Goal: Task Accomplishment & Management: Complete application form

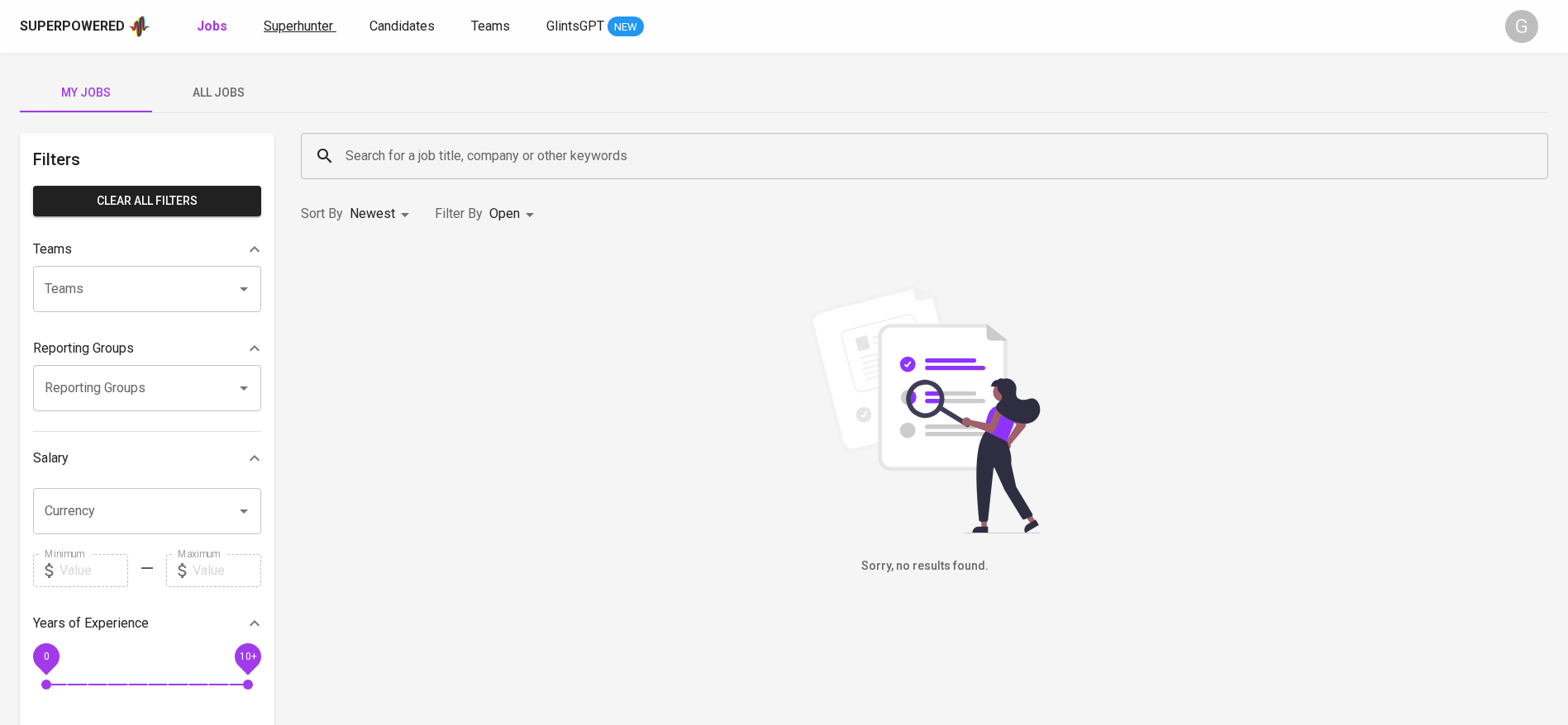
click at [282, 18] on span "Superhunter" at bounding box center [298, 26] width 69 height 15
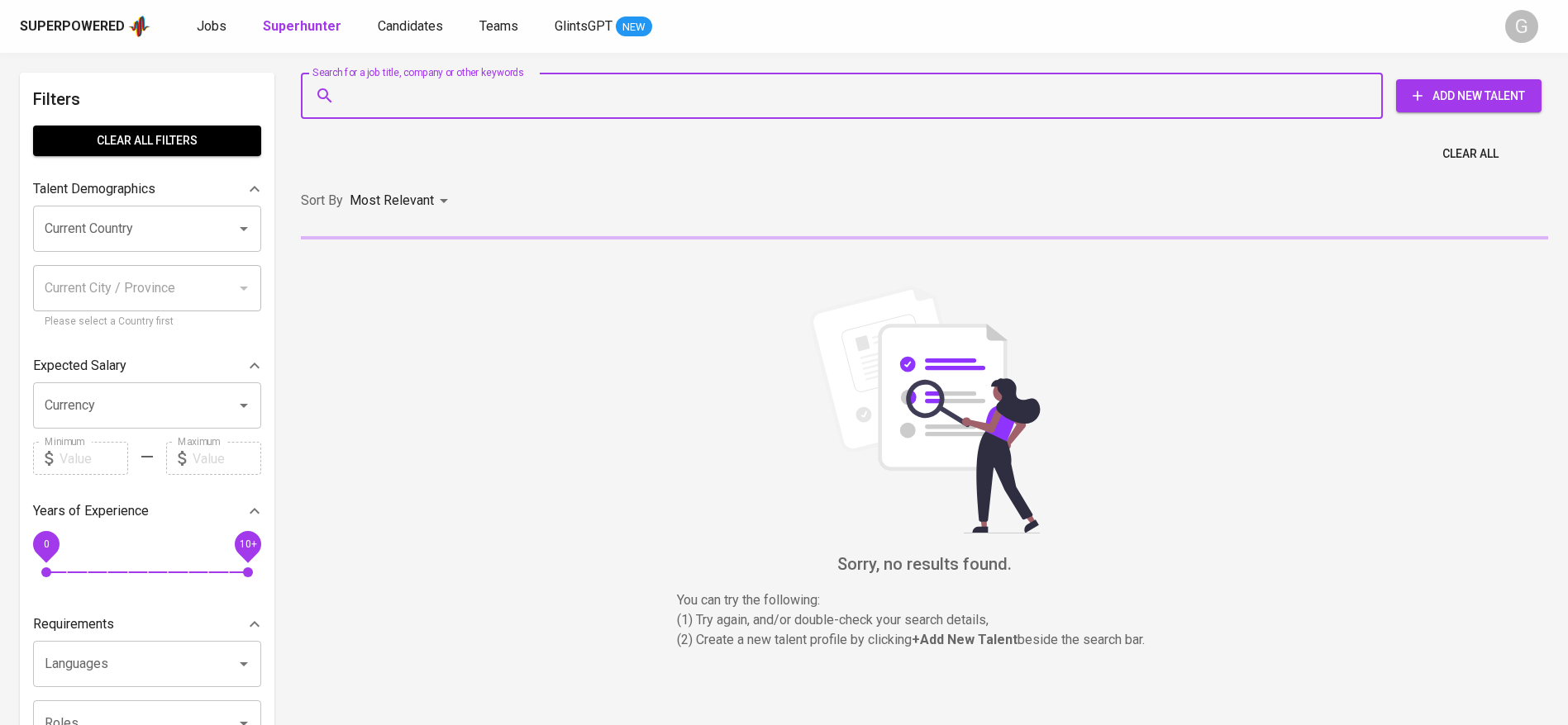
click at [430, 87] on input "Search for a job title, company or other keywords" at bounding box center [846, 96] width 1009 height 31
paste input "[EMAIL_ADDRESS][DOMAIN_NAME]"
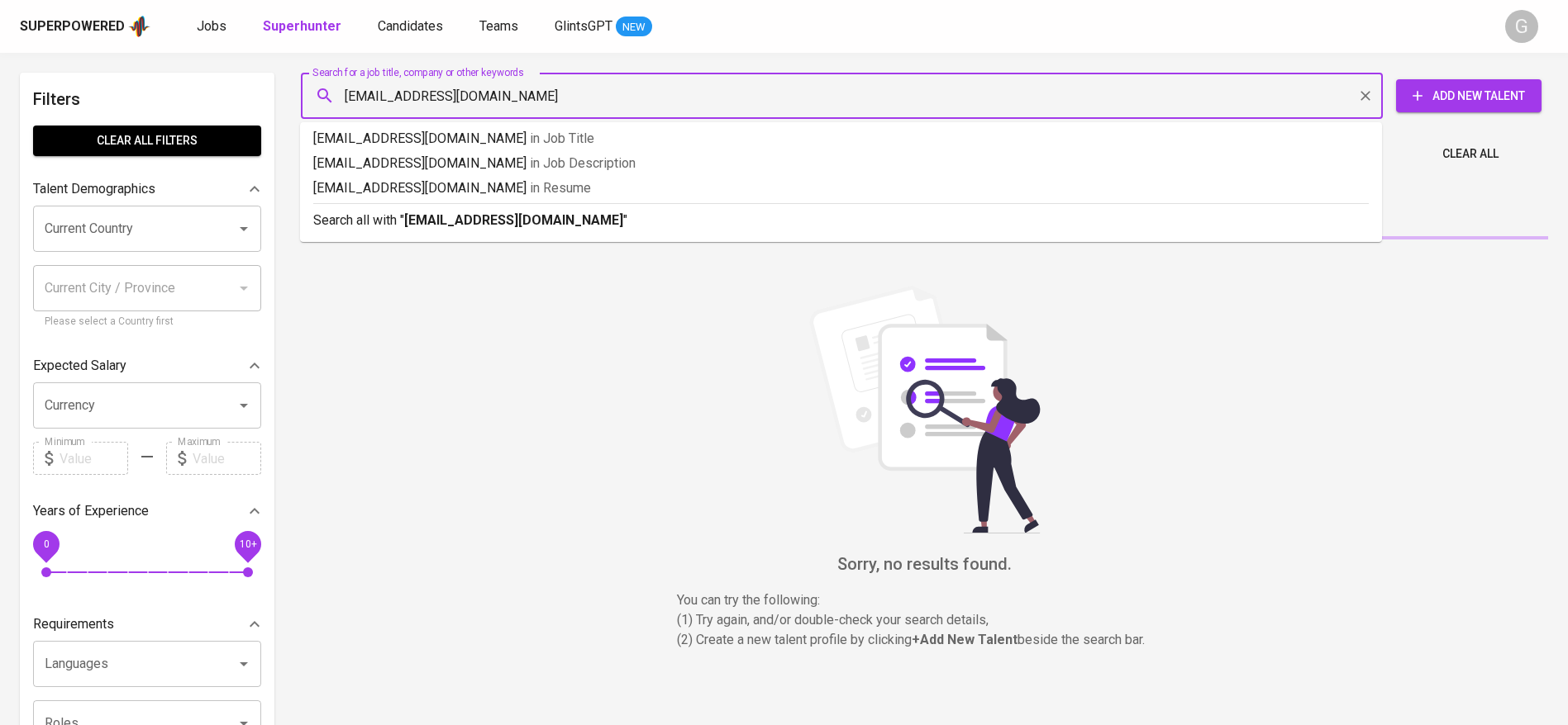
type input "[EMAIL_ADDRESS][DOMAIN_NAME]"
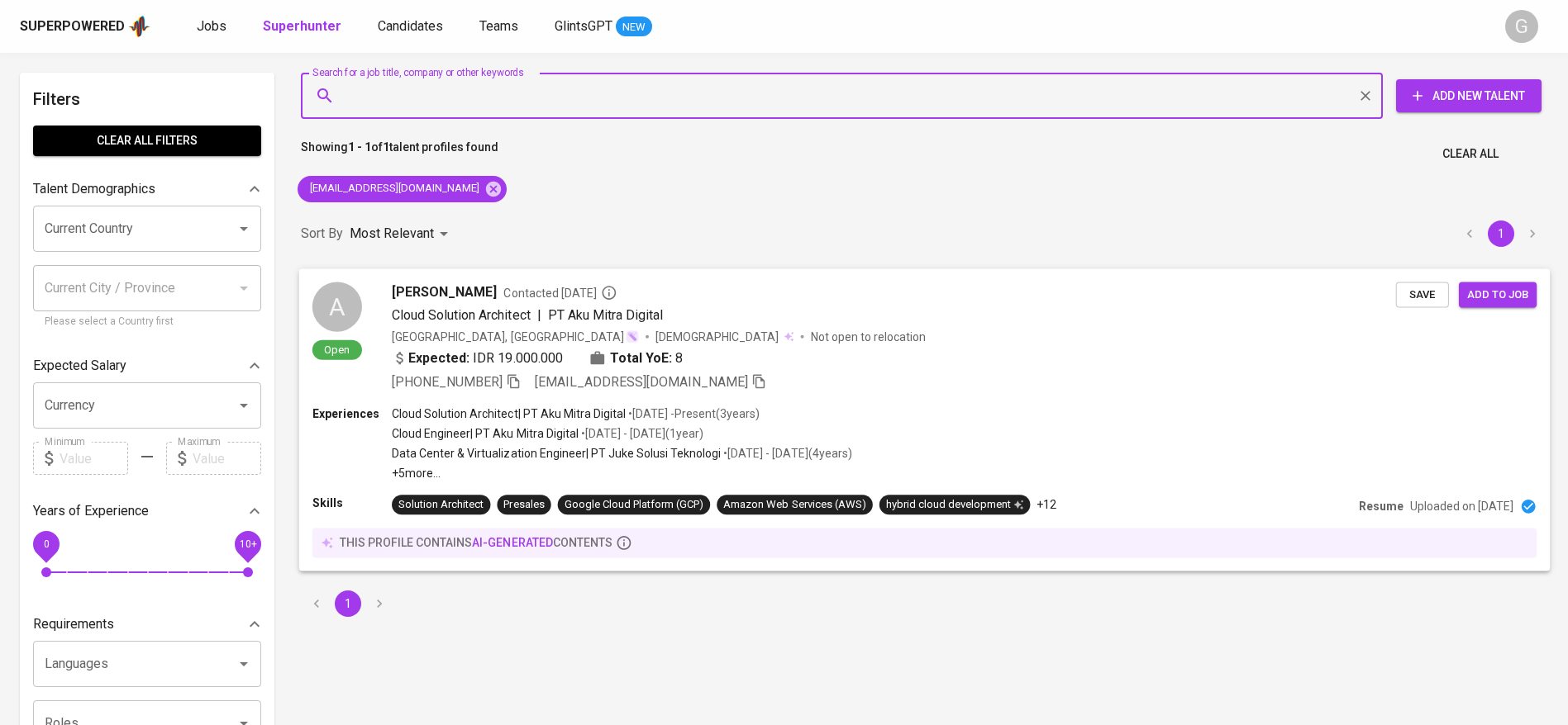
click at [980, 348] on div "Expected: IDR 19.000.000 Total YoE: 8" at bounding box center [894, 360] width 1004 height 24
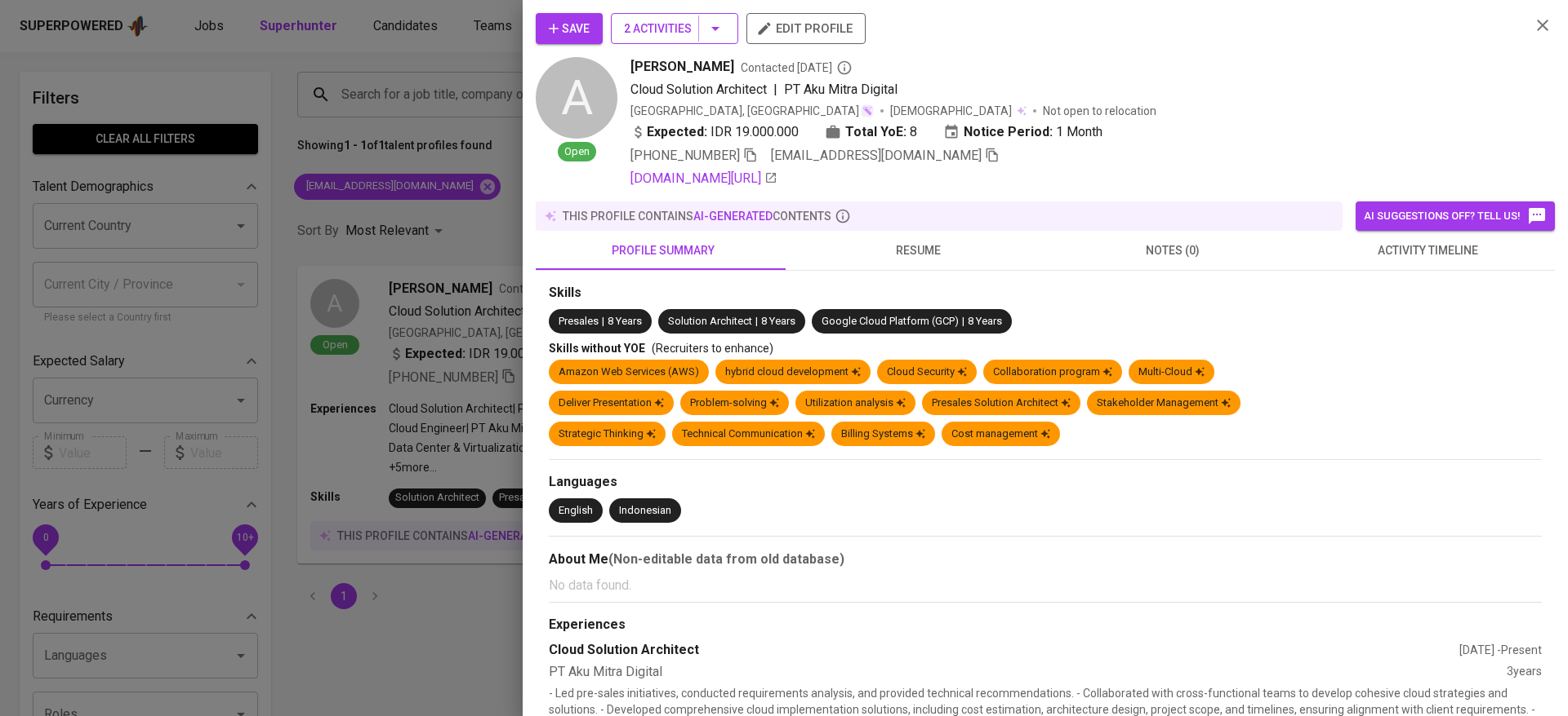
click at [665, 29] on span "2 Activities" at bounding box center [674, 29] width 101 height 21
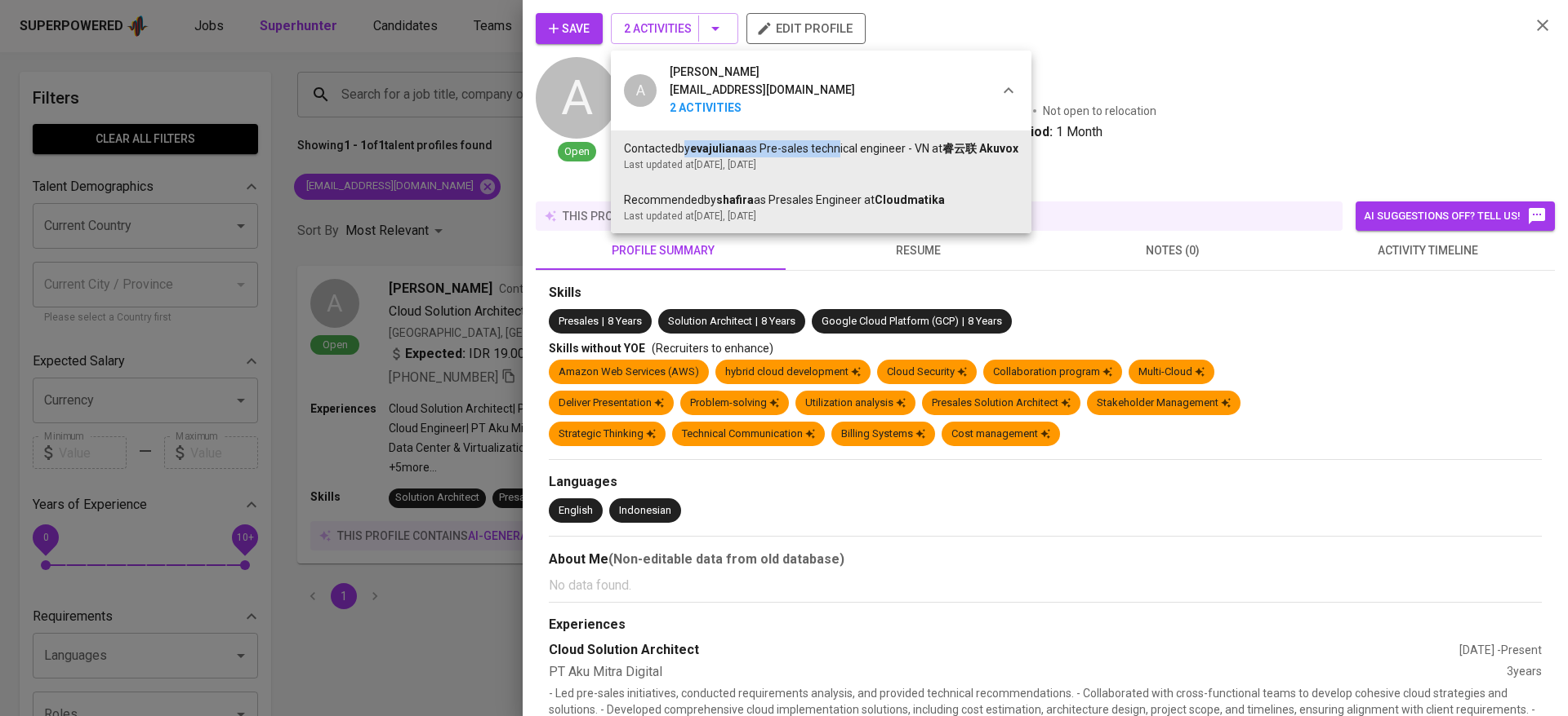
drag, startPoint x: 681, startPoint y: 152, endPoint x: 838, endPoint y: 154, distance: 157.0
click at [838, 154] on div "Contacted by evajuliana as Pre-sales technical engineer - VN at 睿云联 Akuvox" at bounding box center [821, 148] width 394 height 17
click at [842, 163] on div "Last updated at Apr 16, 2025 , 5 months ago" at bounding box center [821, 165] width 394 height 14
click at [393, 186] on div at bounding box center [784, 358] width 1568 height 716
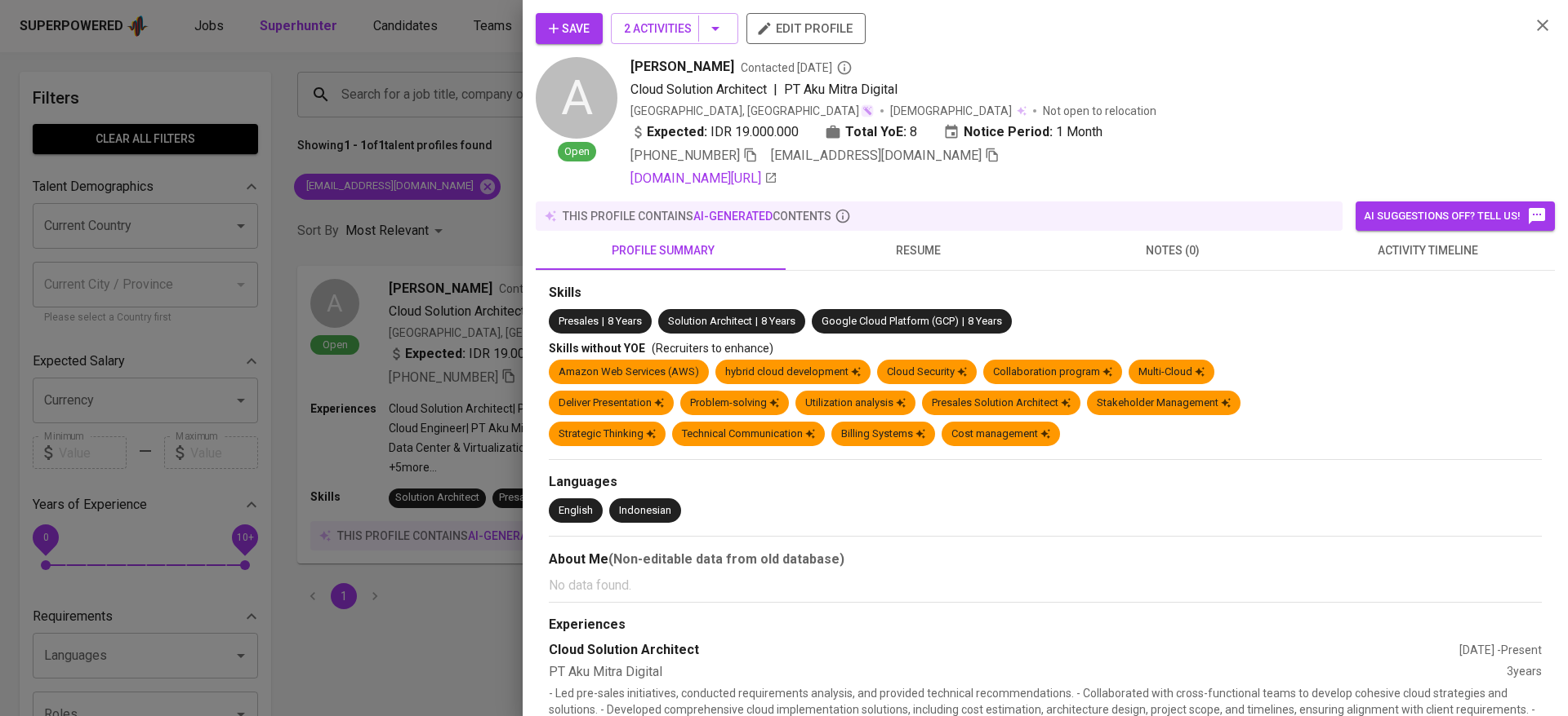
click at [564, 24] on span "Save" at bounding box center [569, 29] width 41 height 21
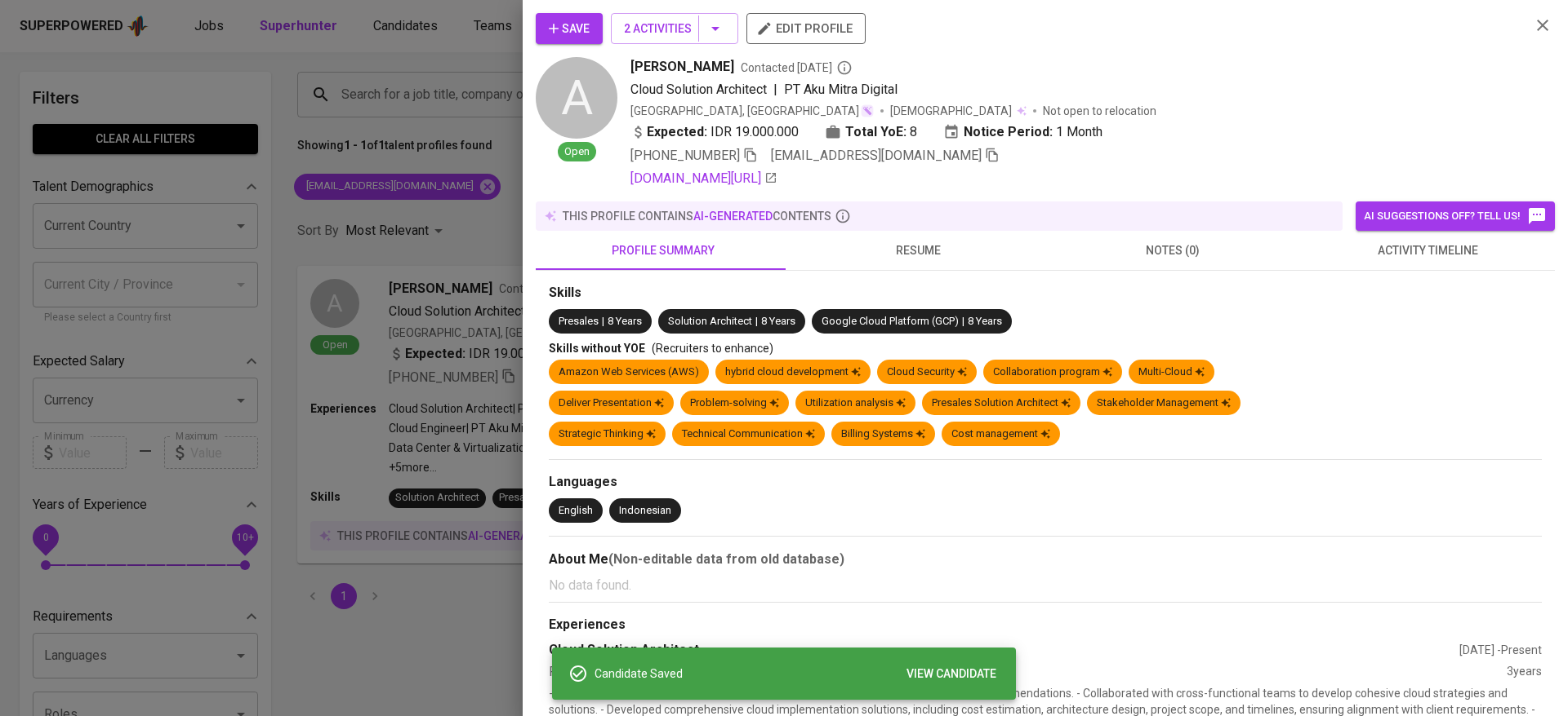
click at [459, 147] on div at bounding box center [784, 358] width 1568 height 716
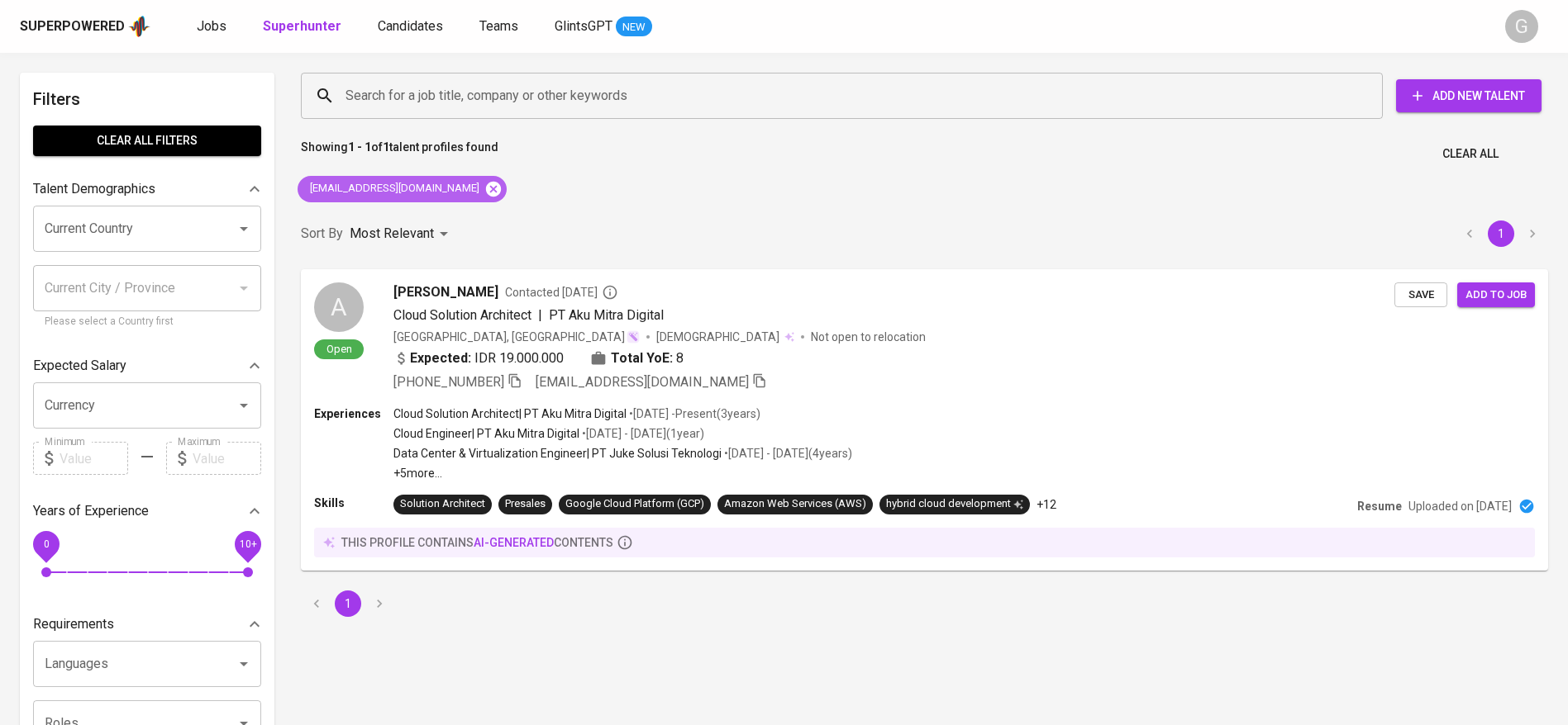
click at [486, 186] on icon at bounding box center [493, 189] width 15 height 15
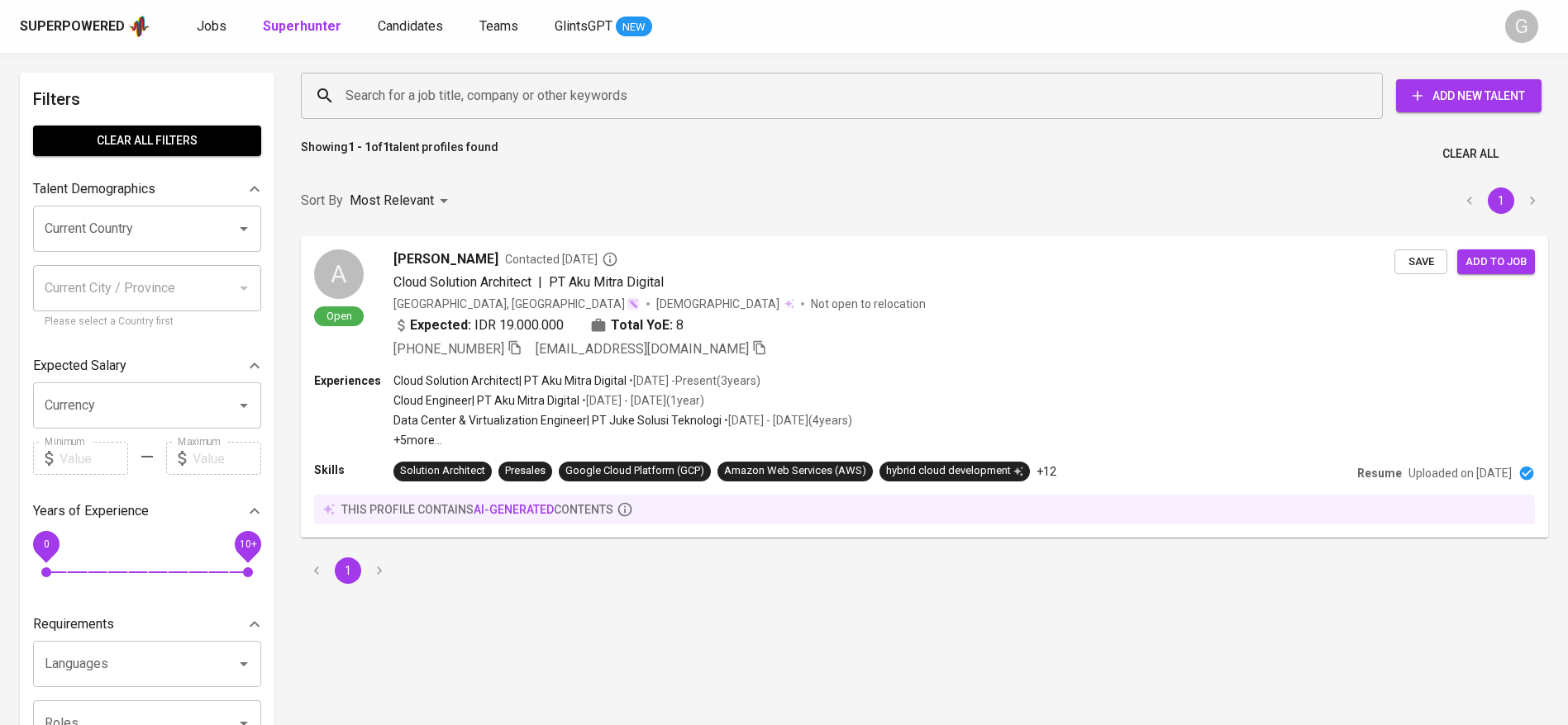
click at [498, 80] on input "Search for a job title, company or other keywords" at bounding box center [846, 96] width 1009 height 31
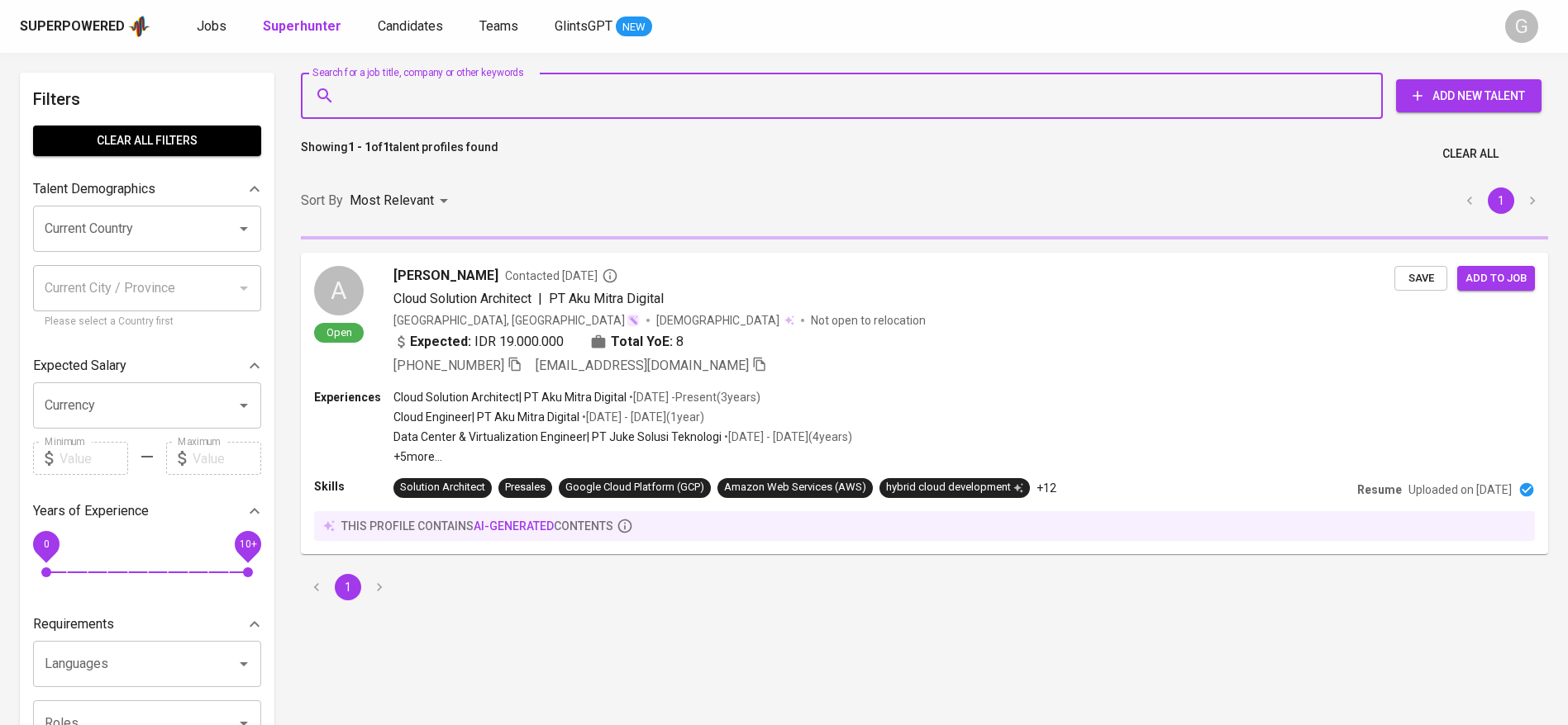
paste input "[EMAIL_ADDRESS][DOMAIN_NAME]"
type input "[EMAIL_ADDRESS][DOMAIN_NAME]"
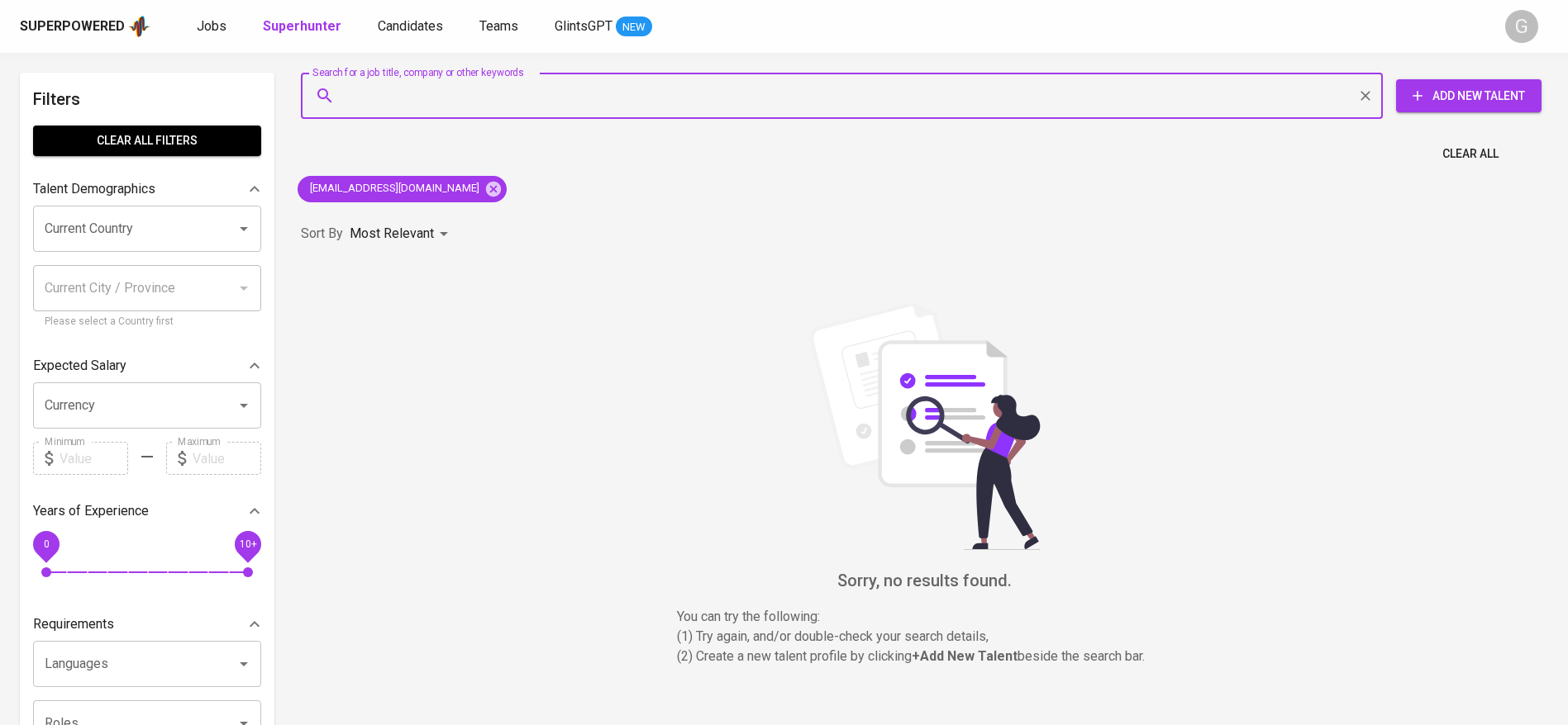
click at [1459, 95] on span "Add New Talent" at bounding box center [1469, 96] width 119 height 21
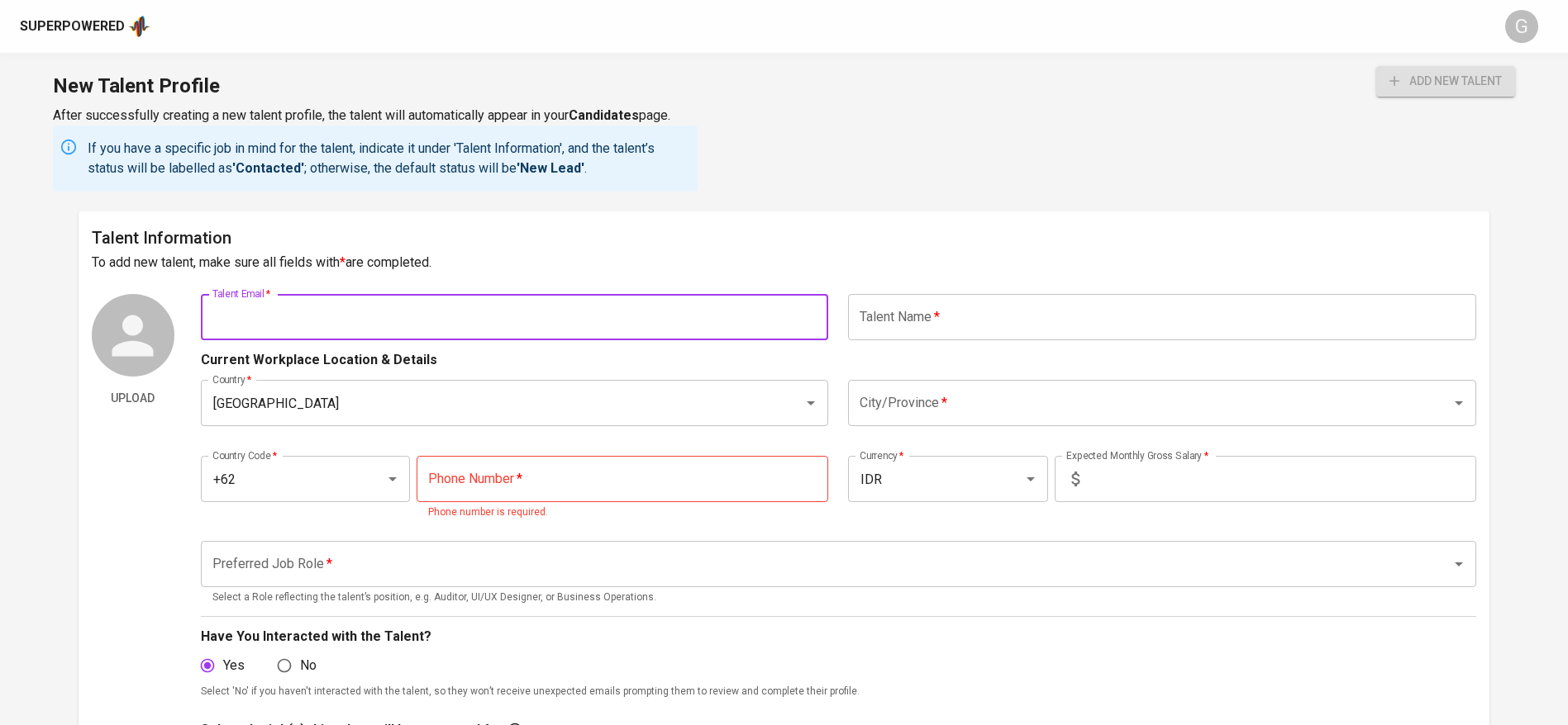
click at [407, 321] on input "text" at bounding box center [514, 317] width 628 height 46
paste input "[EMAIL_ADDRESS][DOMAIN_NAME]"
type input "[EMAIL_ADDRESS][DOMAIN_NAME]"
click at [901, 298] on input "text" at bounding box center [1162, 317] width 628 height 46
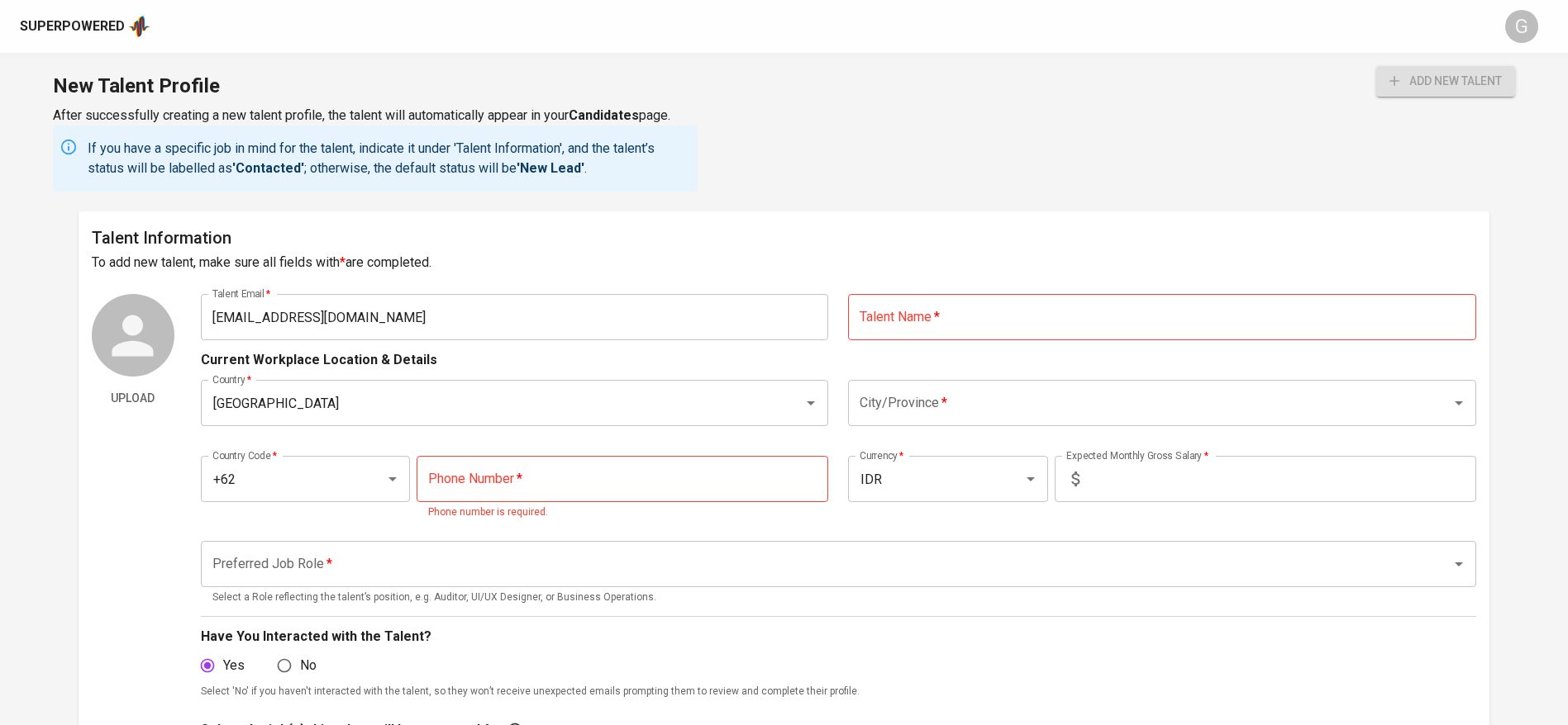
click at [87, 21] on div "Superpowered" at bounding box center [72, 26] width 105 height 19
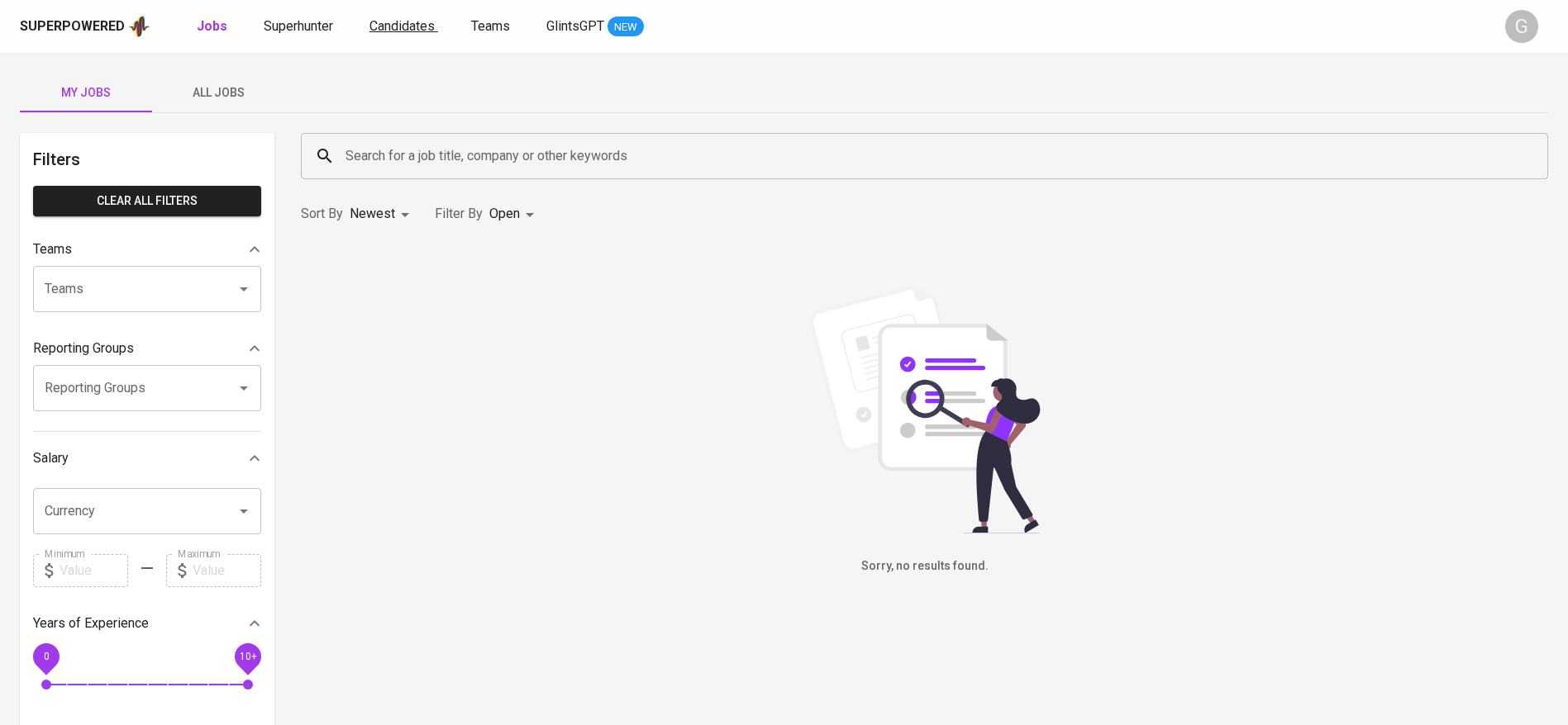
click at [396, 21] on span "Candidates" at bounding box center [402, 26] width 66 height 15
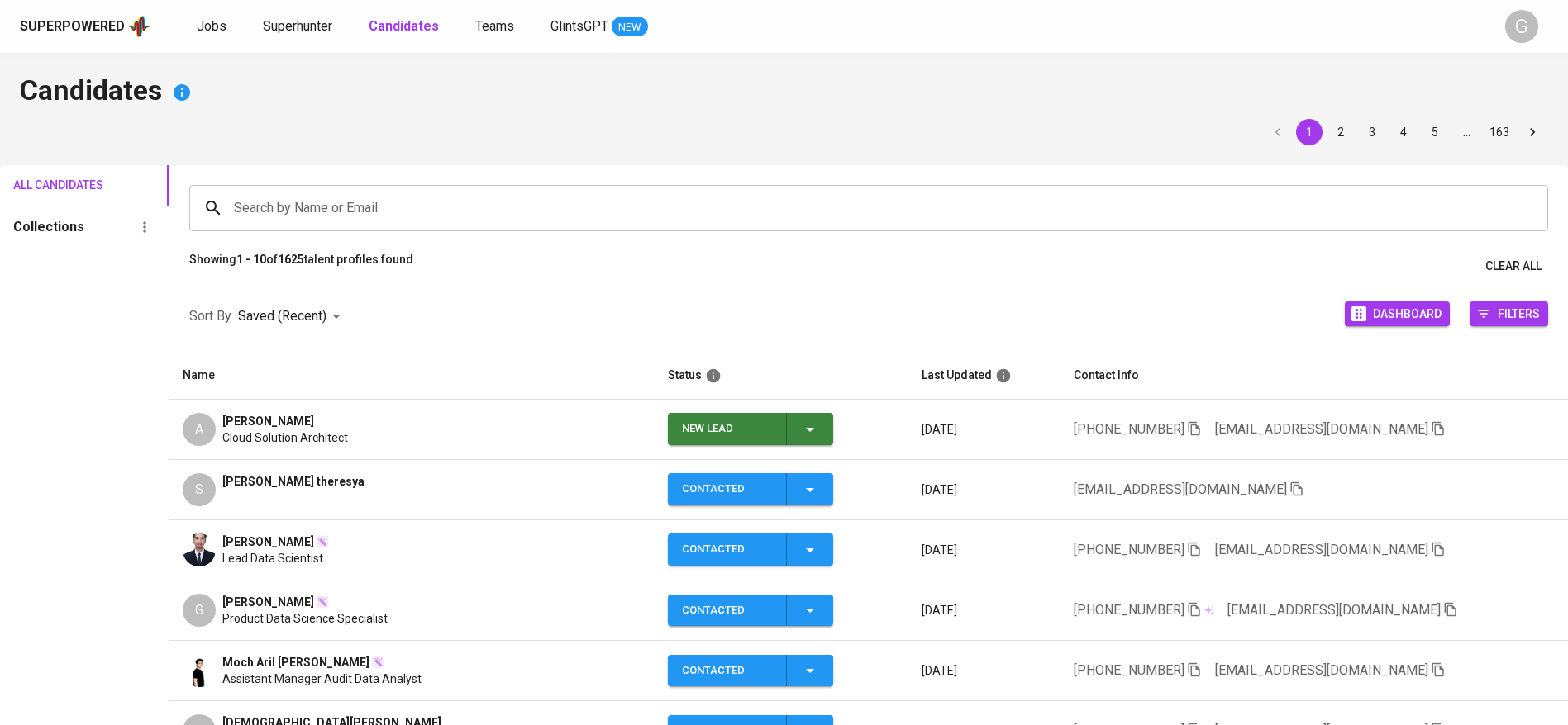
click at [800, 432] on icon "button" at bounding box center [810, 430] width 20 height 20
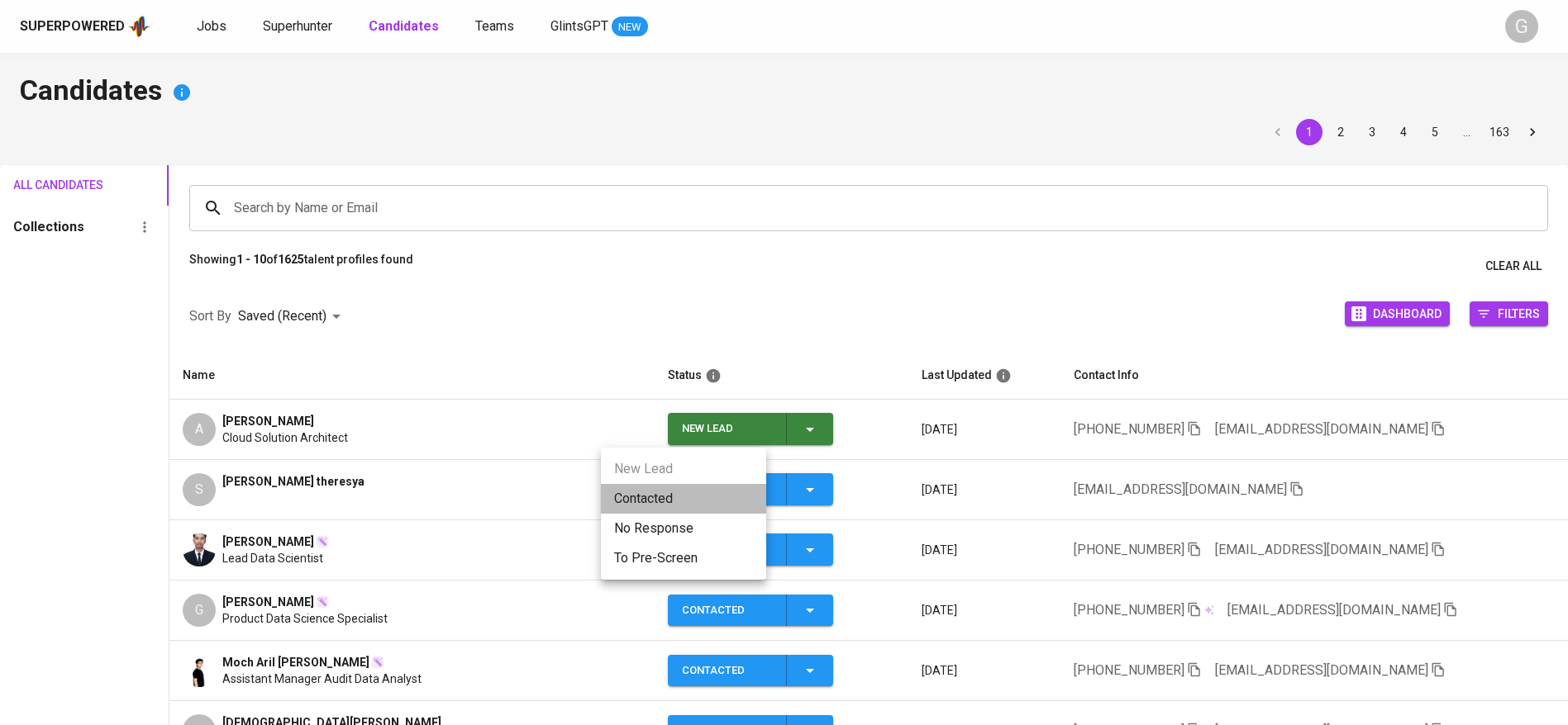
click at [723, 504] on li "Contacted" at bounding box center [682, 499] width 165 height 30
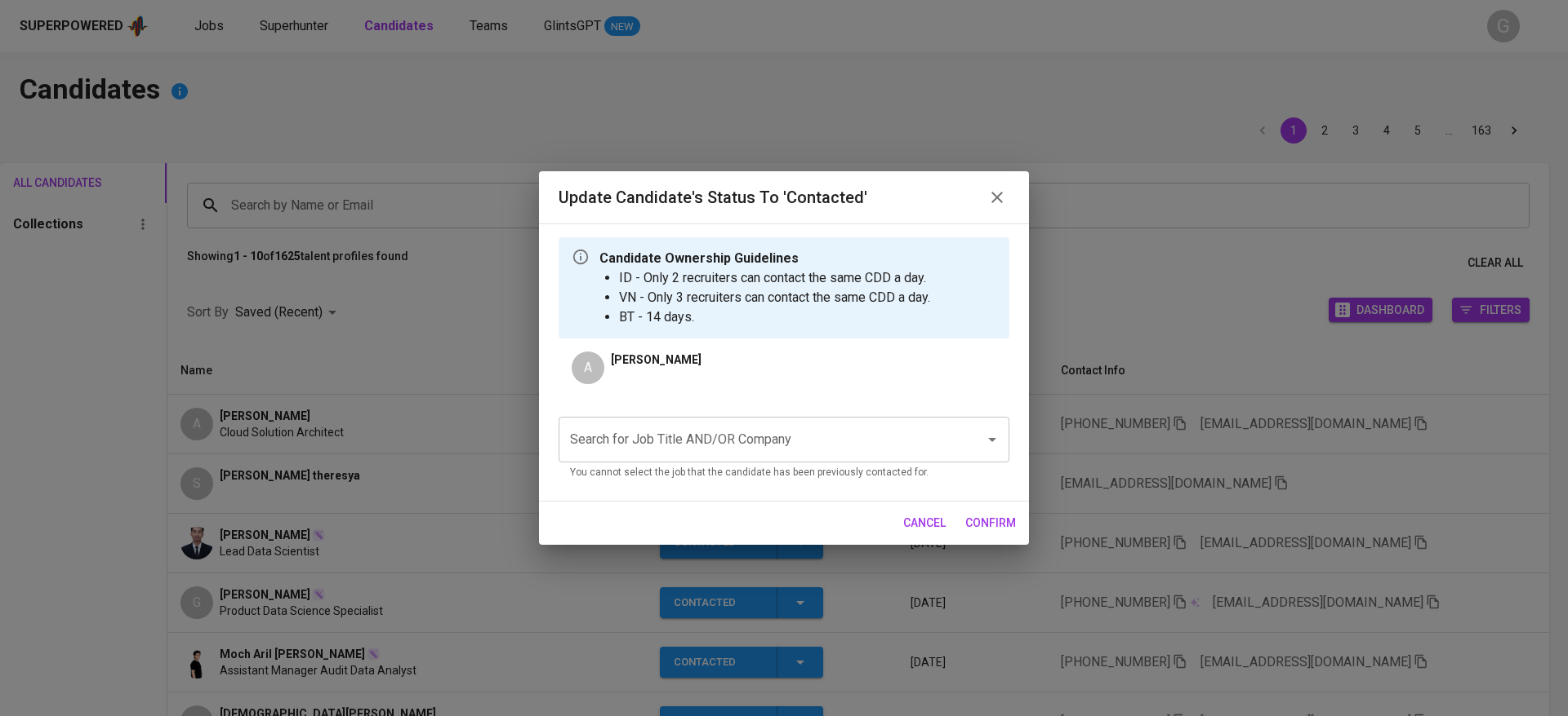
click at [908, 454] on input "Search for Job Title AND/OR Company" at bounding box center [761, 440] width 391 height 31
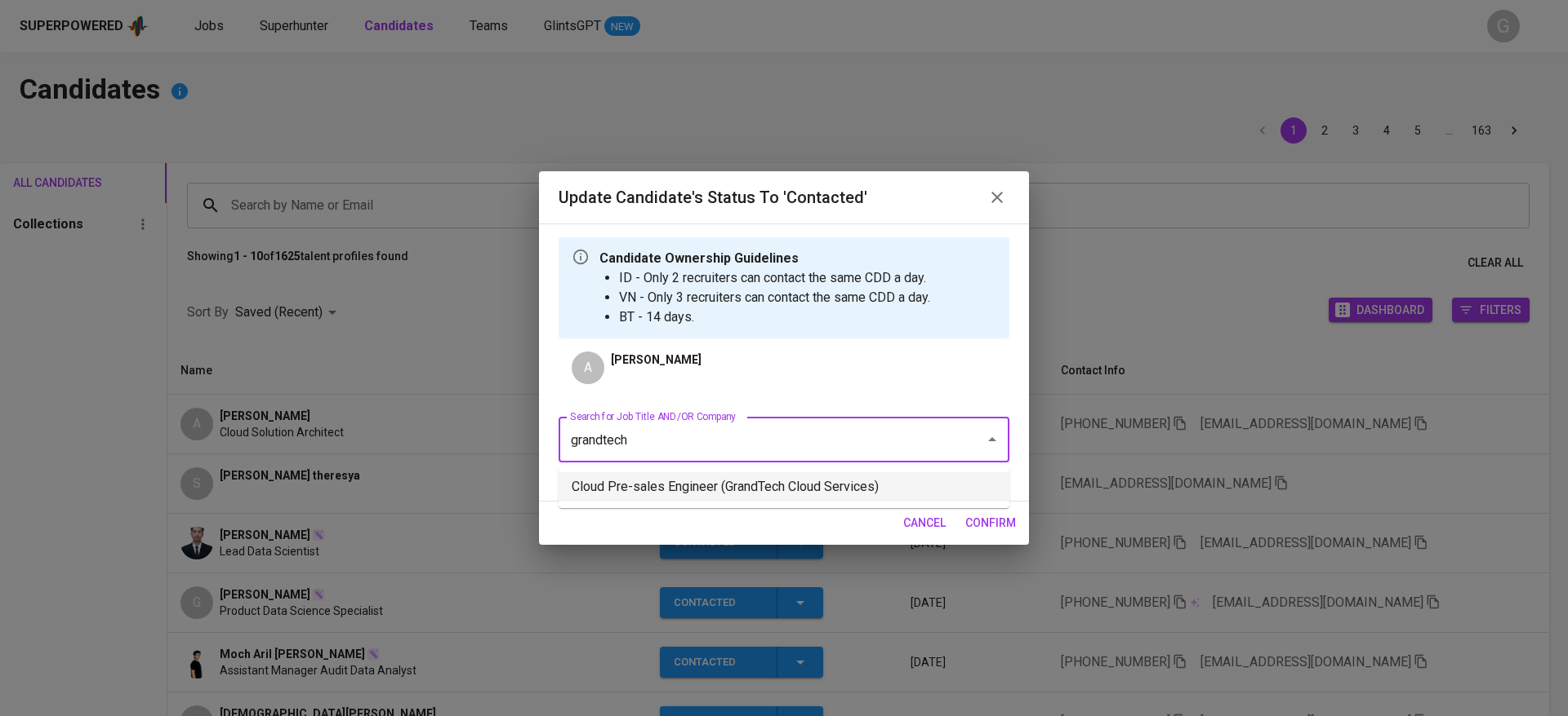
click at [799, 488] on li "Cloud Pre-sales Engineer (GrandTech Cloud Services)" at bounding box center [783, 487] width 451 height 30
type input "grandtech"
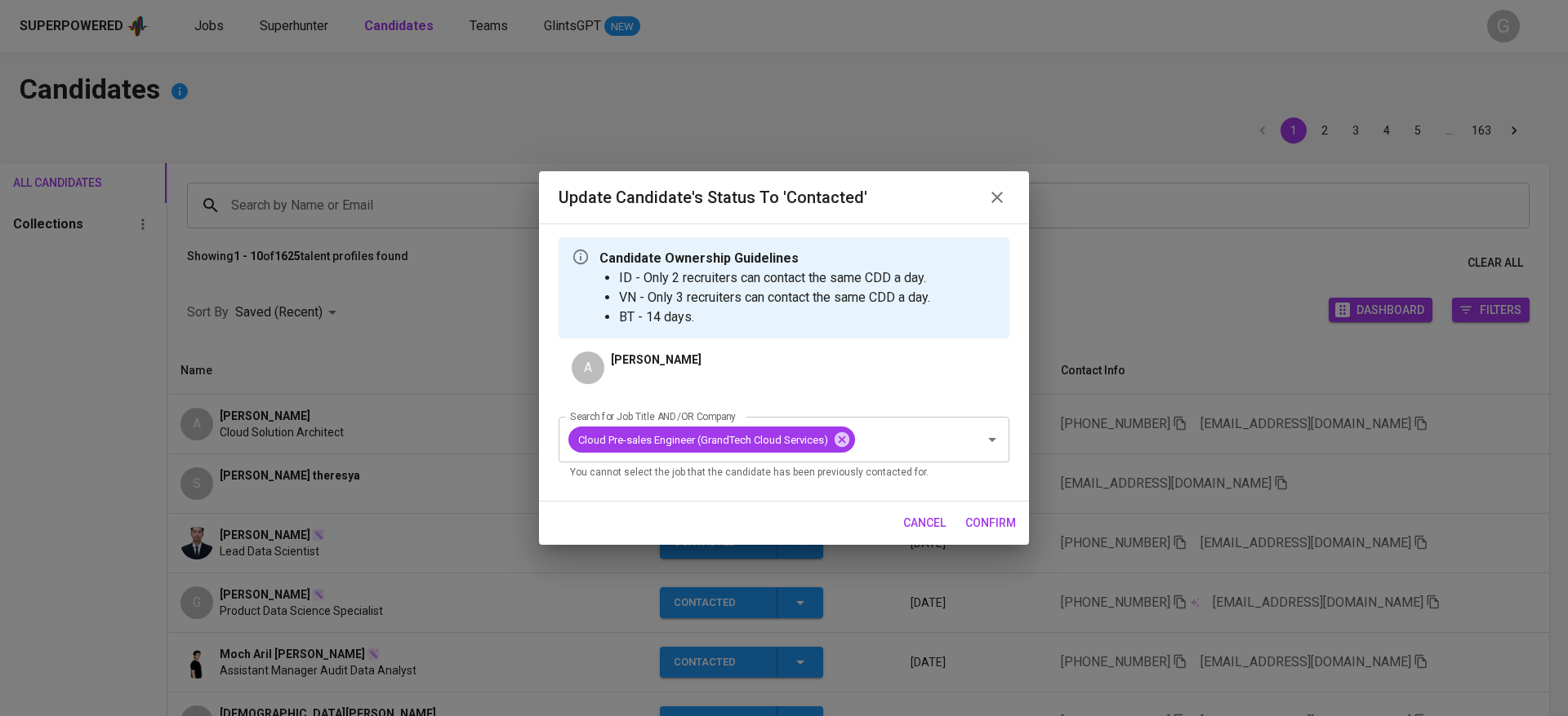
click at [998, 520] on span "confirm" at bounding box center [990, 524] width 50 height 21
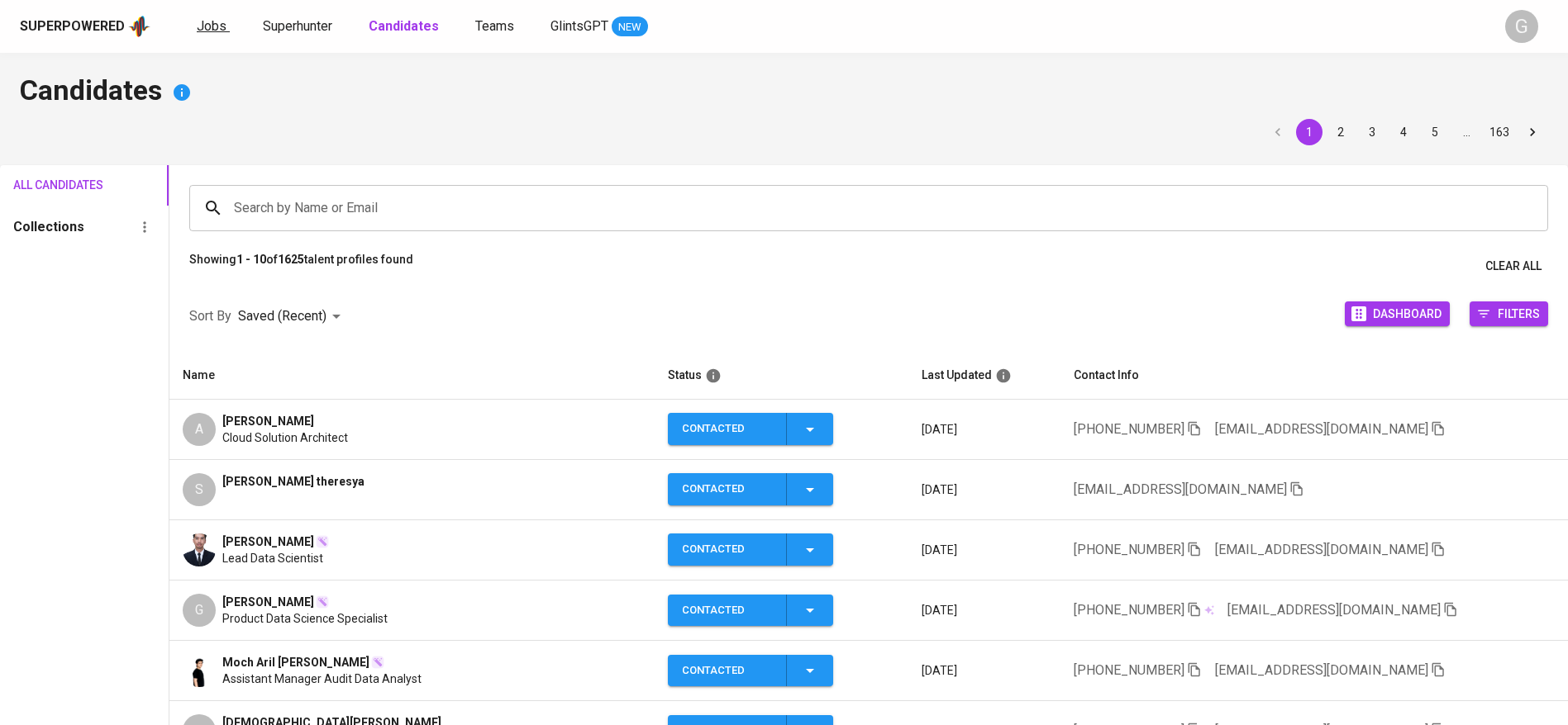
click at [205, 30] on span "Jobs" at bounding box center [211, 26] width 30 height 15
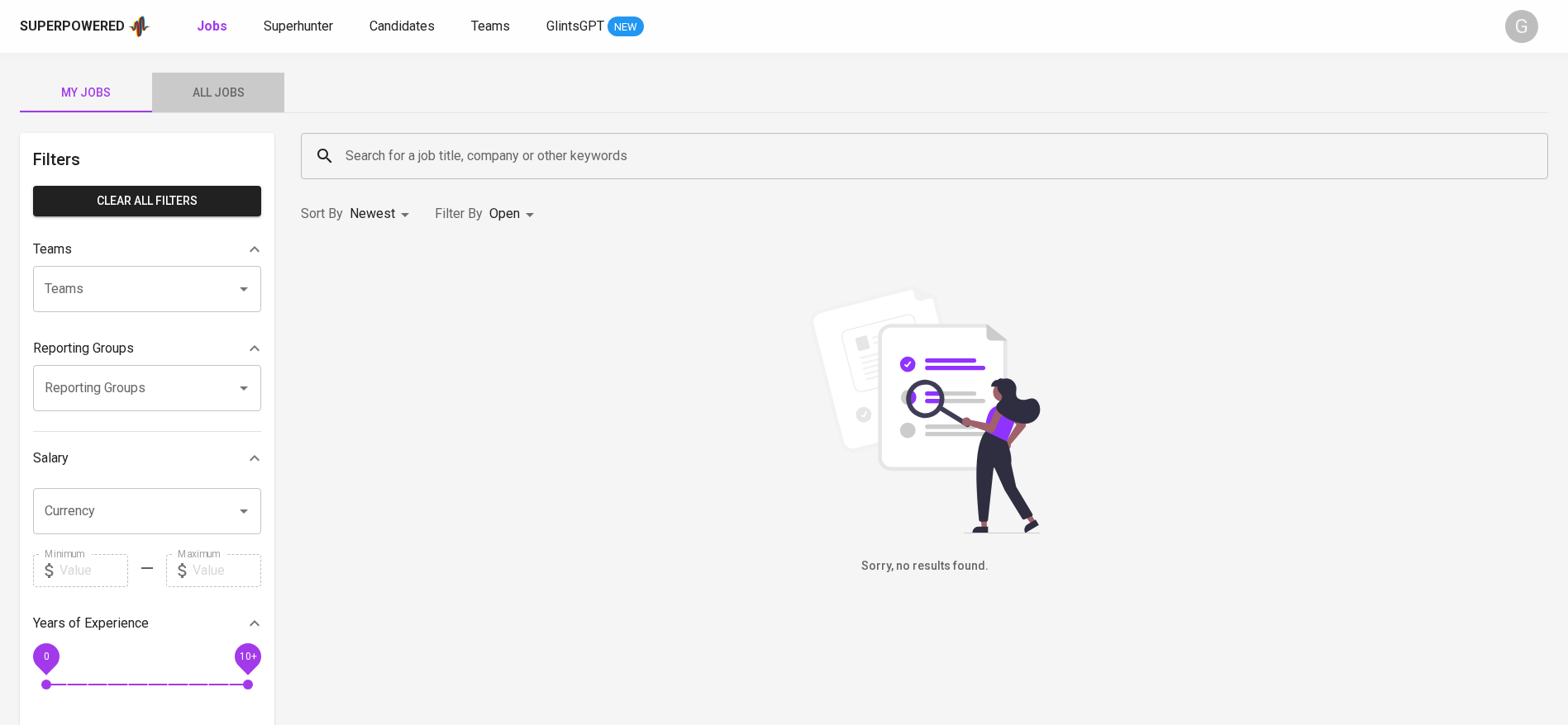
click at [213, 88] on span "All Jobs" at bounding box center [218, 93] width 112 height 21
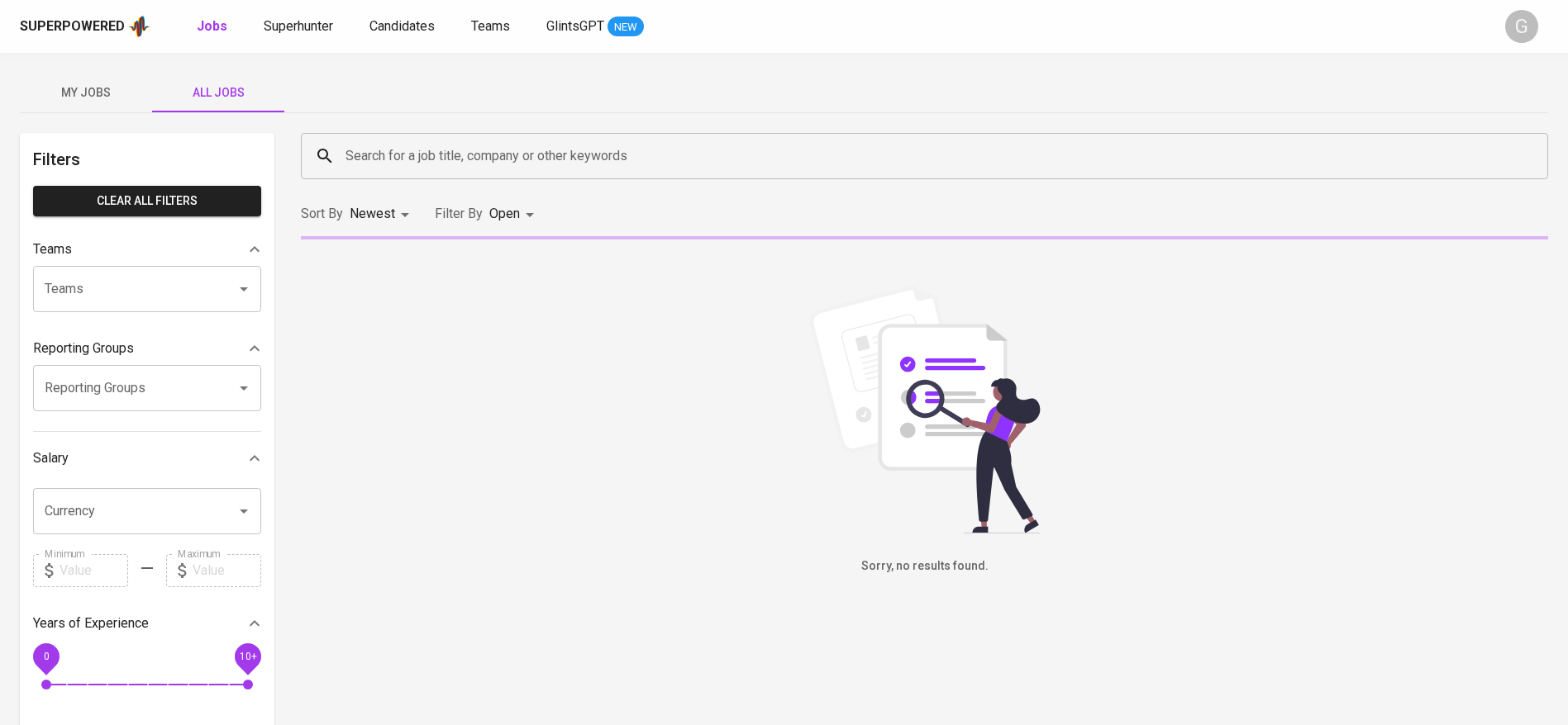
click at [439, 160] on input "Search for a job title, company or other keywords" at bounding box center [928, 156] width 1174 height 31
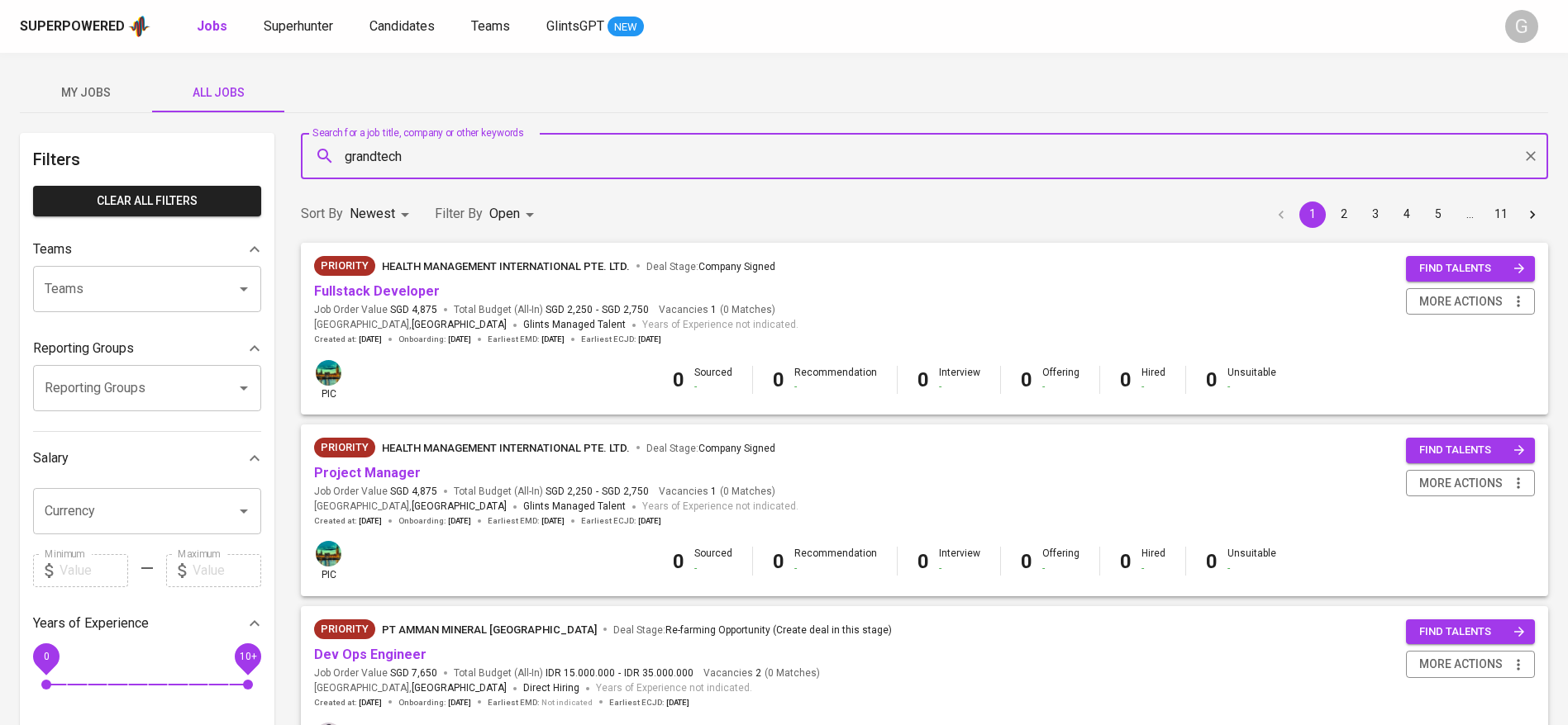
type input "grandtech"
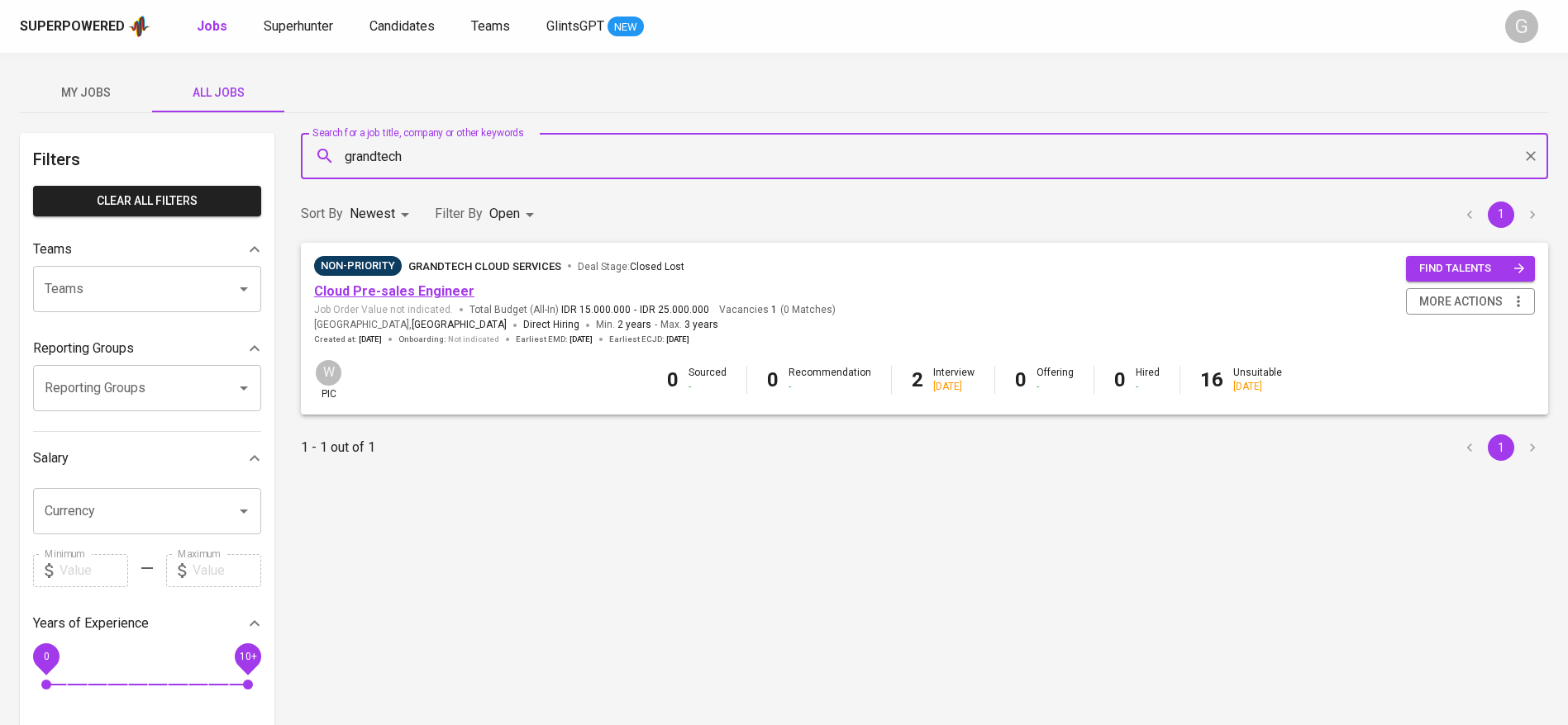
click at [417, 286] on link "Cloud Pre-sales Engineer" at bounding box center [395, 291] width 160 height 15
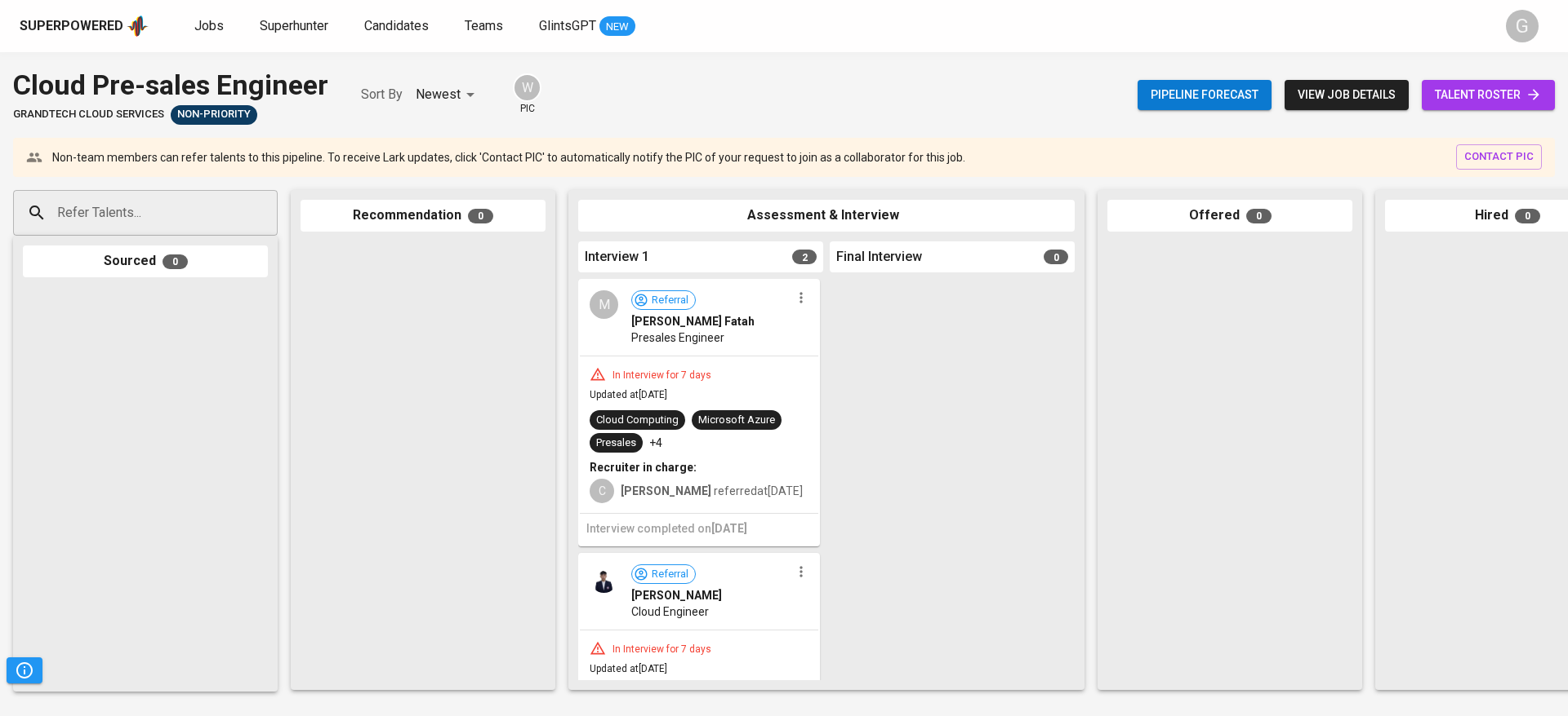
click at [1463, 86] on span "talent roster" at bounding box center [1488, 94] width 107 height 21
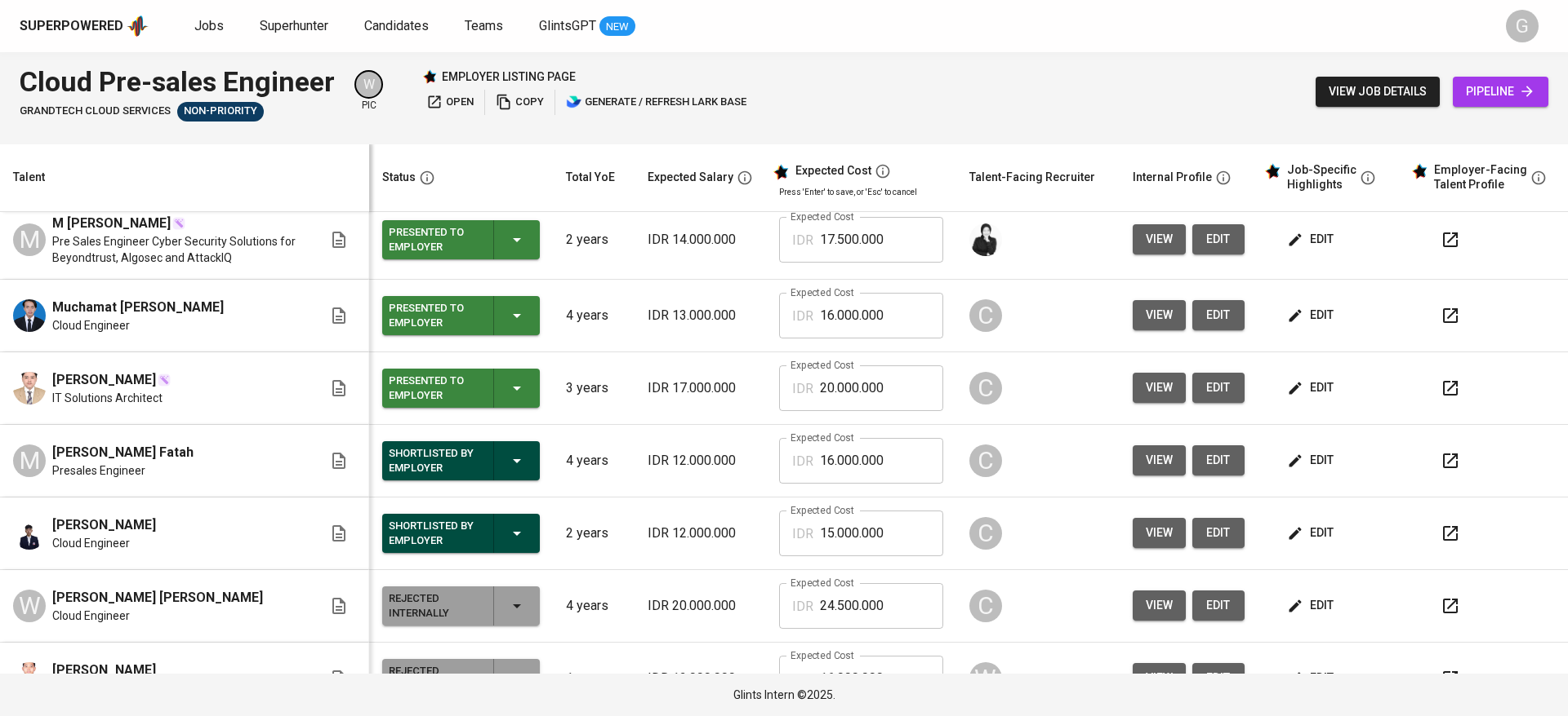
scroll to position [122, 0]
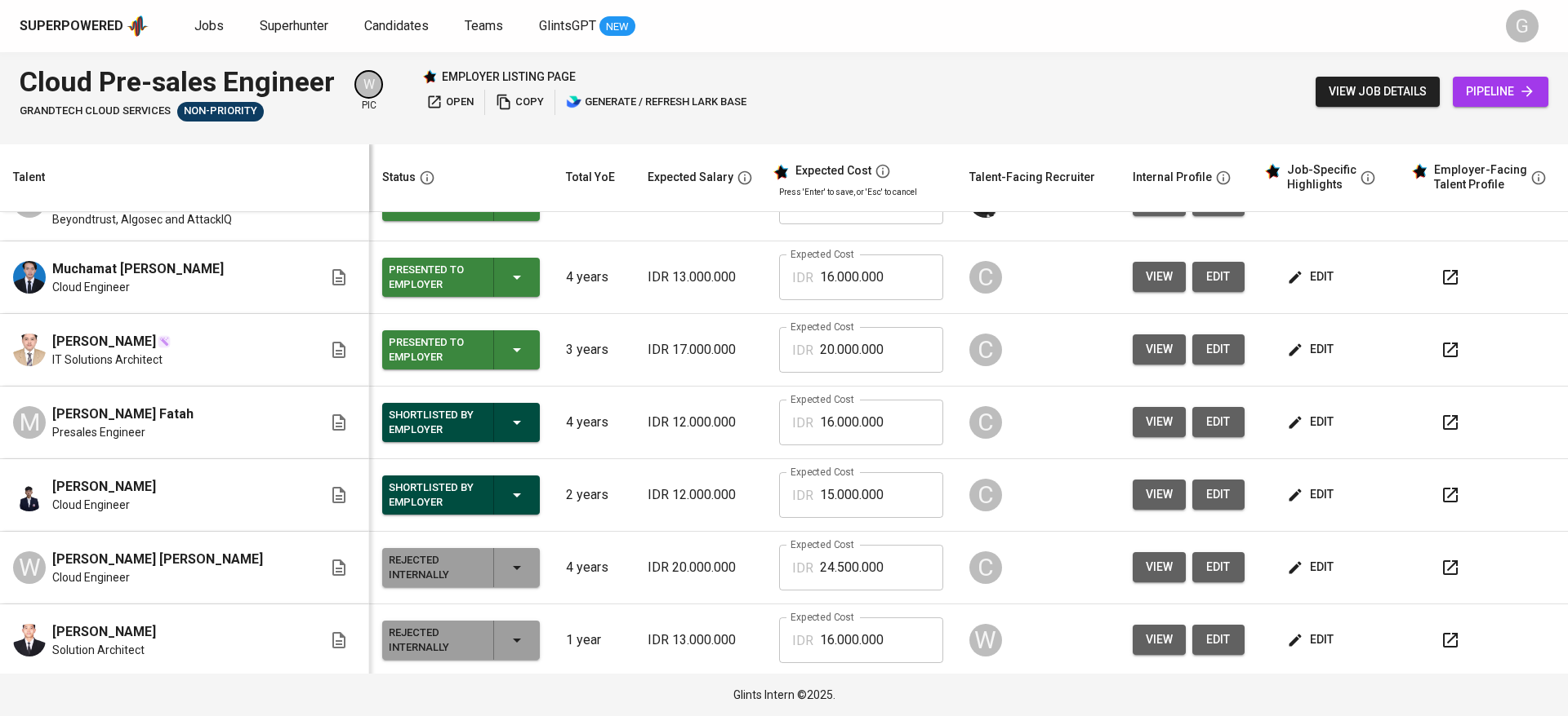
click at [1146, 488] on span "view" at bounding box center [1159, 495] width 27 height 21
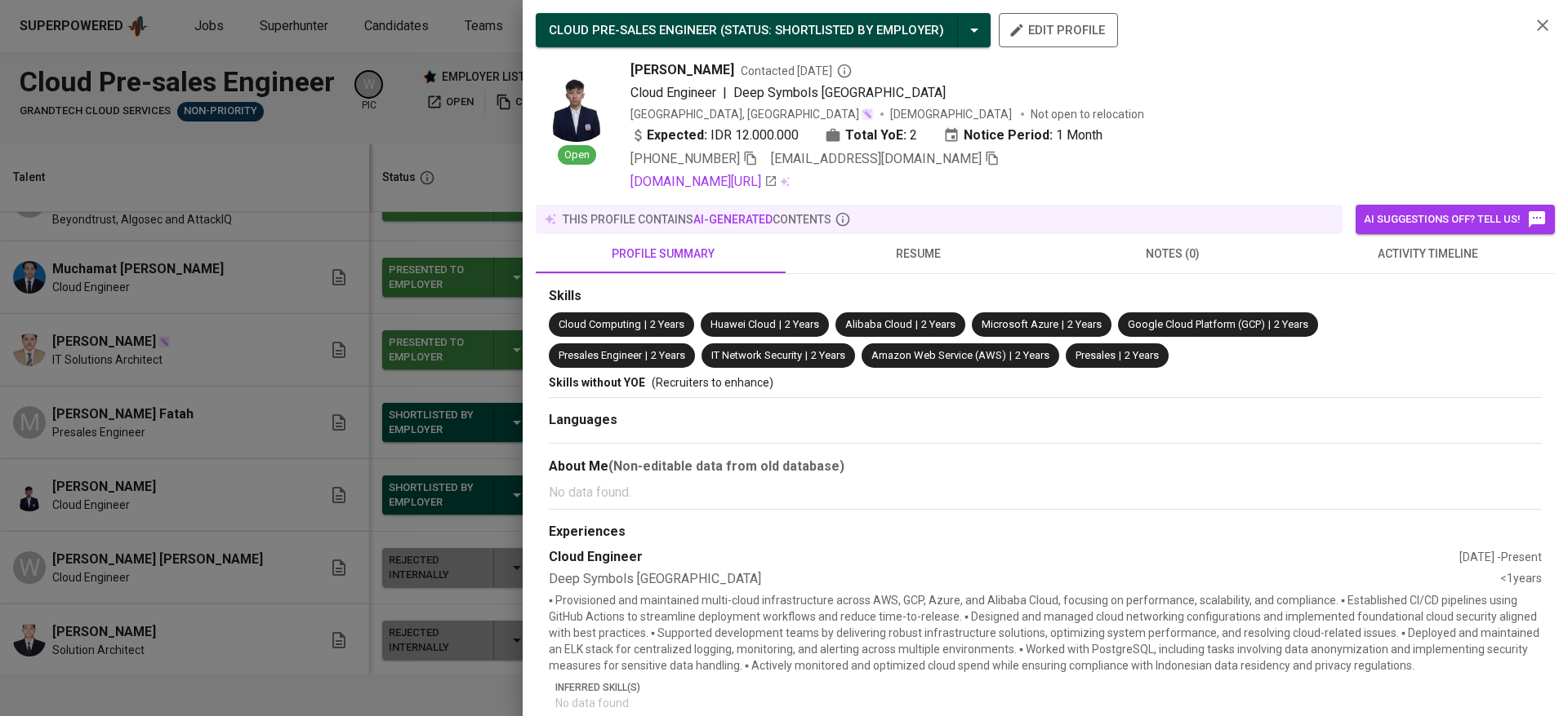
scroll to position [245, 0]
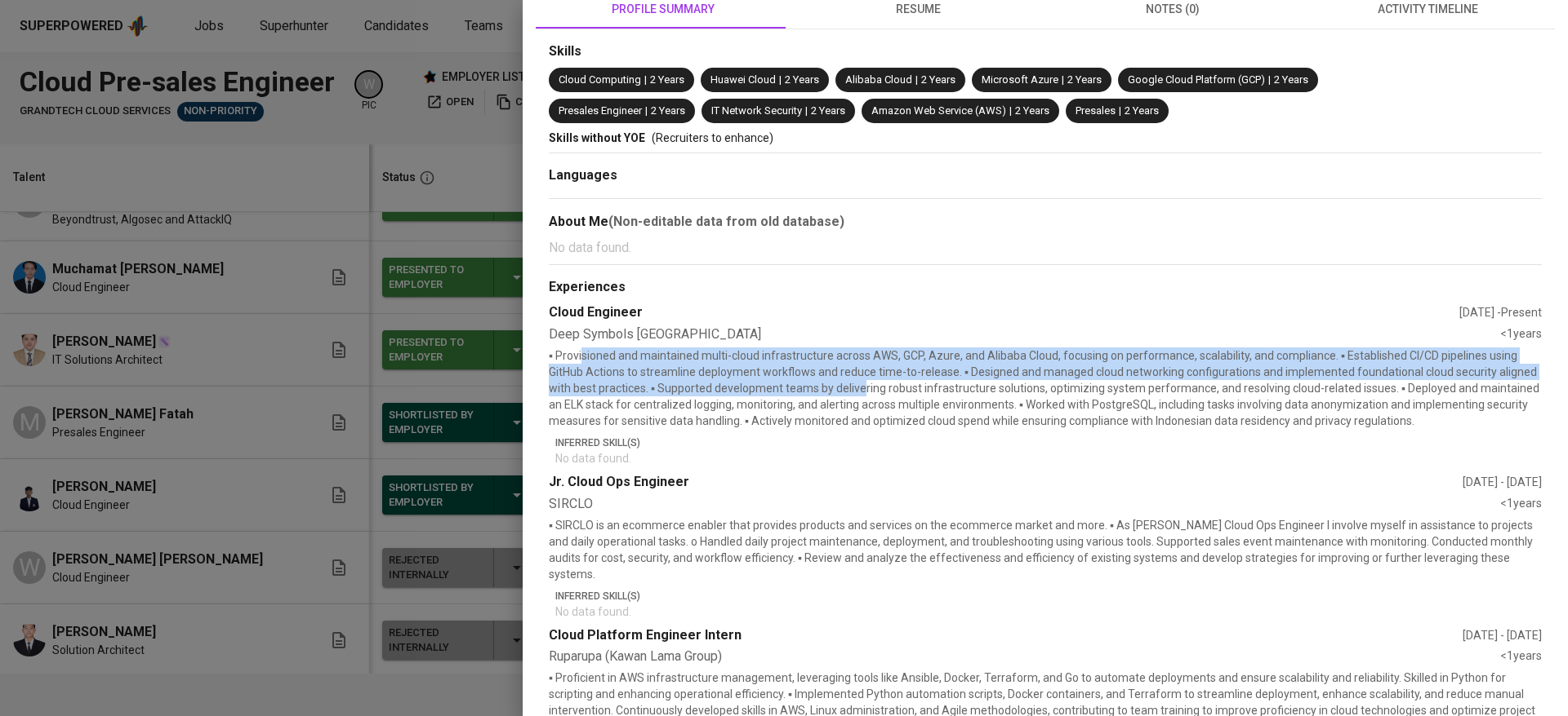
drag, startPoint x: 626, startPoint y: 361, endPoint x: 866, endPoint y: 398, distance: 242.8
click at [861, 389] on p "▪ Provisioned and maintained multi-cloud infrastructure across AWS, GCP, Azure,…" at bounding box center [1045, 388] width 993 height 82
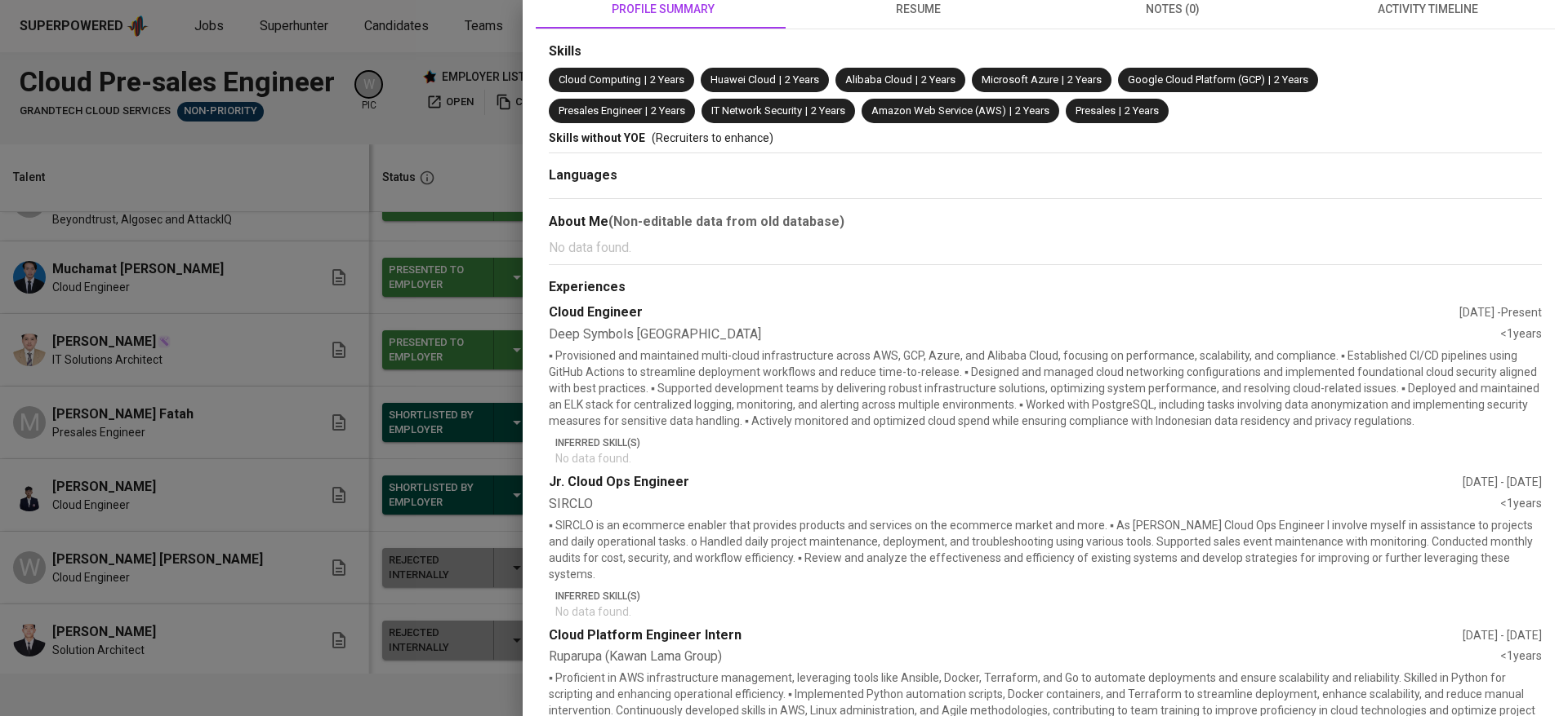
click at [871, 407] on p "▪ Provisioned and maintained multi-cloud infrastructure across AWS, GCP, Azure,…" at bounding box center [1045, 388] width 993 height 82
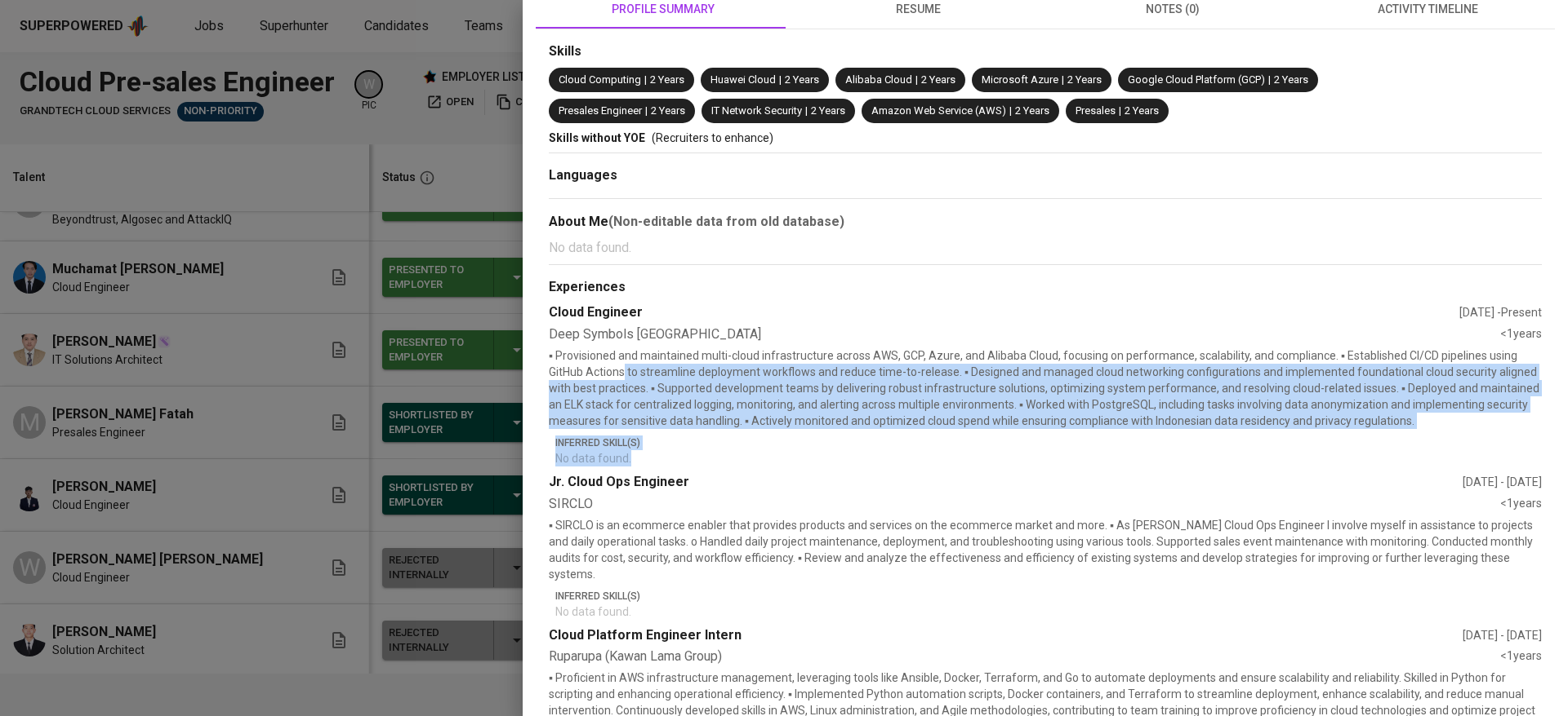
drag, startPoint x: 629, startPoint y: 370, endPoint x: 1332, endPoint y: 450, distance: 707.5
click at [1332, 450] on div "Cloud Engineer Nov 2024 - Present Deep Symbols Indonesia <1 years ▪ Provisioned…" at bounding box center [1045, 384] width 993 height 163
click at [1353, 408] on p "▪ Provisioned and maintained multi-cloud infrastructure across AWS, GCP, Azure,…" at bounding box center [1045, 388] width 993 height 82
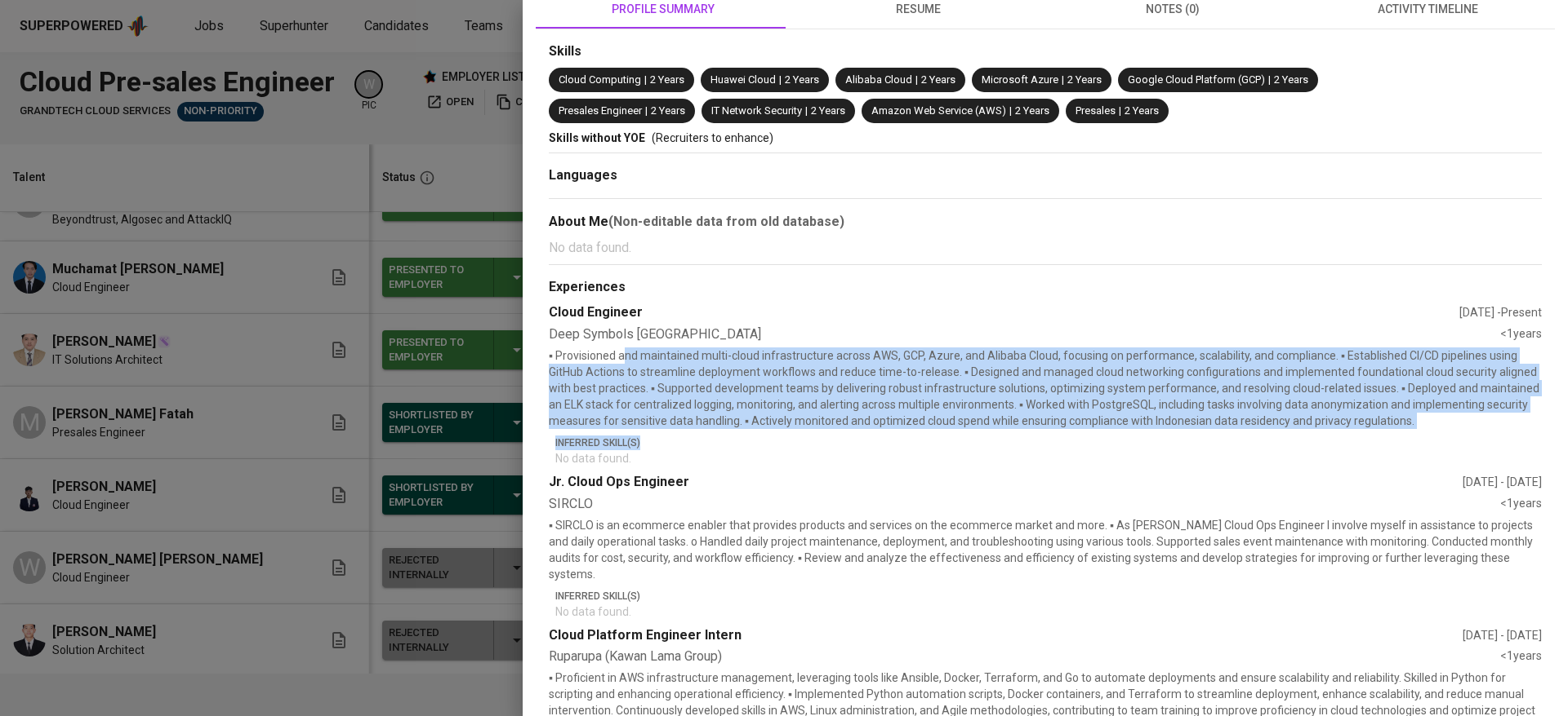
drag, startPoint x: 626, startPoint y: 356, endPoint x: 1393, endPoint y: 435, distance: 771.1
click at [1393, 435] on div "Cloud Engineer Nov 2024 - Present Deep Symbols Indonesia <1 years ▪ Provisioned…" at bounding box center [1045, 384] width 993 height 163
click at [875, 420] on p "▪ Provisioned and maintained multi-cloud infrastructure across AWS, GCP, Azure,…" at bounding box center [1045, 388] width 993 height 82
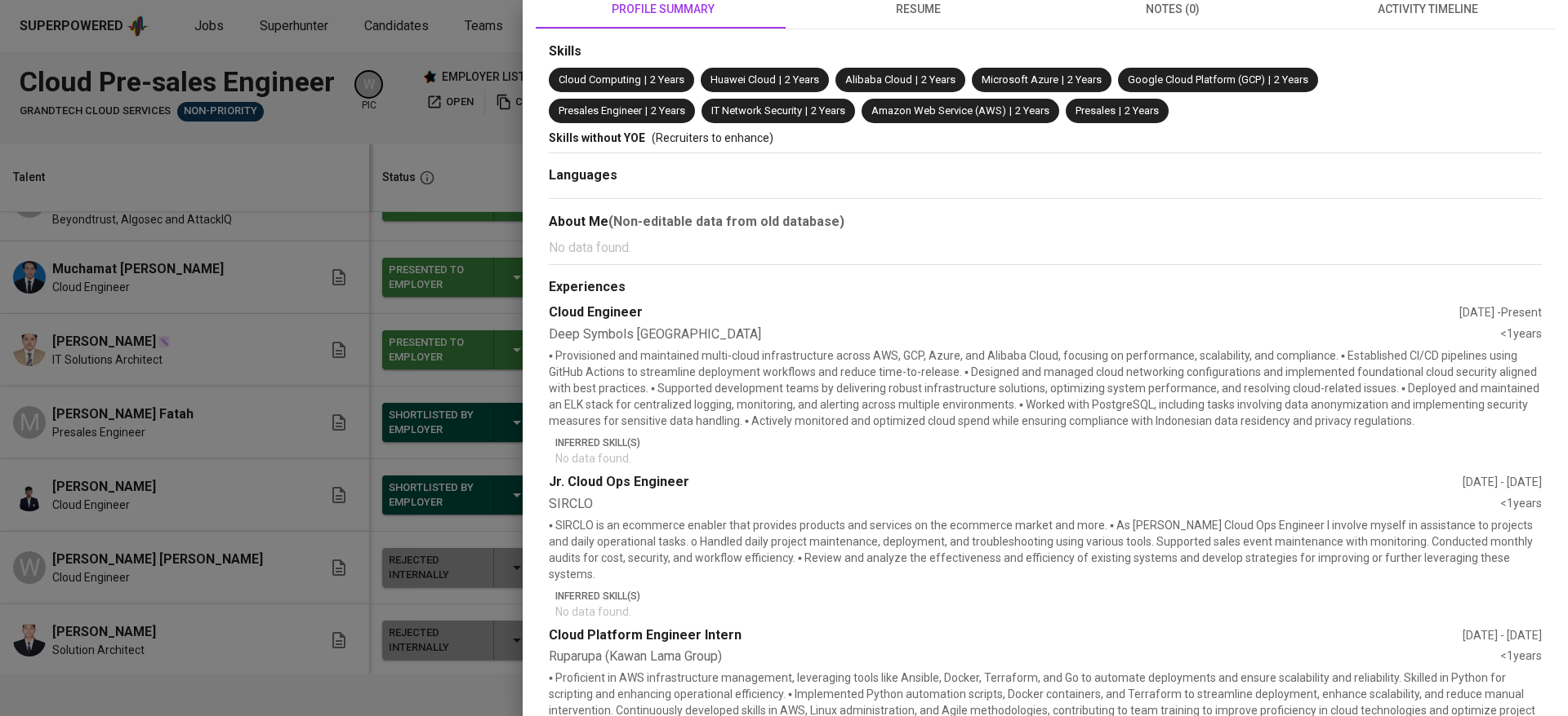
click at [253, 279] on div at bounding box center [784, 358] width 1568 height 716
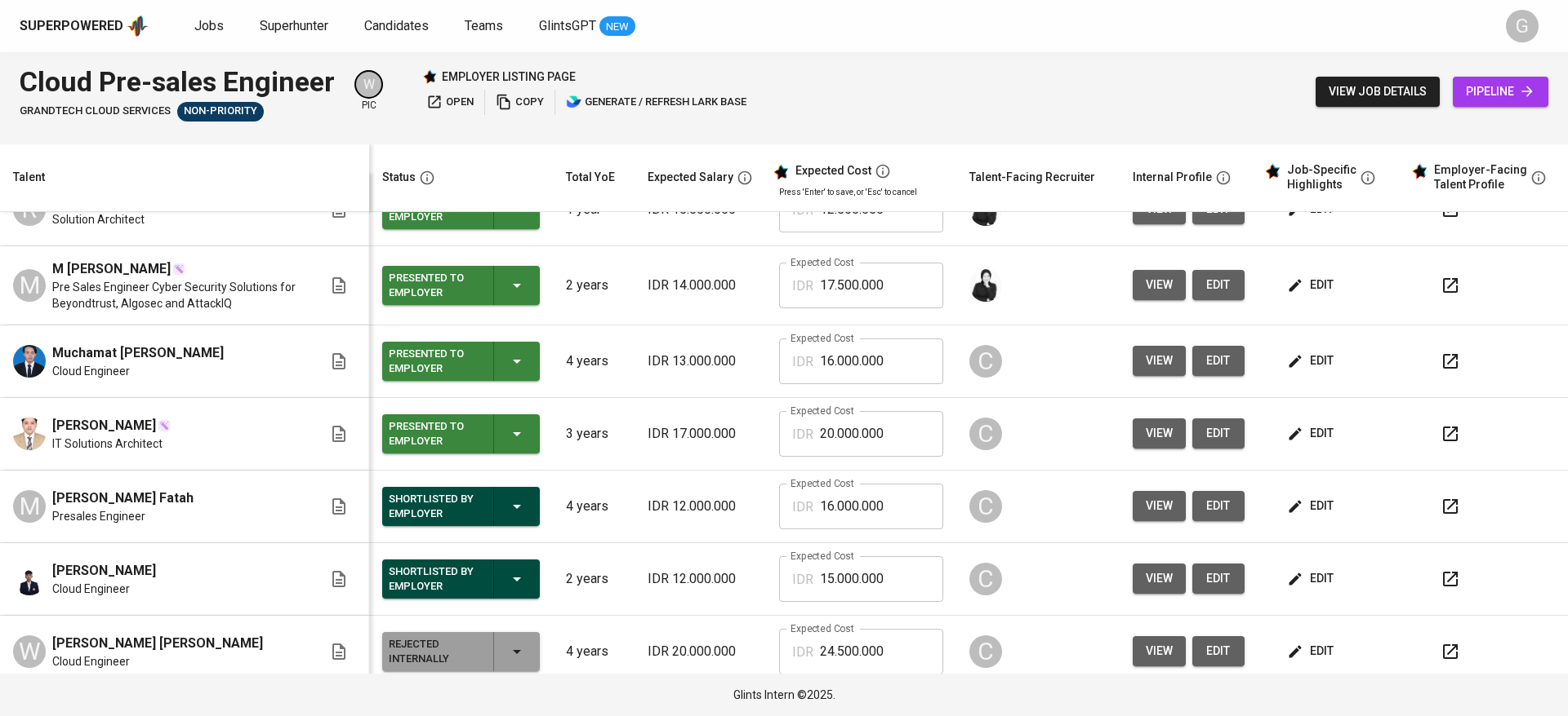
scroll to position [0, 0]
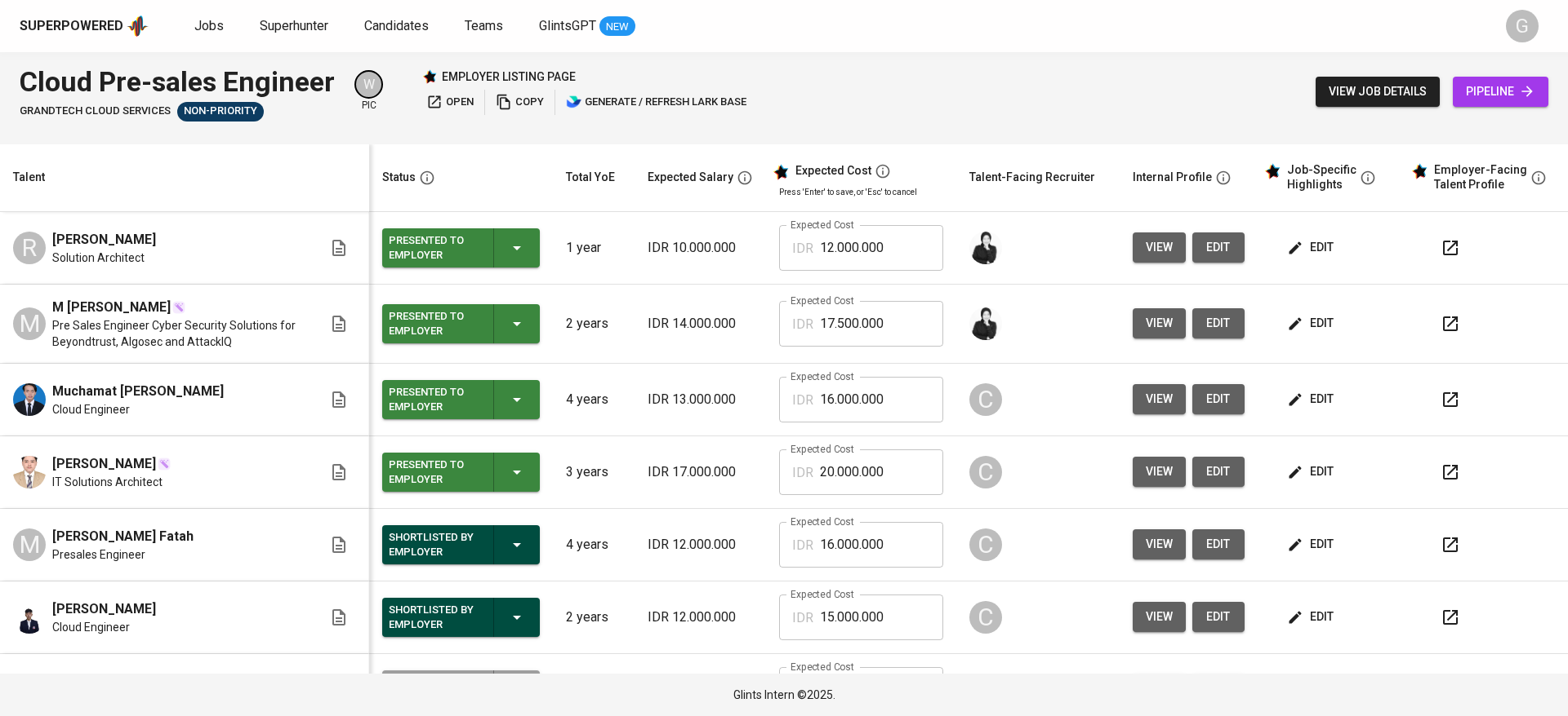
click at [1132, 248] on button "view" at bounding box center [1158, 248] width 53 height 31
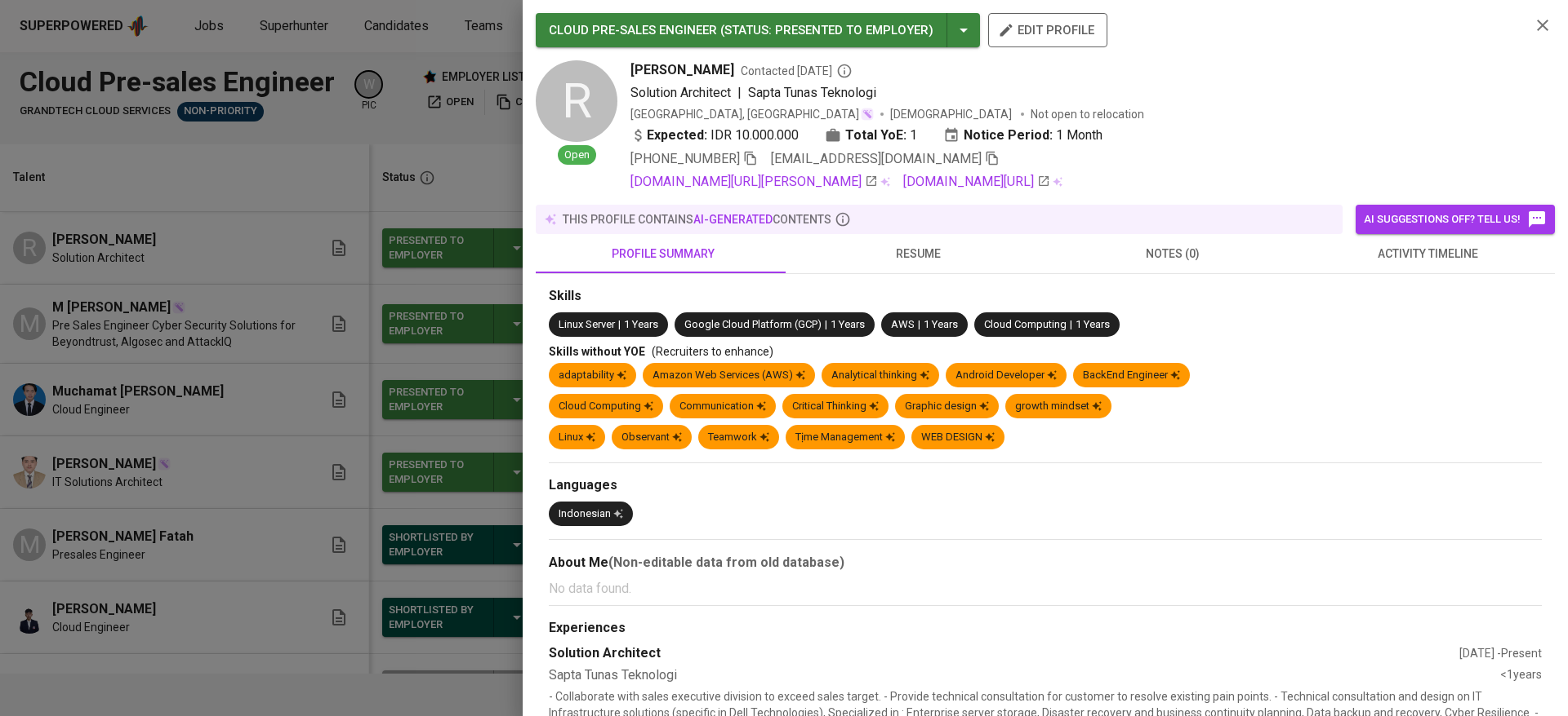
scroll to position [245, 0]
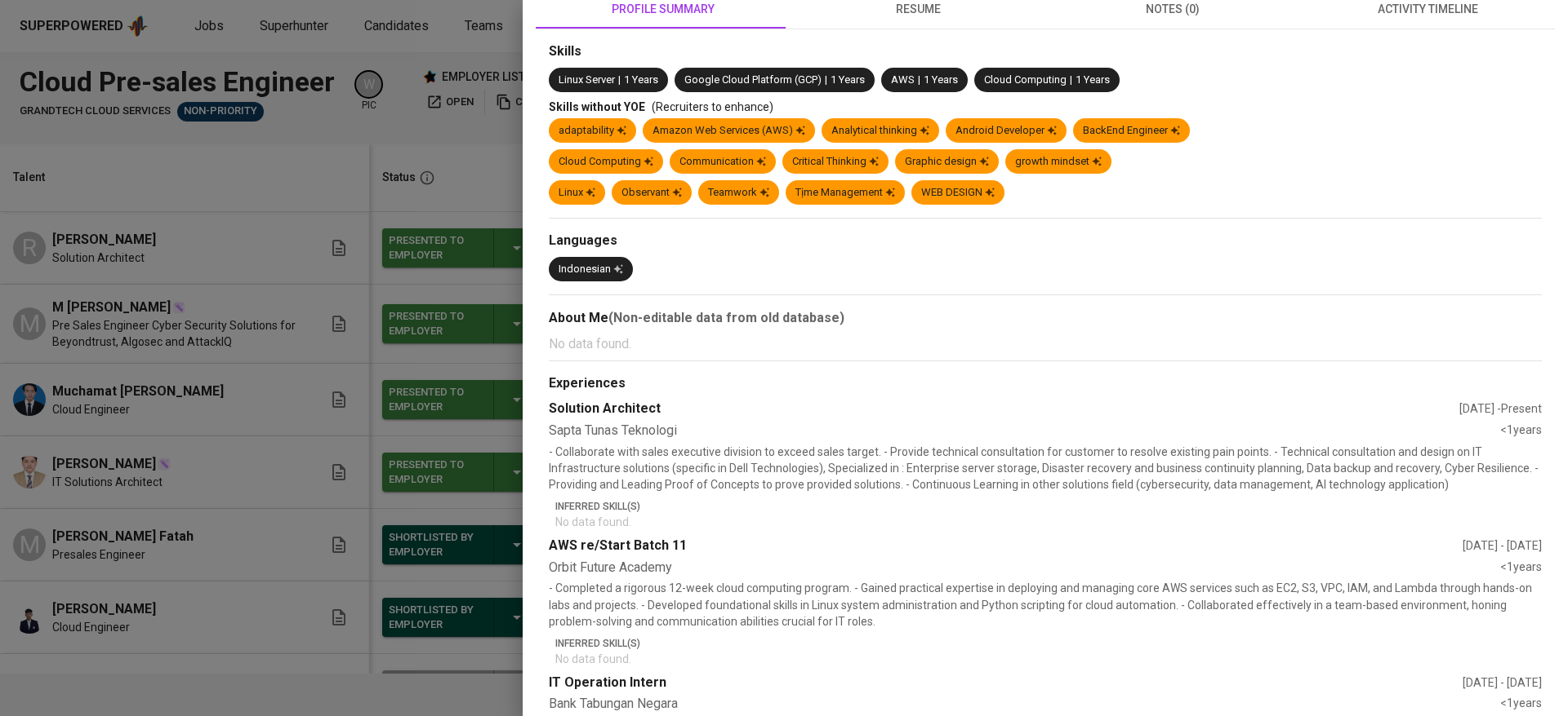
click at [113, 364] on div at bounding box center [784, 358] width 1568 height 716
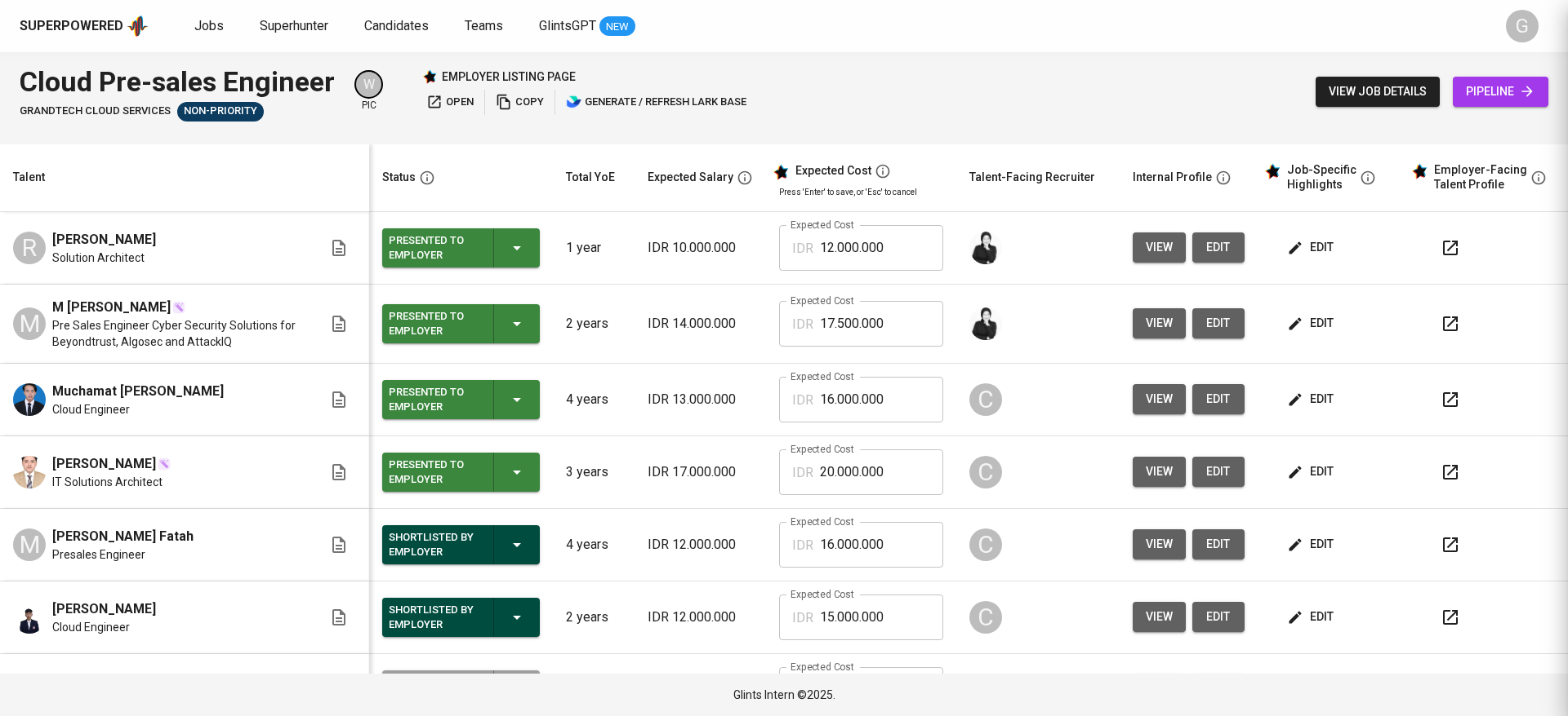
scroll to position [0, 0]
click at [1120, 247] on td "view edit" at bounding box center [1188, 248] width 138 height 73
click at [1146, 243] on span "view" at bounding box center [1159, 247] width 27 height 21
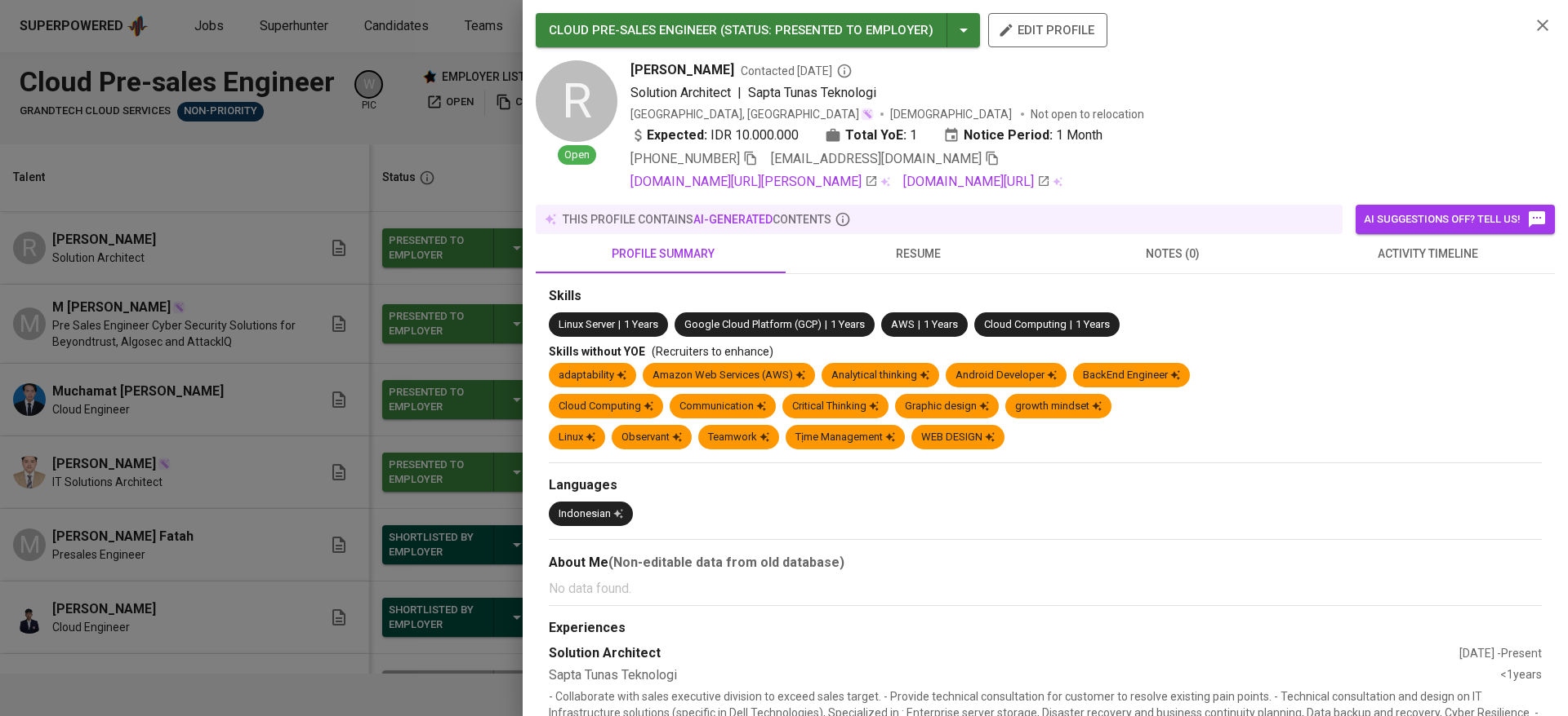
scroll to position [367, 0]
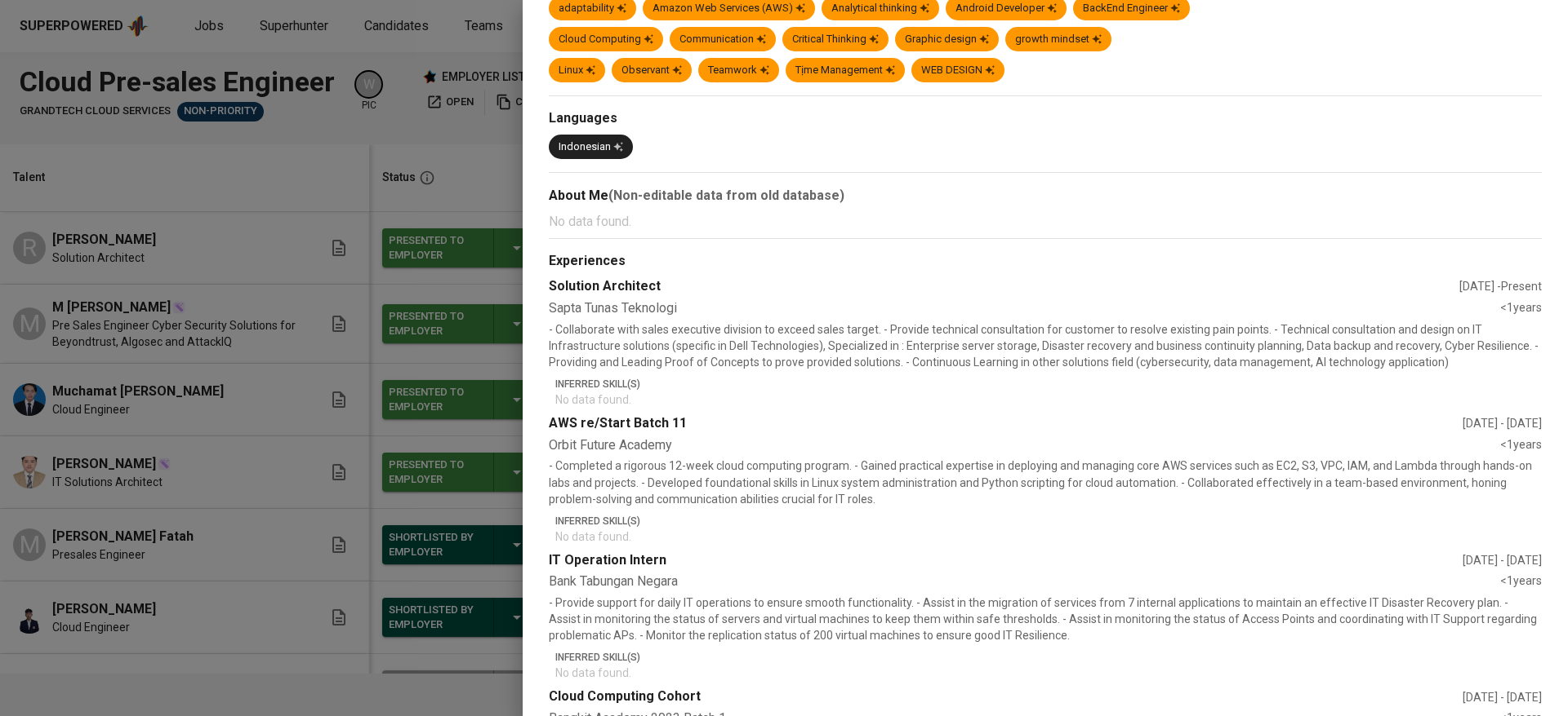
click at [400, 202] on div at bounding box center [784, 358] width 1568 height 716
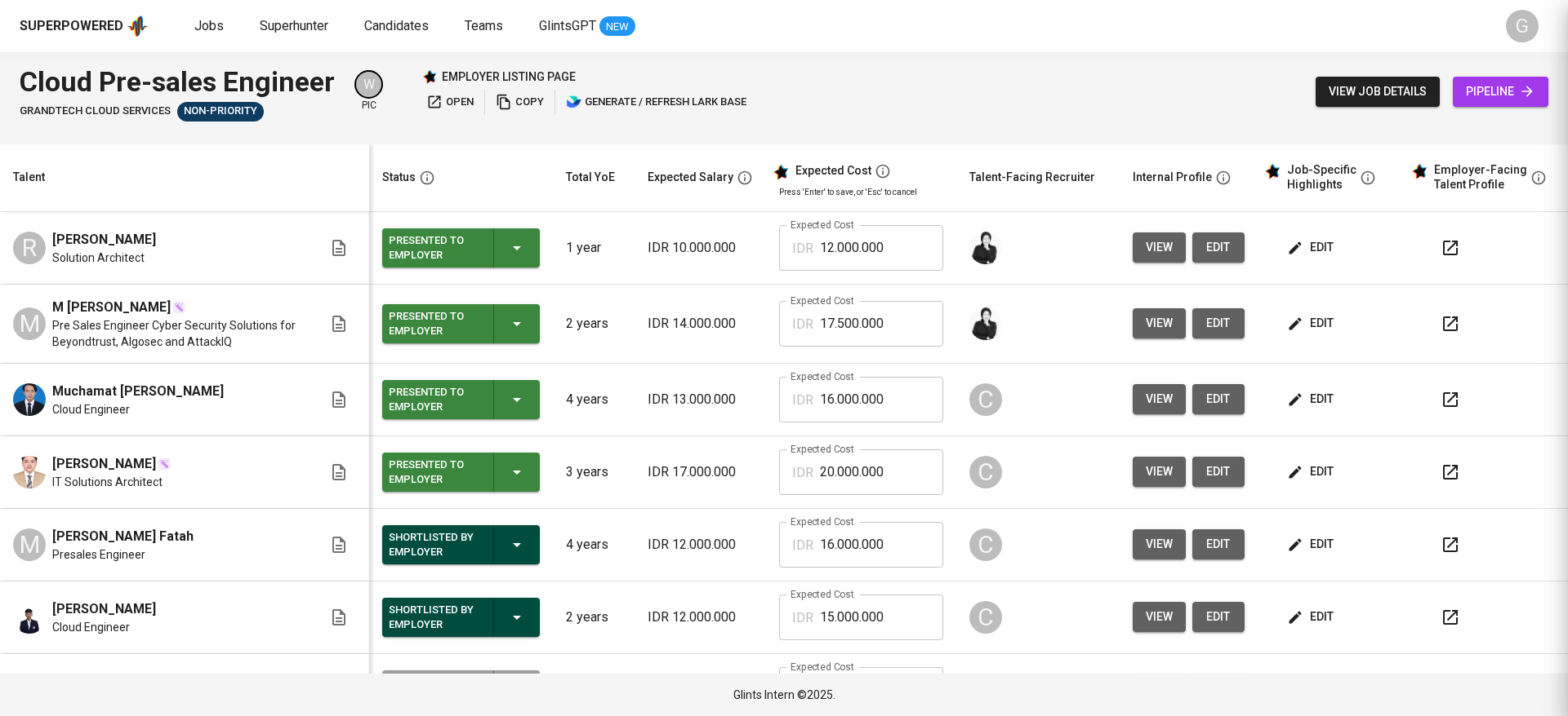
scroll to position [0, 0]
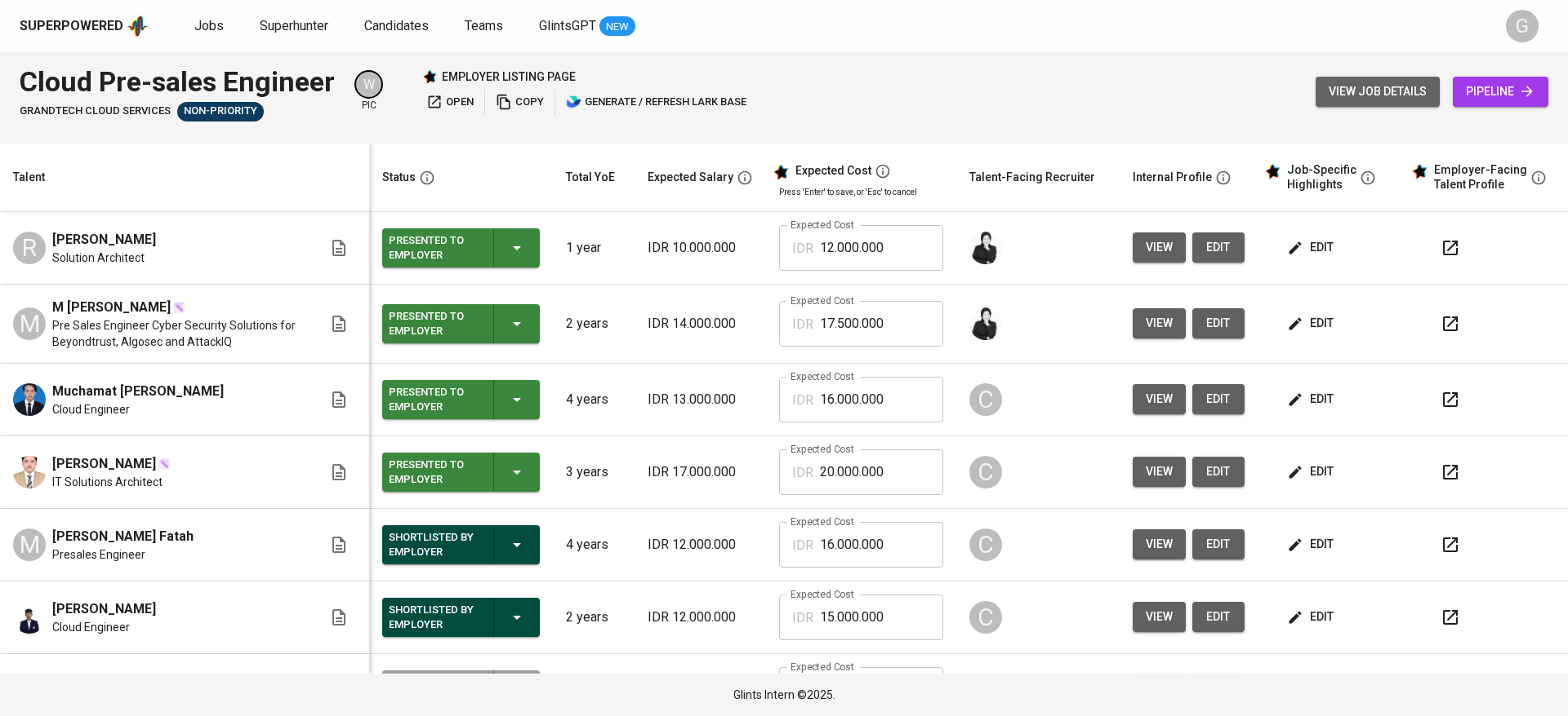
click at [1385, 85] on span "view job details" at bounding box center [1377, 92] width 98 height 21
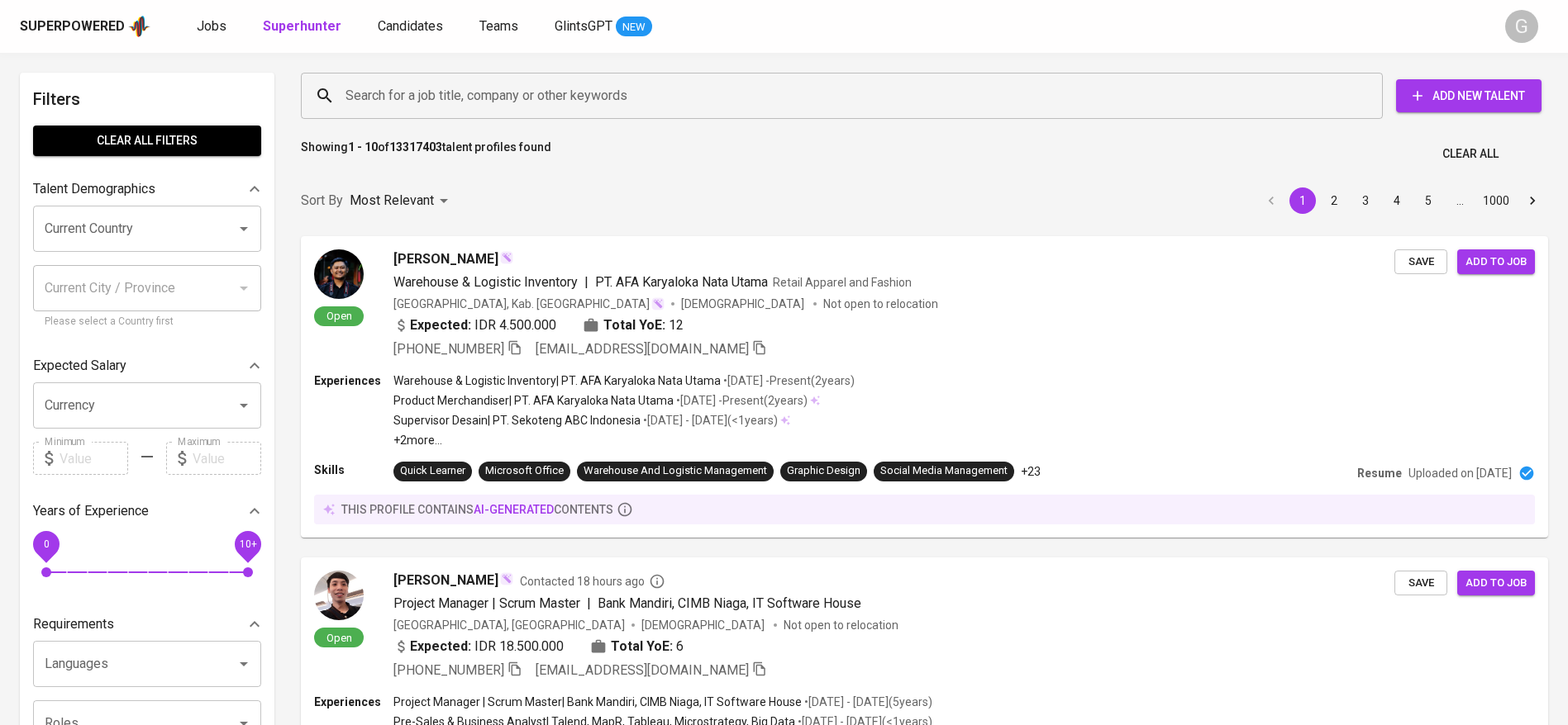
click at [477, 88] on input "Search for a job title, company or other keywords" at bounding box center [846, 96] width 1009 height 31
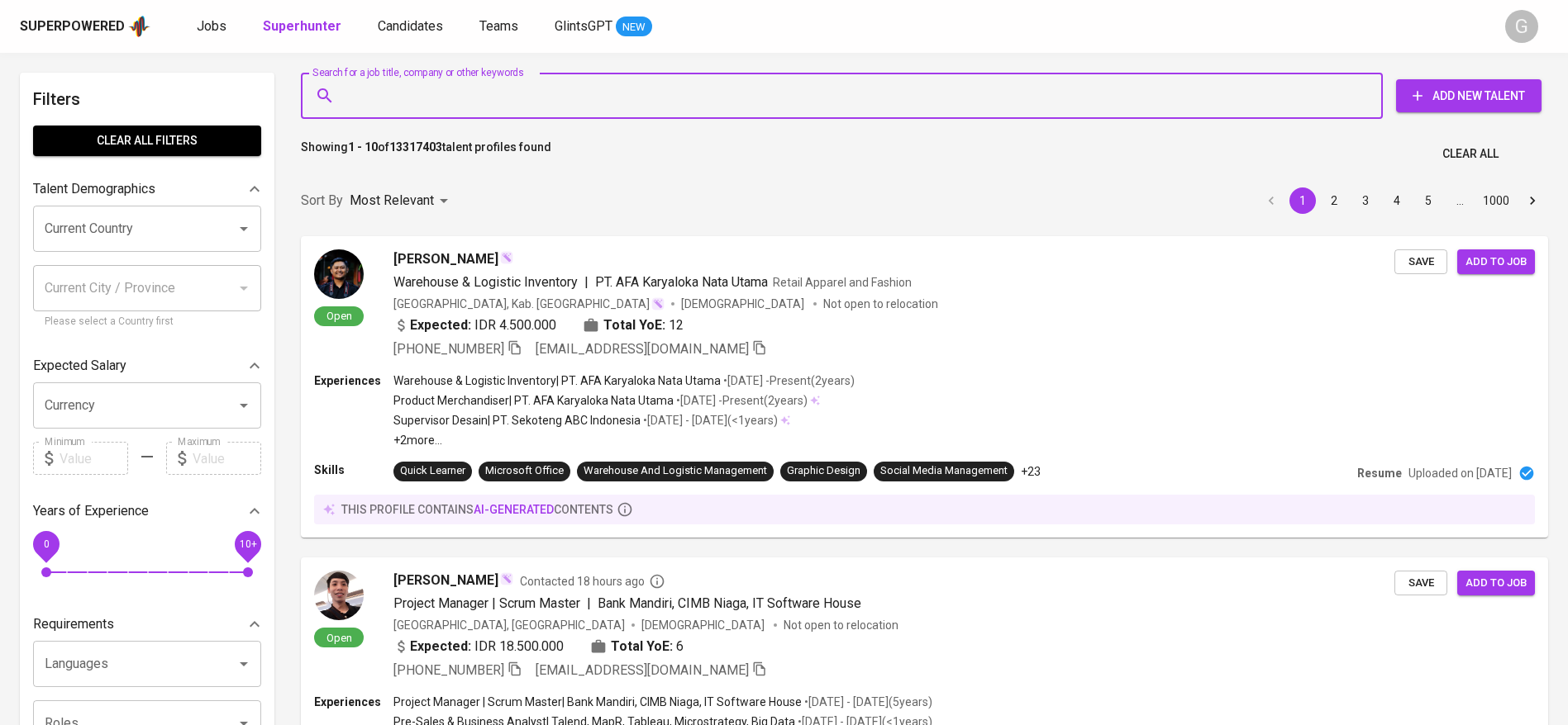
paste input "[EMAIL_ADDRESS][DOMAIN_NAME]"
type input "[EMAIL_ADDRESS][DOMAIN_NAME]"
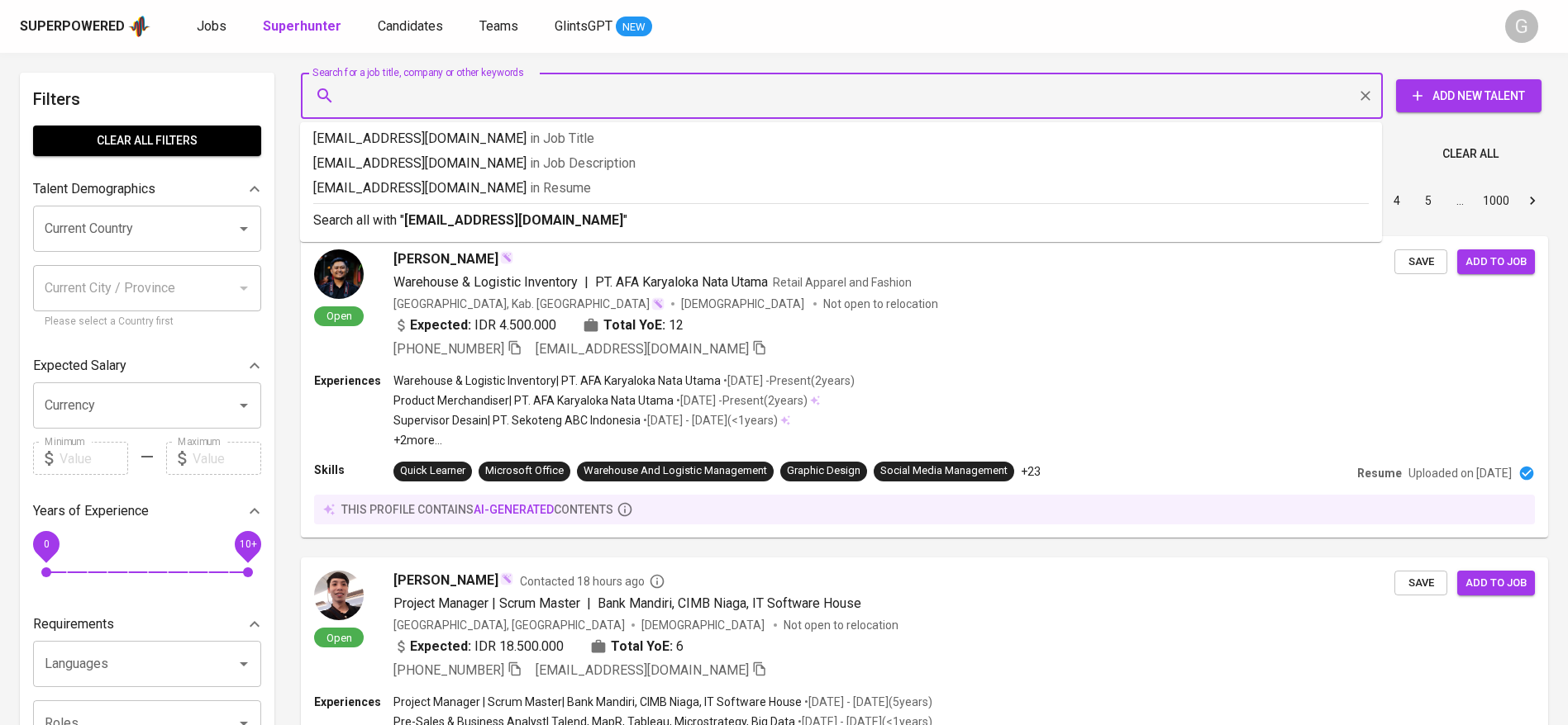
click at [1436, 94] on span "Add New Talent" at bounding box center [1469, 96] width 119 height 21
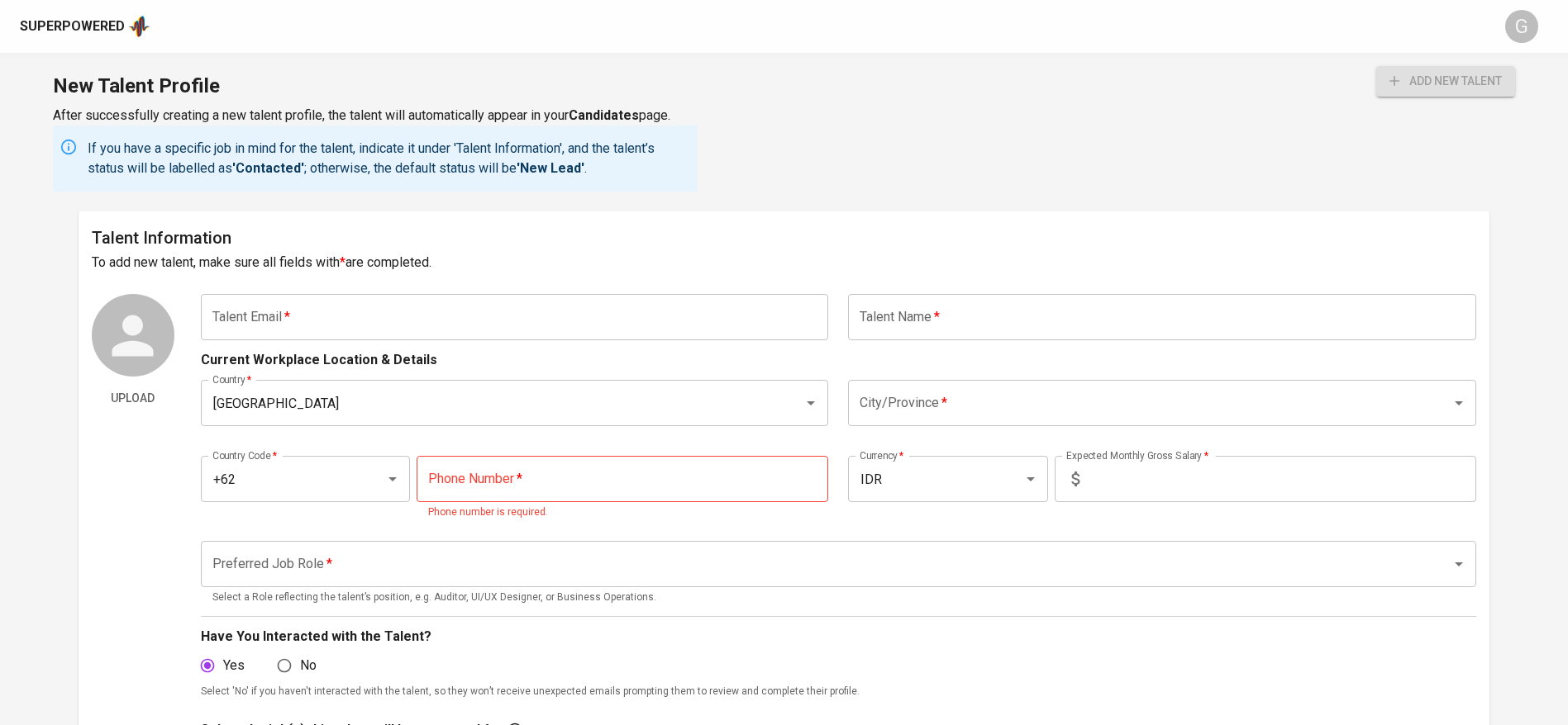
click at [423, 330] on input "text" at bounding box center [514, 317] width 628 height 46
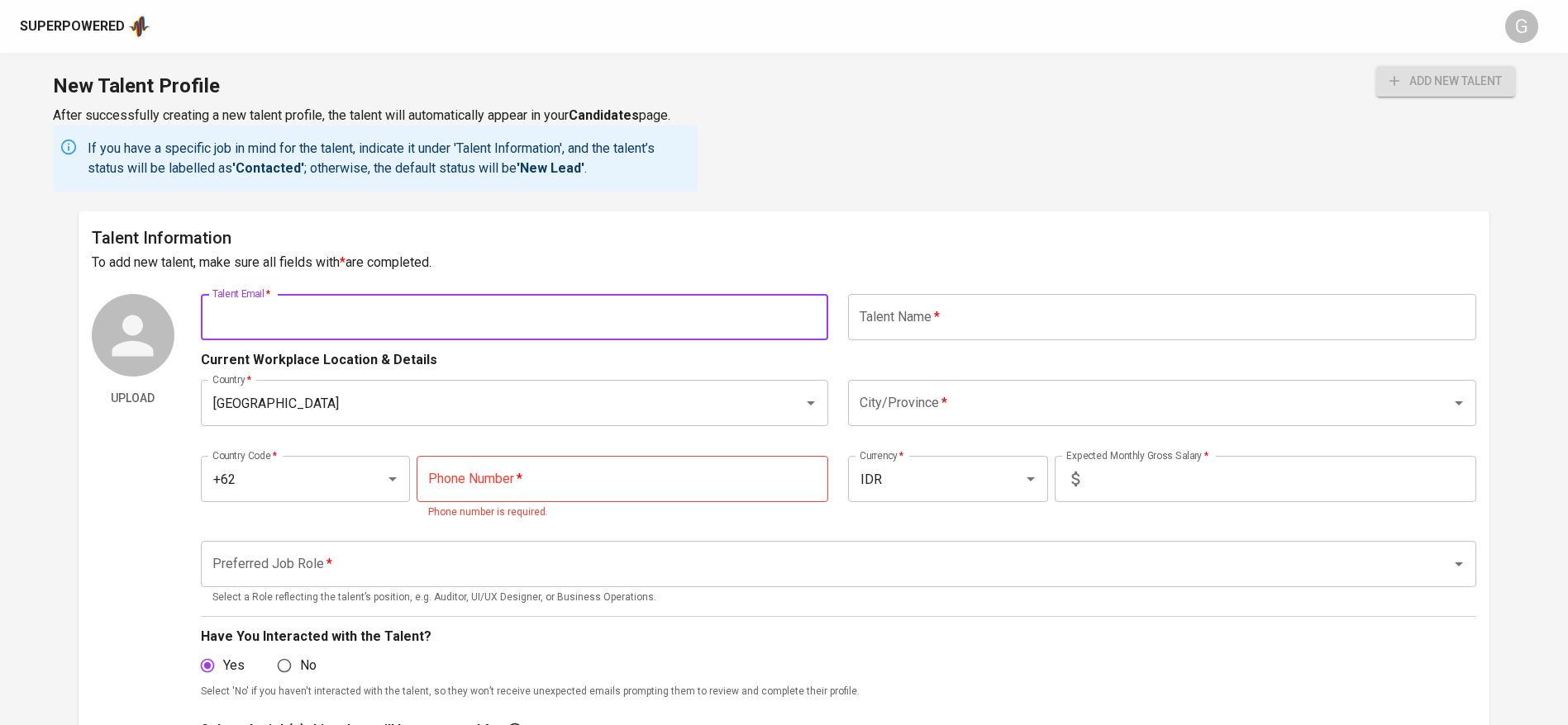
paste input "[EMAIL_ADDRESS][DOMAIN_NAME]"
type input "[EMAIL_ADDRESS][DOMAIN_NAME]"
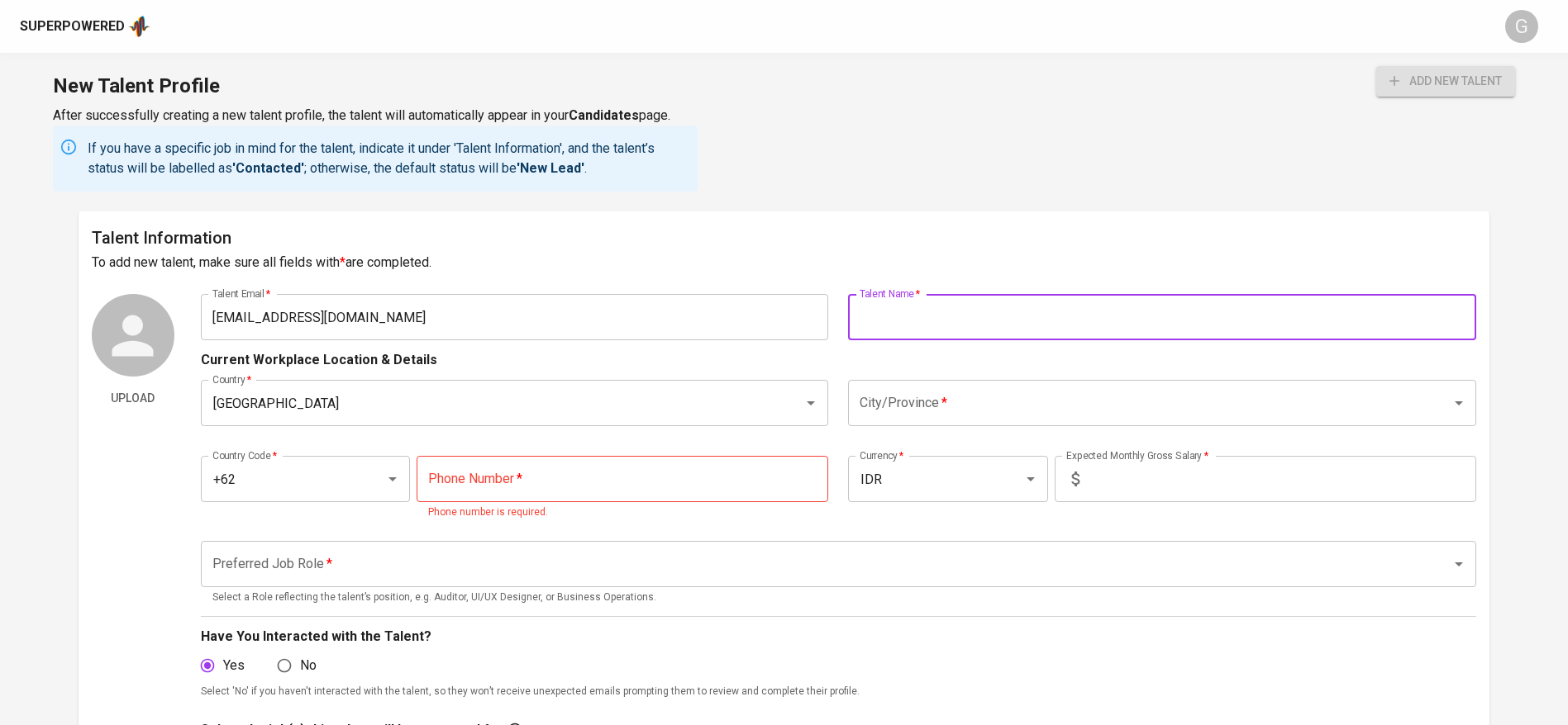
click at [966, 322] on input "text" at bounding box center [1162, 317] width 628 height 46
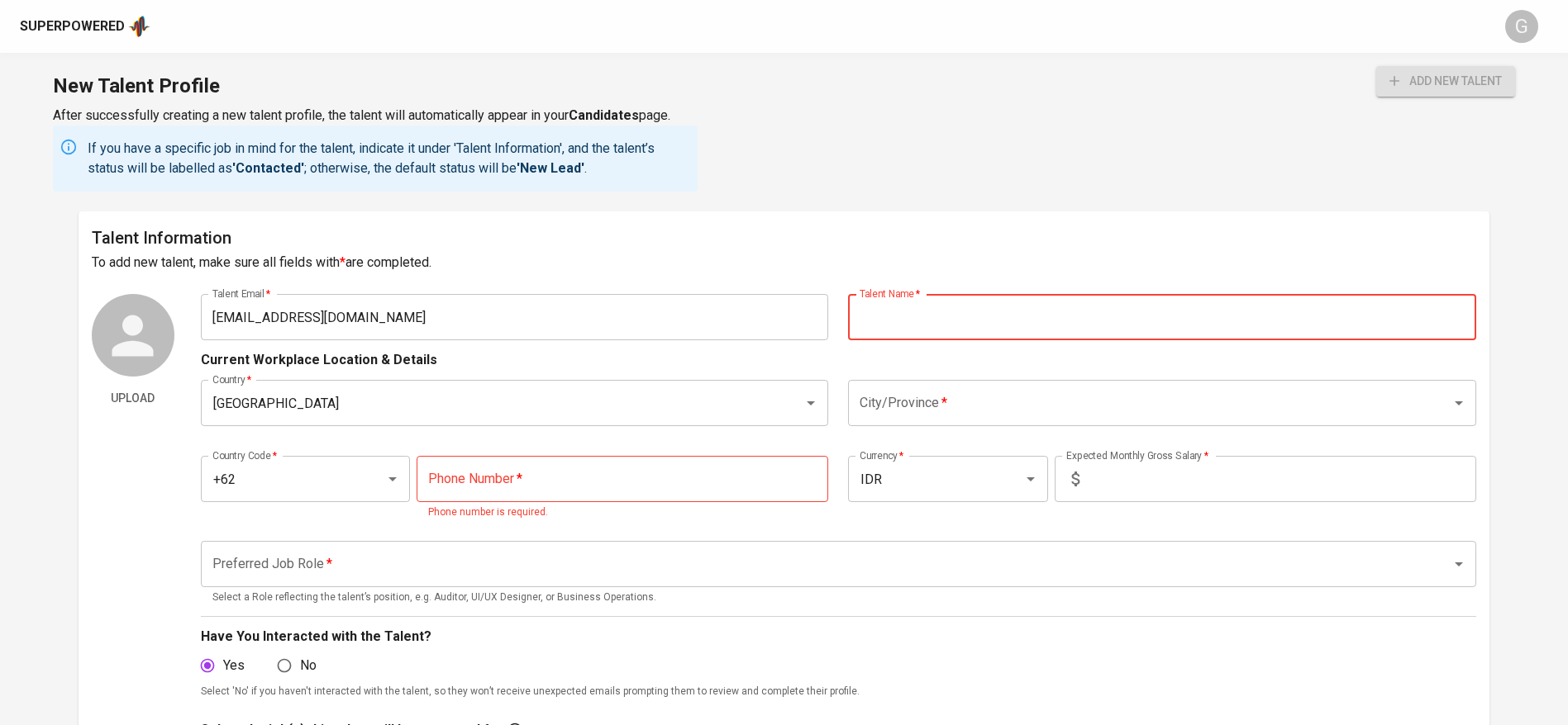
paste input "[PERSON_NAME]"
type input "[PERSON_NAME]"
click at [932, 418] on input "City/Province   *" at bounding box center [1139, 403] width 567 height 31
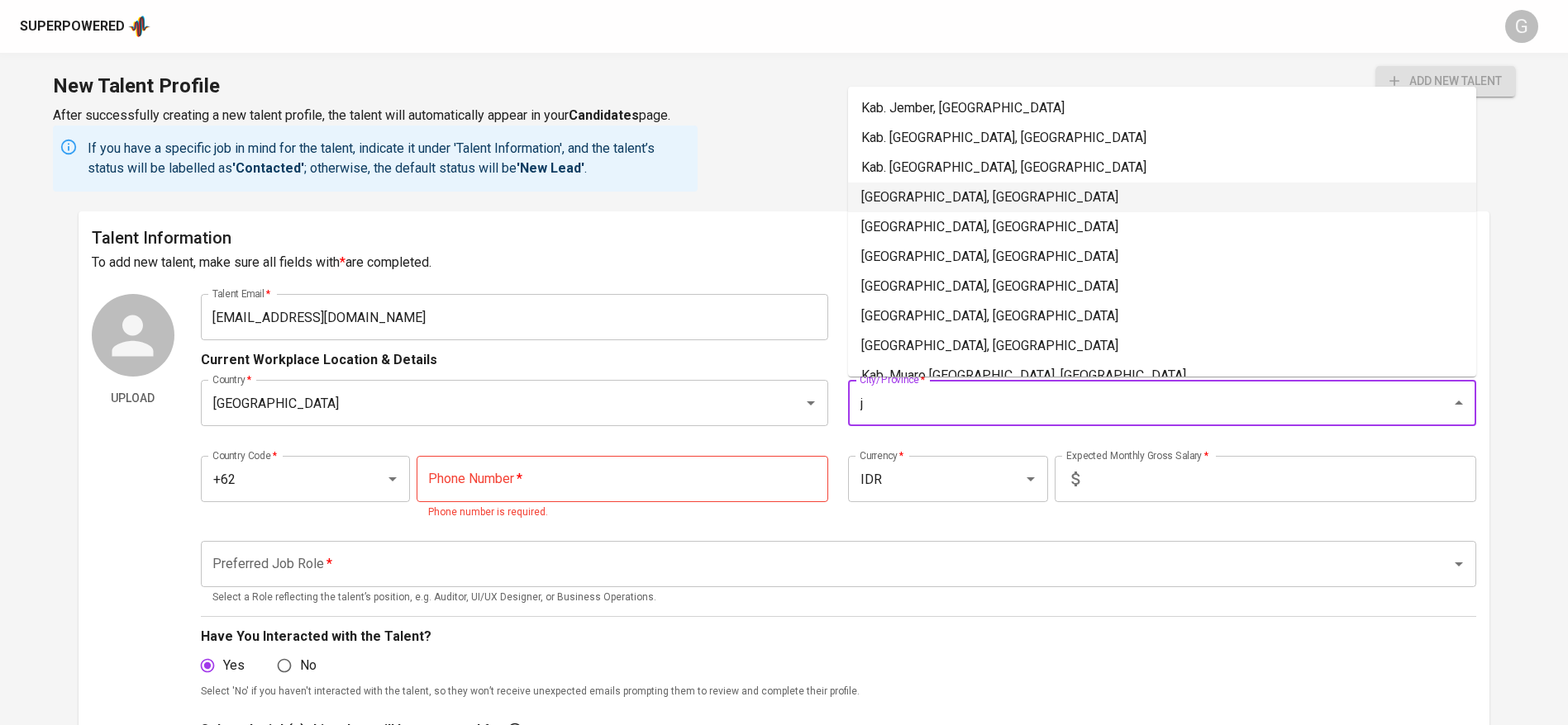
click at [953, 199] on li "Jakarta Selatan, DKI Jakarta" at bounding box center [1162, 197] width 628 height 30
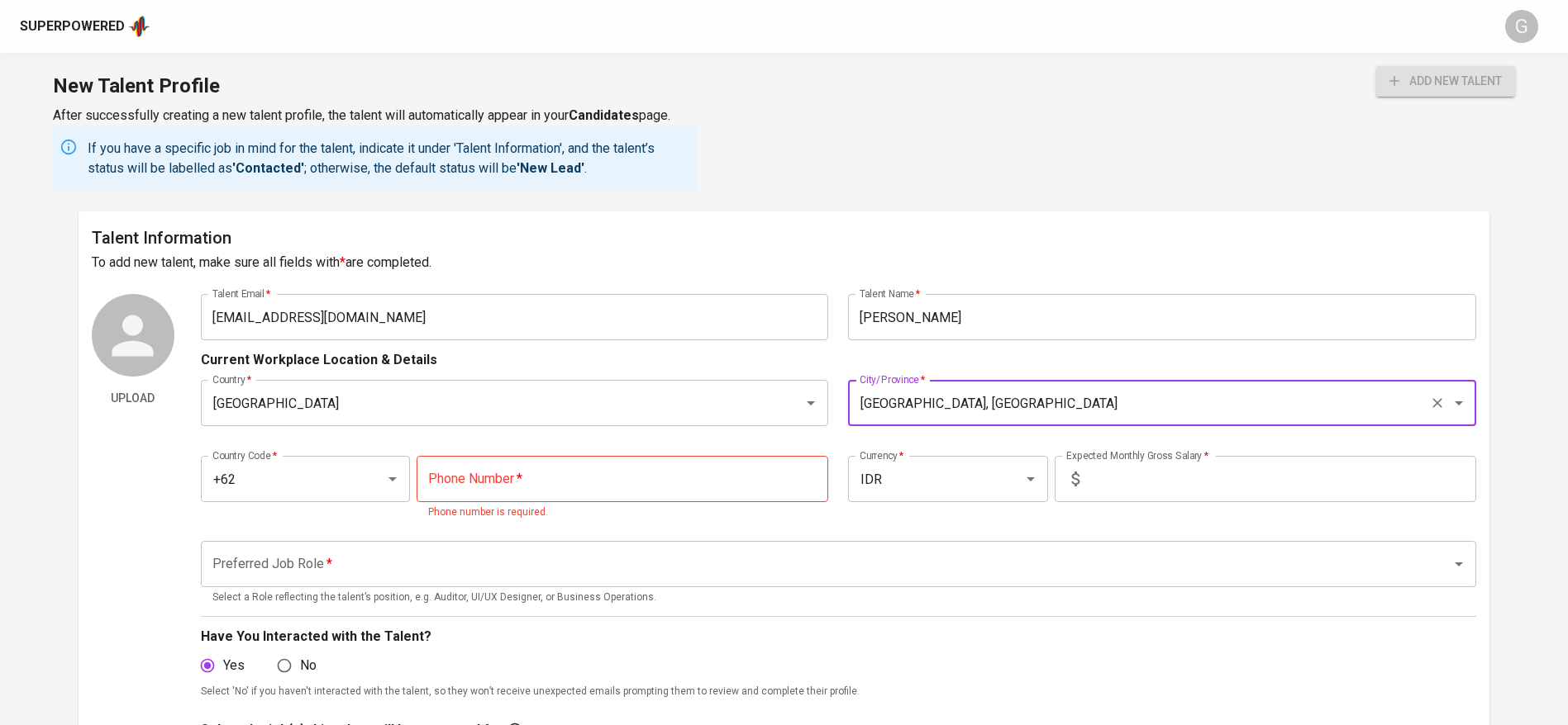
type input "Jakarta Selatan, DKI Jakarta"
click at [563, 465] on input "tel" at bounding box center [622, 479] width 412 height 46
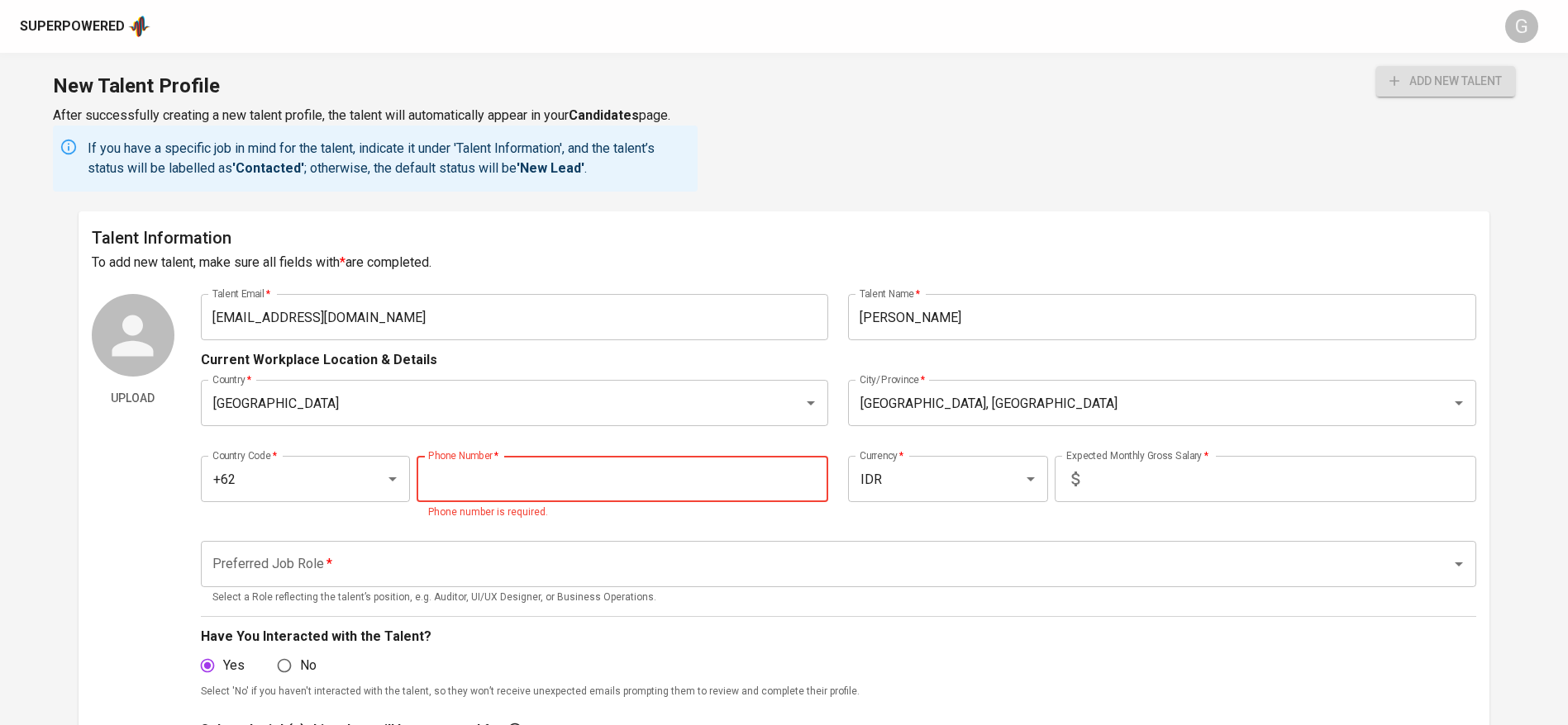
paste input "816-1724-0111"
type input "816-1724-0111"
click at [1141, 472] on input "text" at bounding box center [1281, 479] width 390 height 46
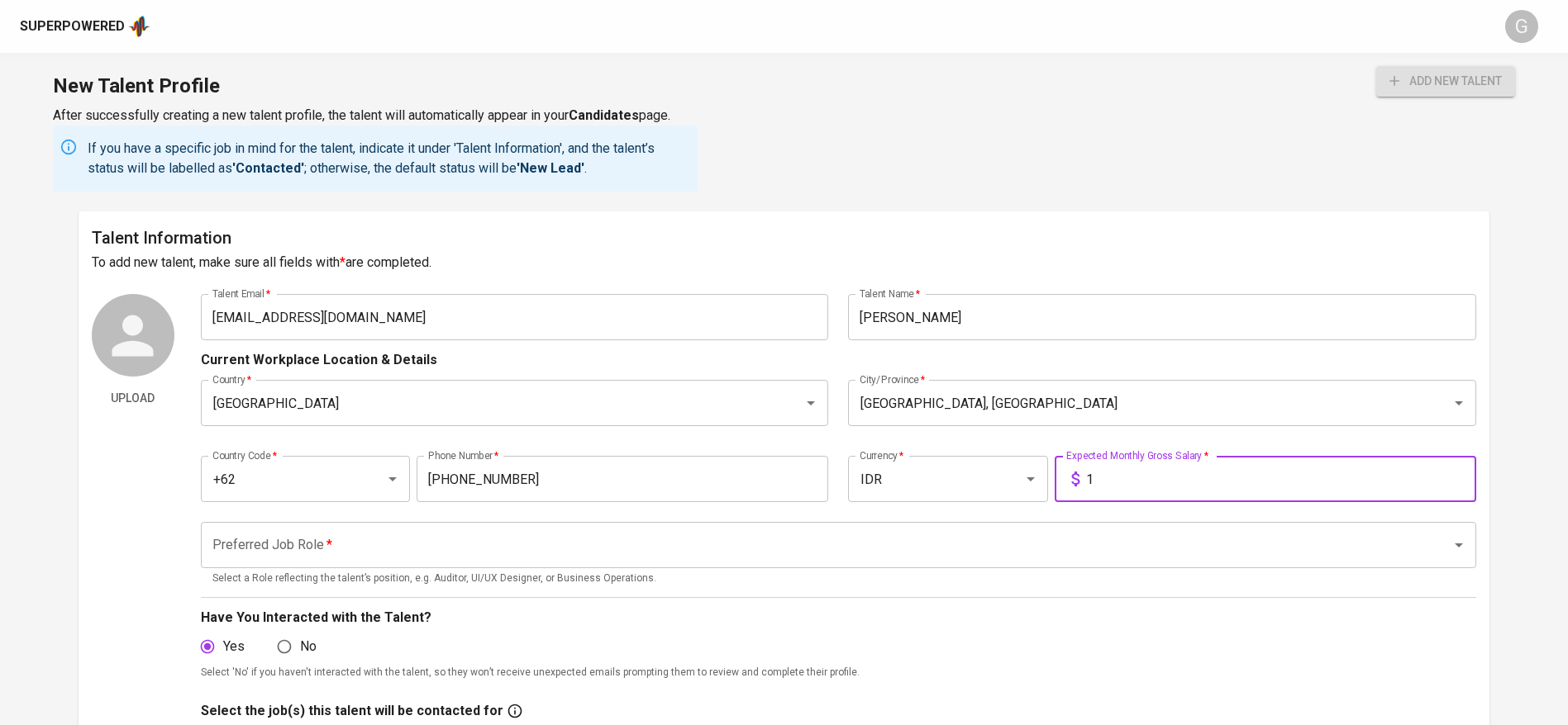
type input "1"
click at [979, 532] on input "Preferred Job Role   *" at bounding box center [815, 545] width 1214 height 31
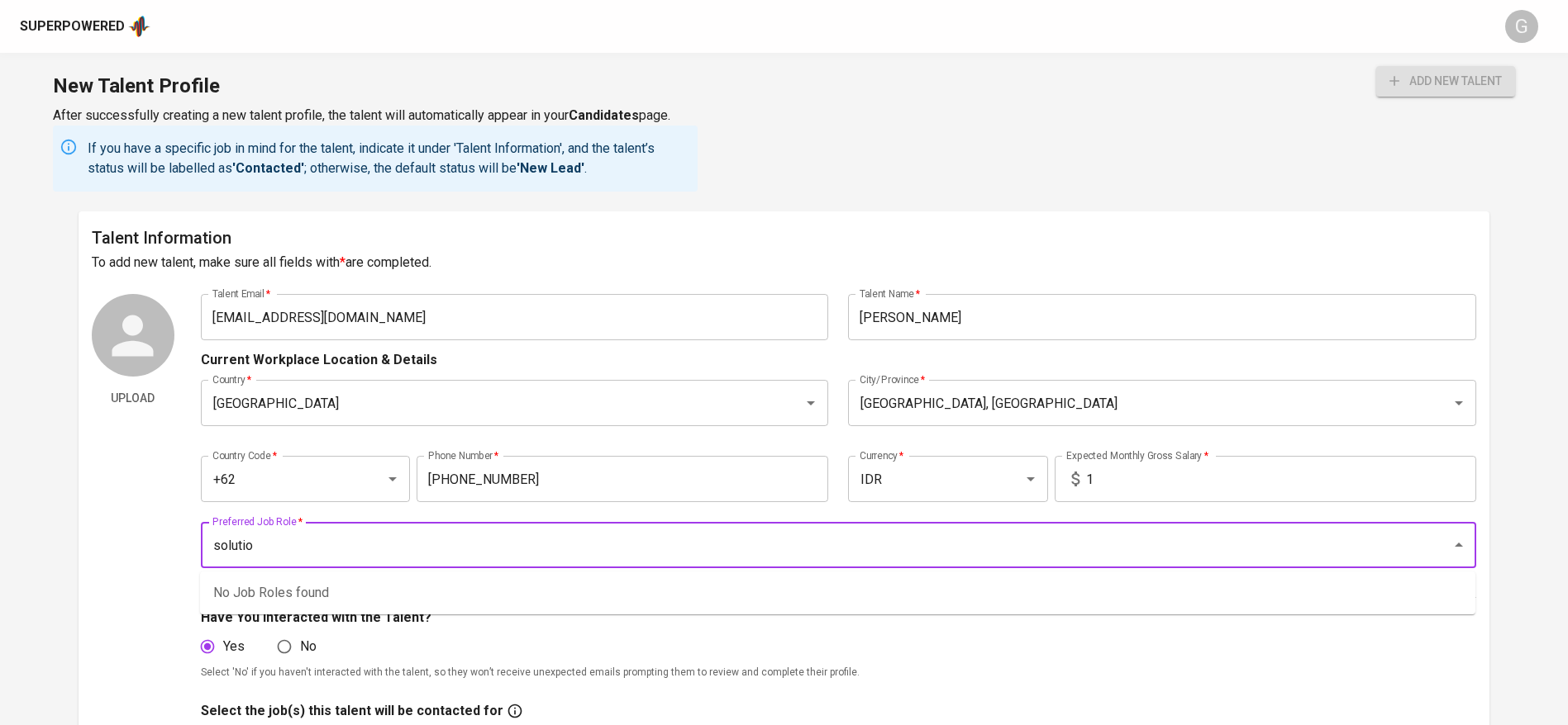
type input "solution"
type input "cloud"
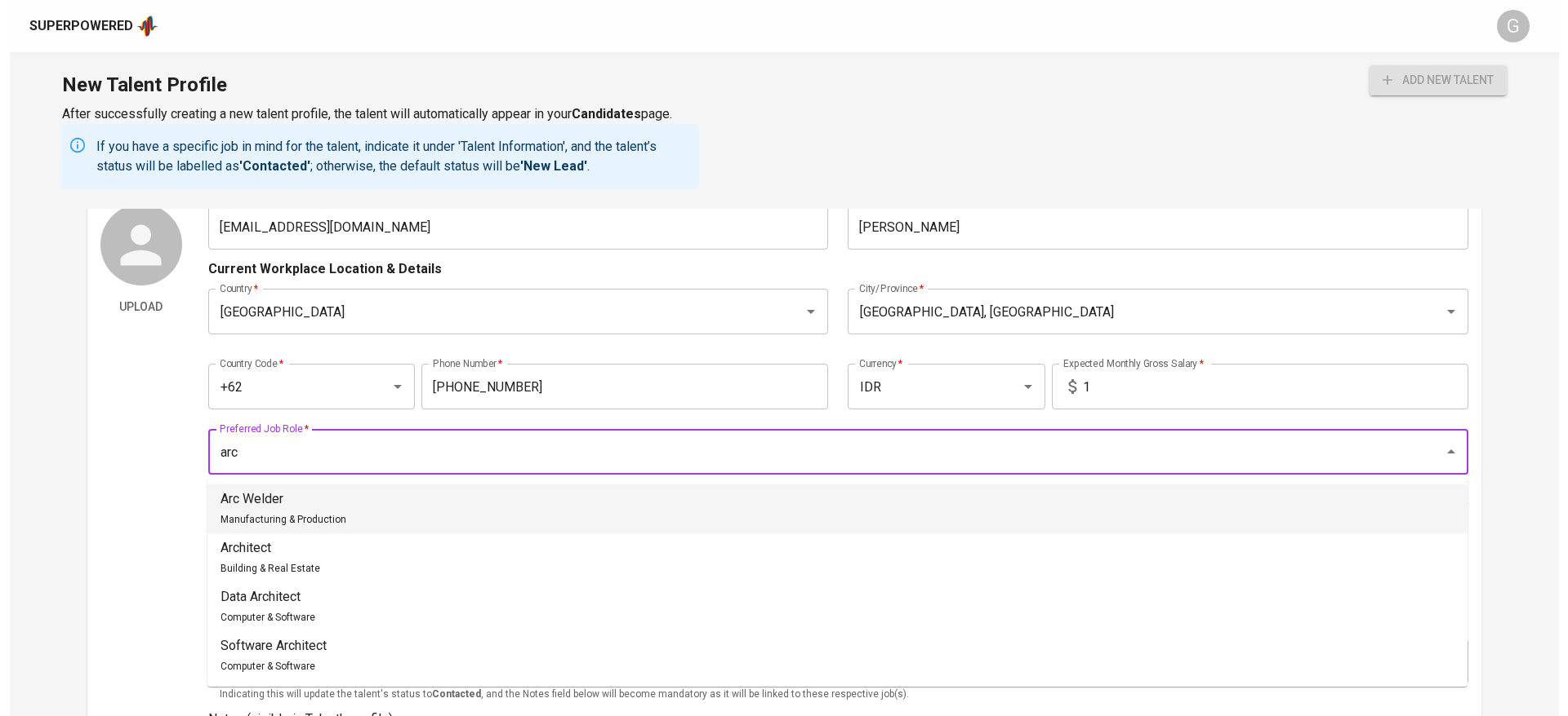
scroll to position [122, 0]
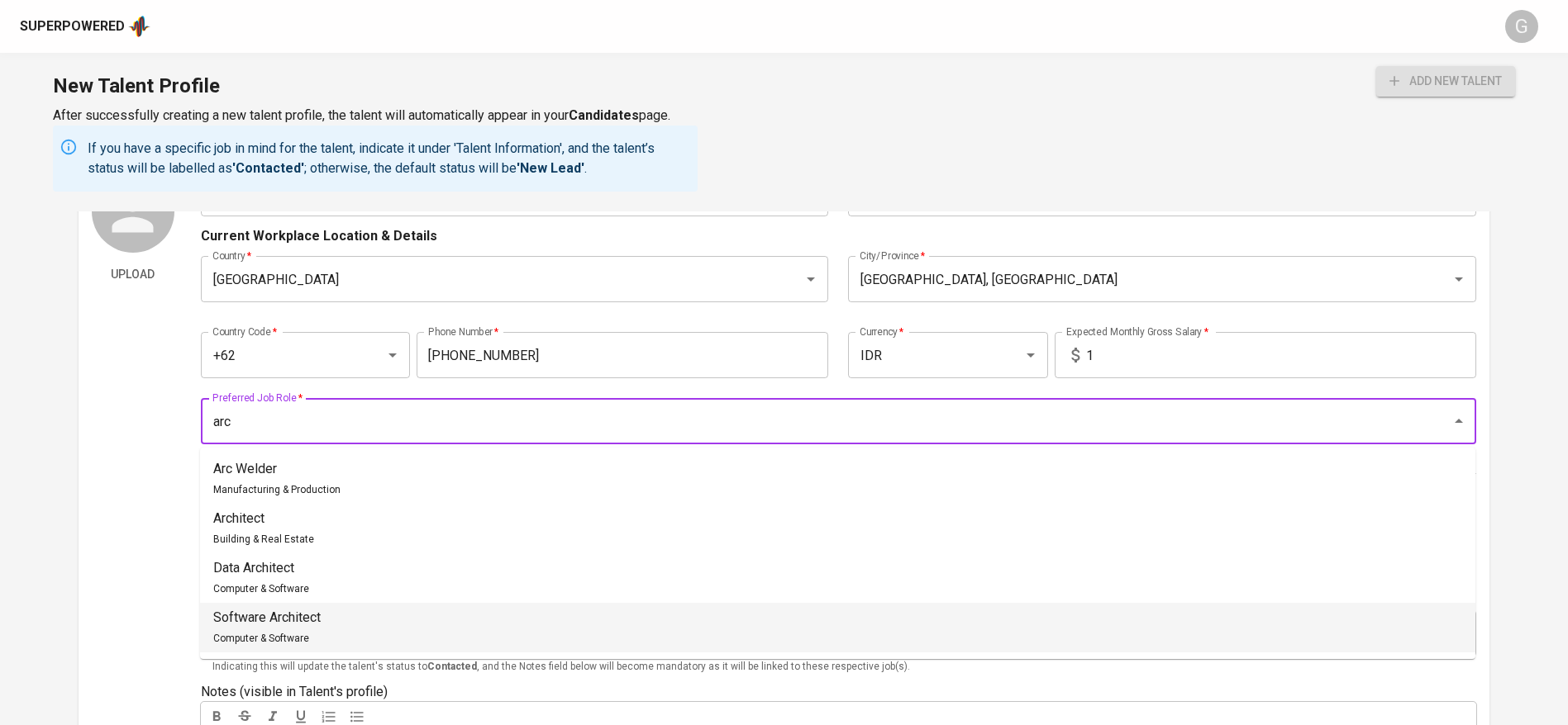
click at [321, 638] on div "Software Architect Computer & Software" at bounding box center [267, 628] width 108 height 40
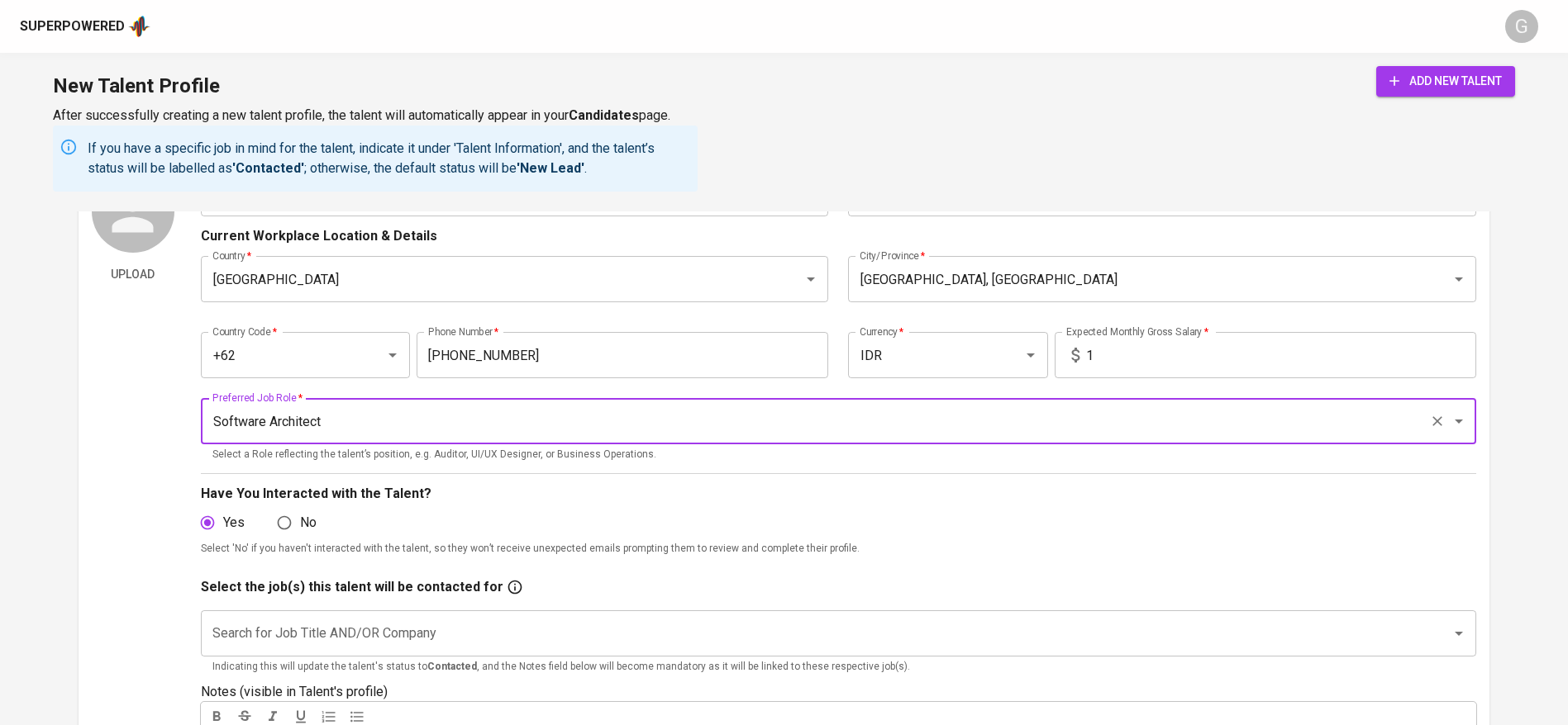
type input "Software Architect"
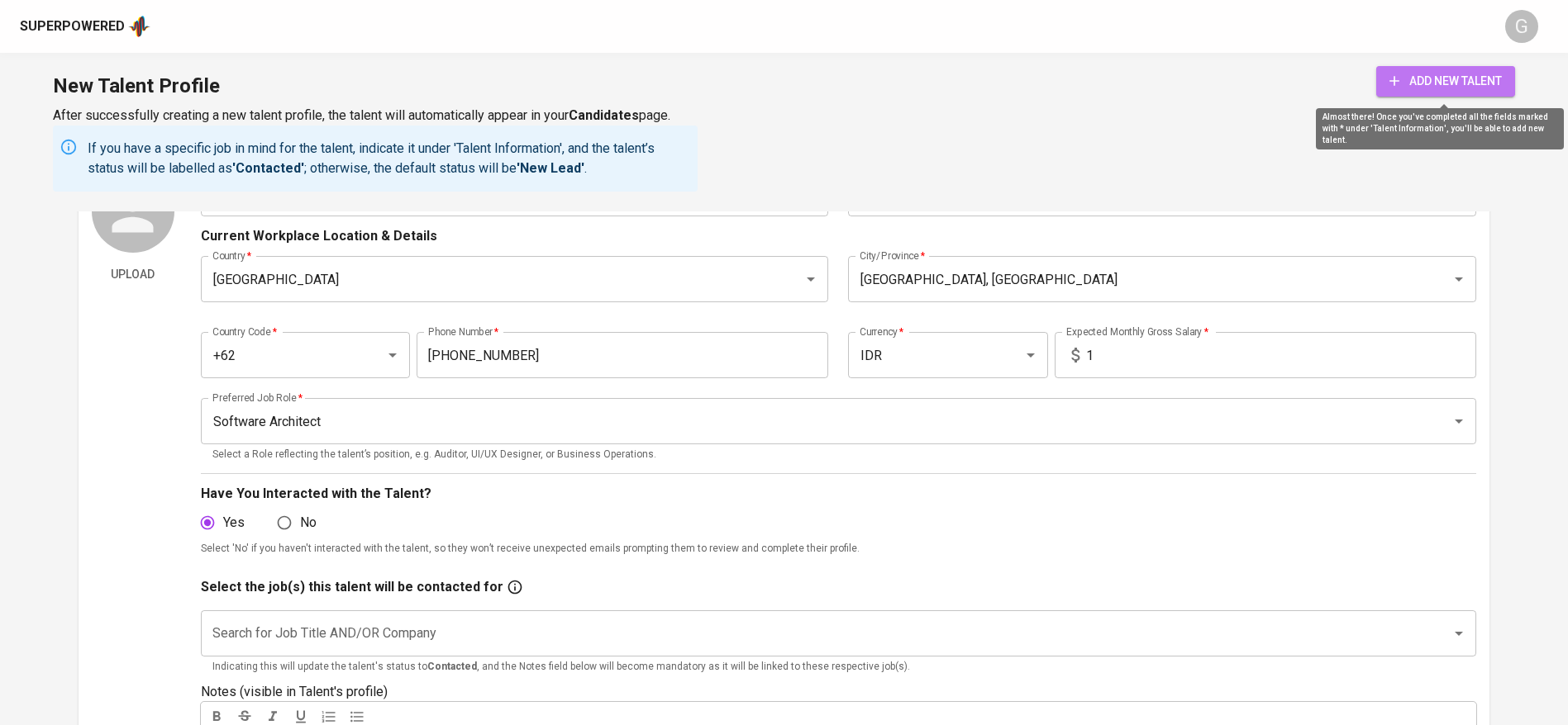
click at [1438, 66] on button "add new talent" at bounding box center [1445, 82] width 138 height 31
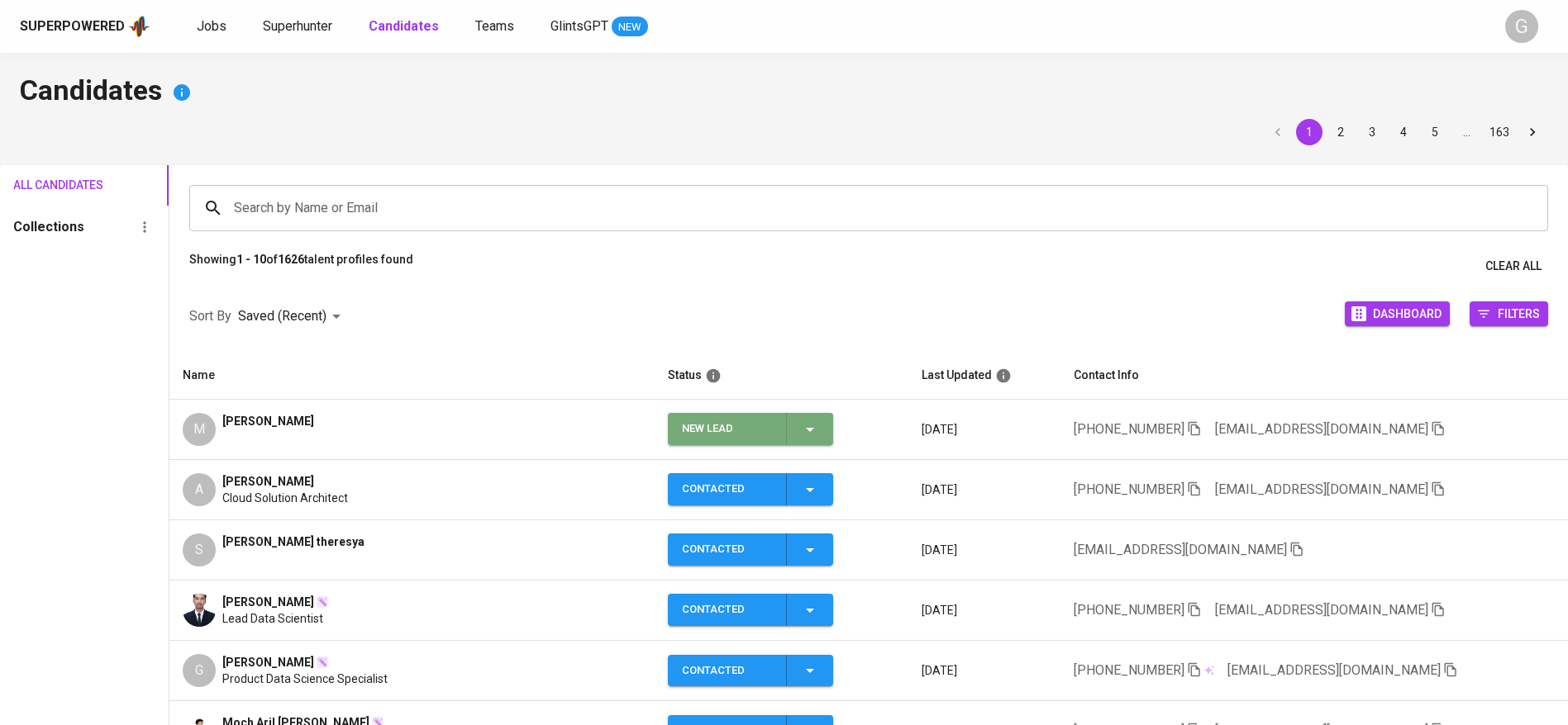
click at [800, 434] on icon "button" at bounding box center [810, 430] width 20 height 20
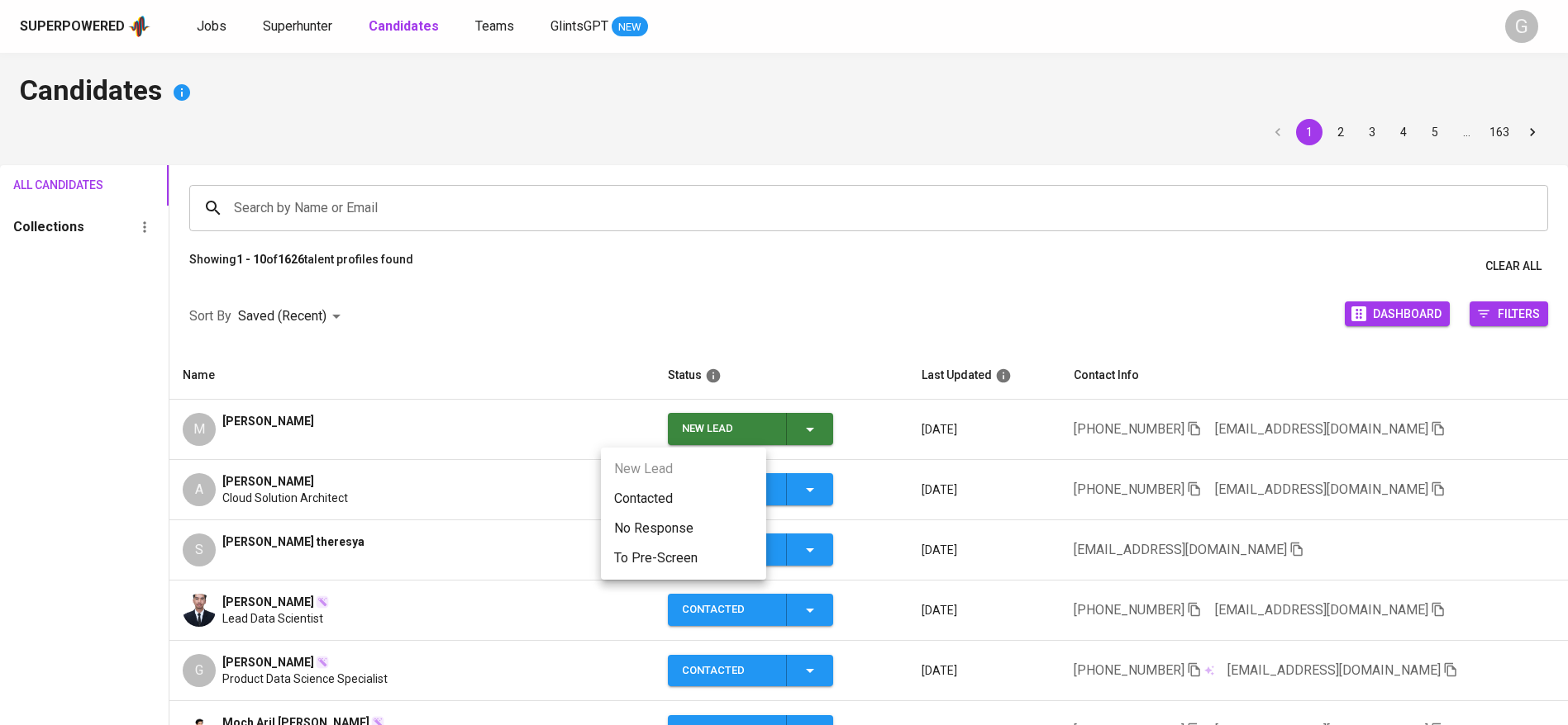
click at [691, 496] on li "Contacted" at bounding box center [682, 499] width 165 height 30
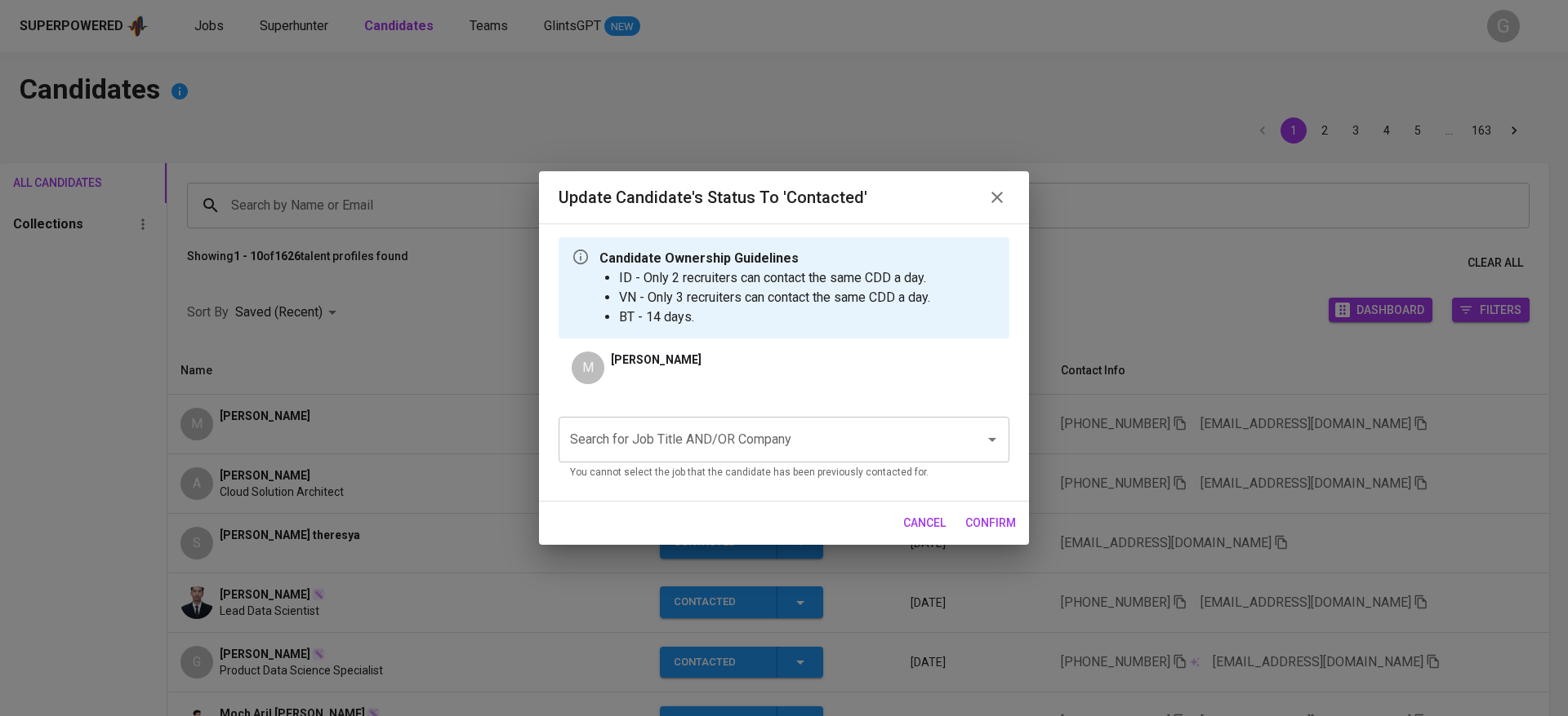
click at [770, 437] on input "Search for Job Title AND/OR Company" at bounding box center [761, 440] width 391 height 31
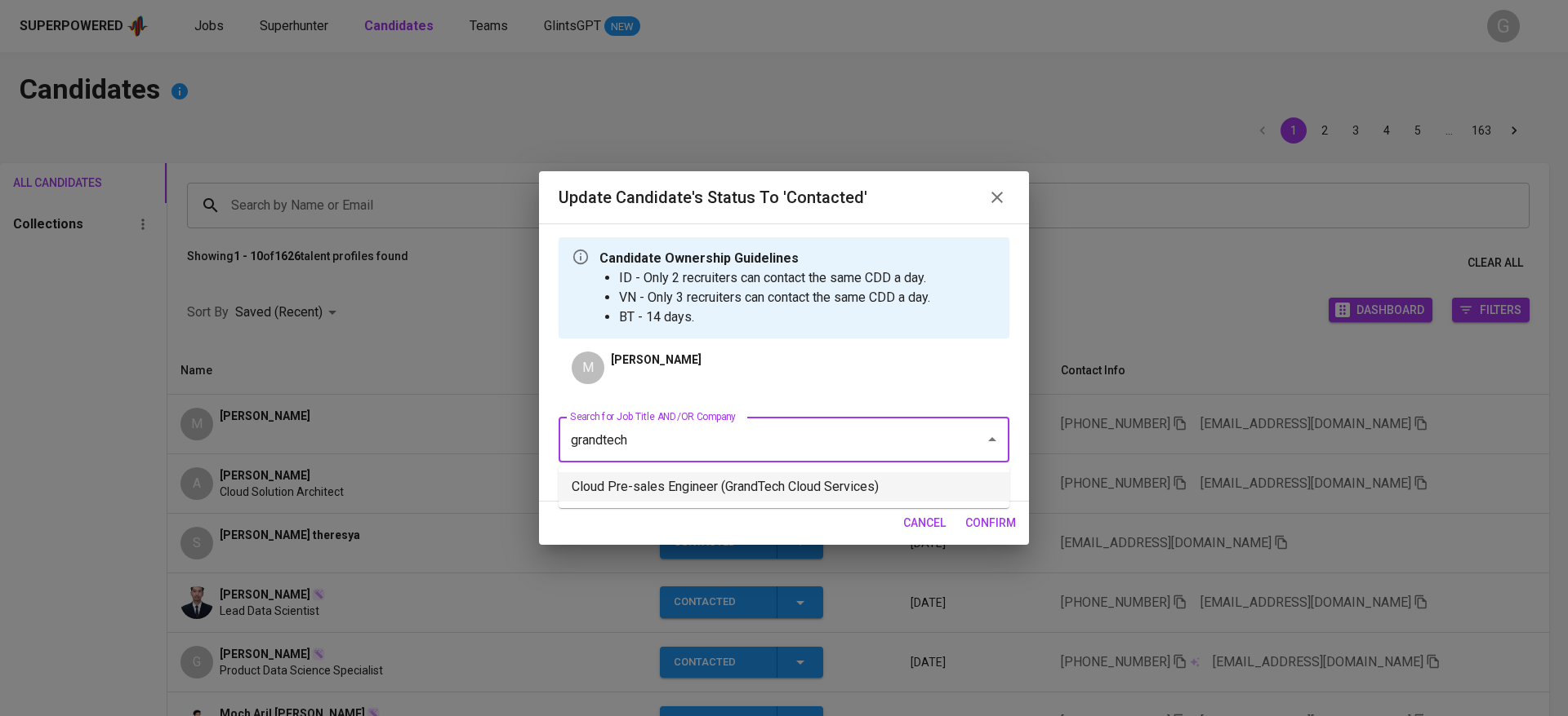
click at [800, 485] on li "Cloud Pre-sales Engineer (GrandTech Cloud Services)" at bounding box center [783, 487] width 451 height 30
type input "grandtech"
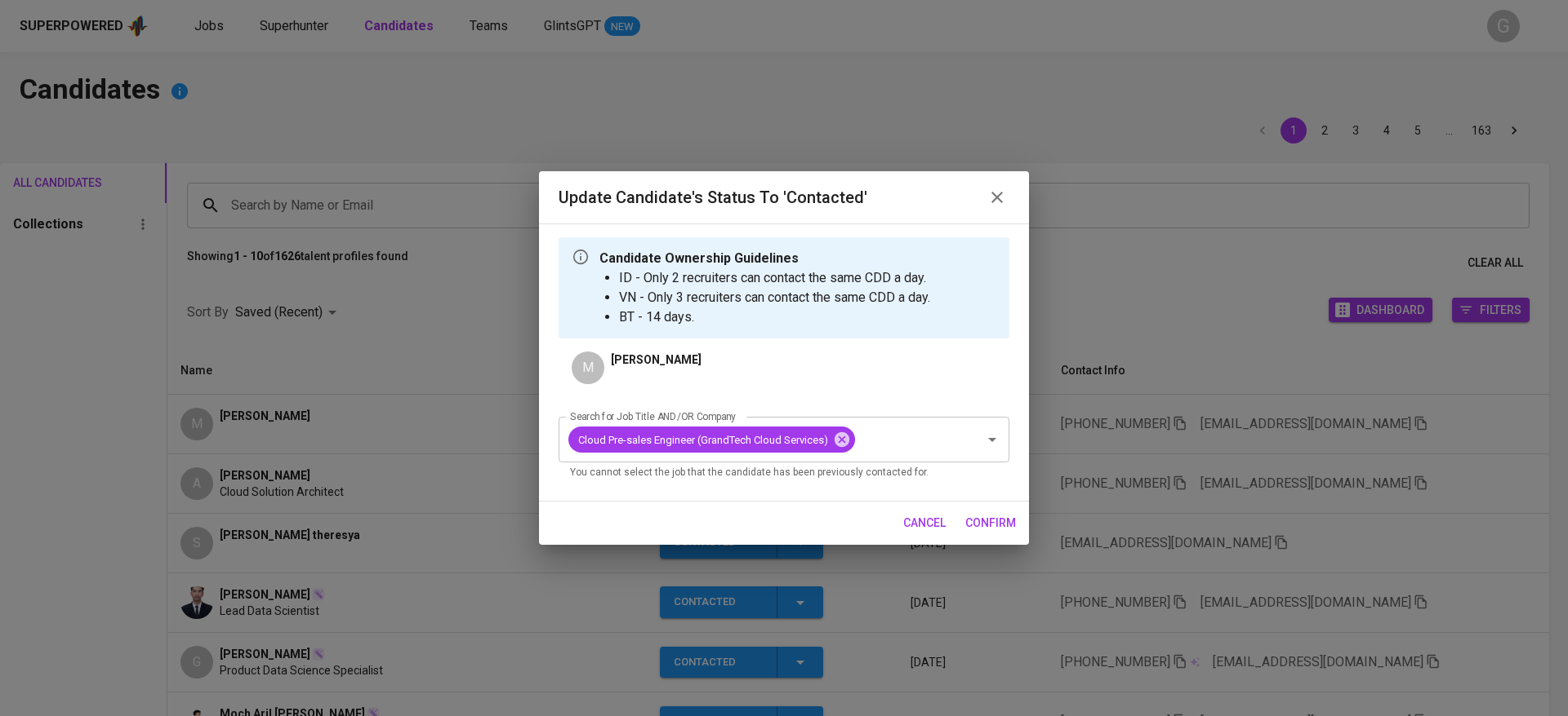
click at [1000, 523] on span "confirm" at bounding box center [990, 524] width 50 height 21
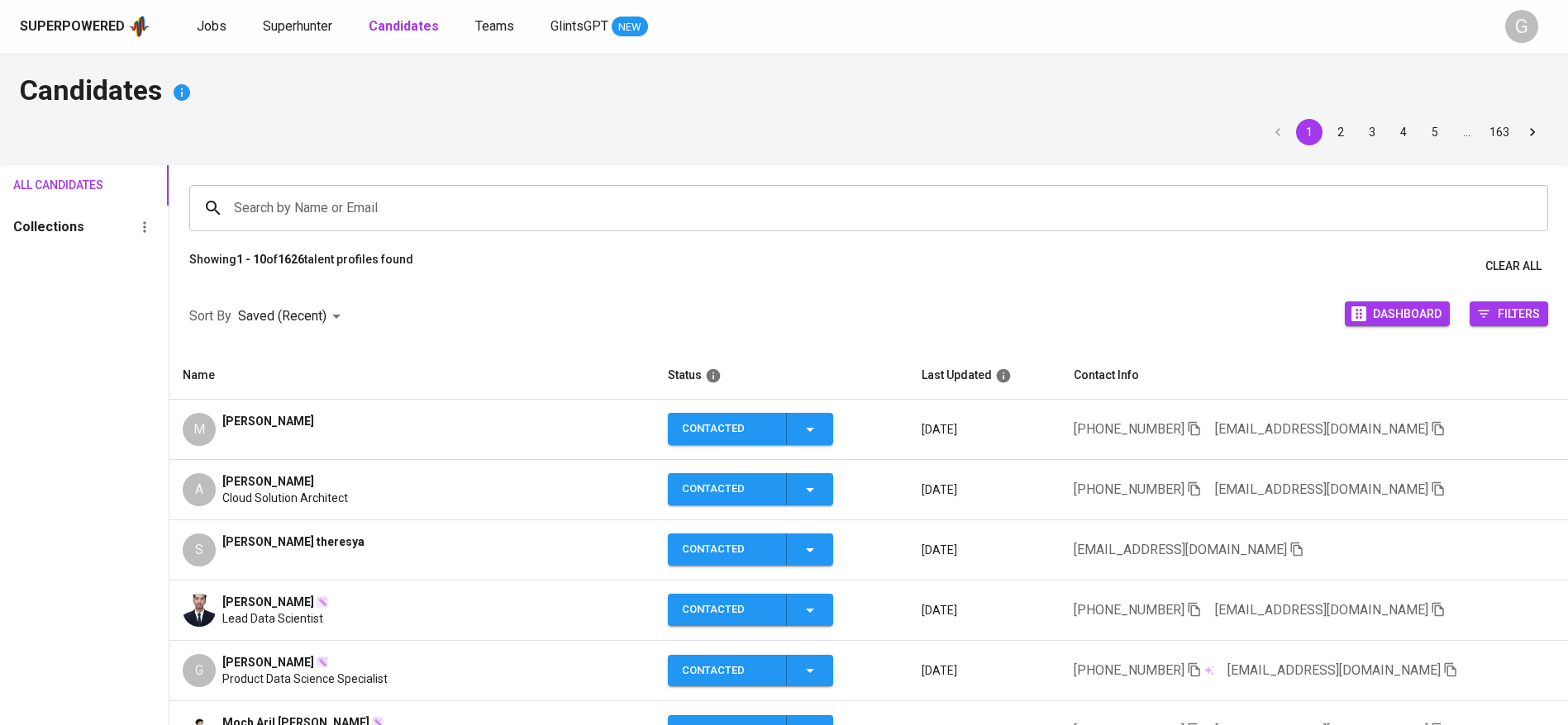
click at [384, 322] on div "Sort By Saved (Recent) DESC Dashboard Filters" at bounding box center [868, 316] width 1399 height 70
click at [76, 370] on div "All Candidates Collections" at bounding box center [84, 584] width 169 height 838
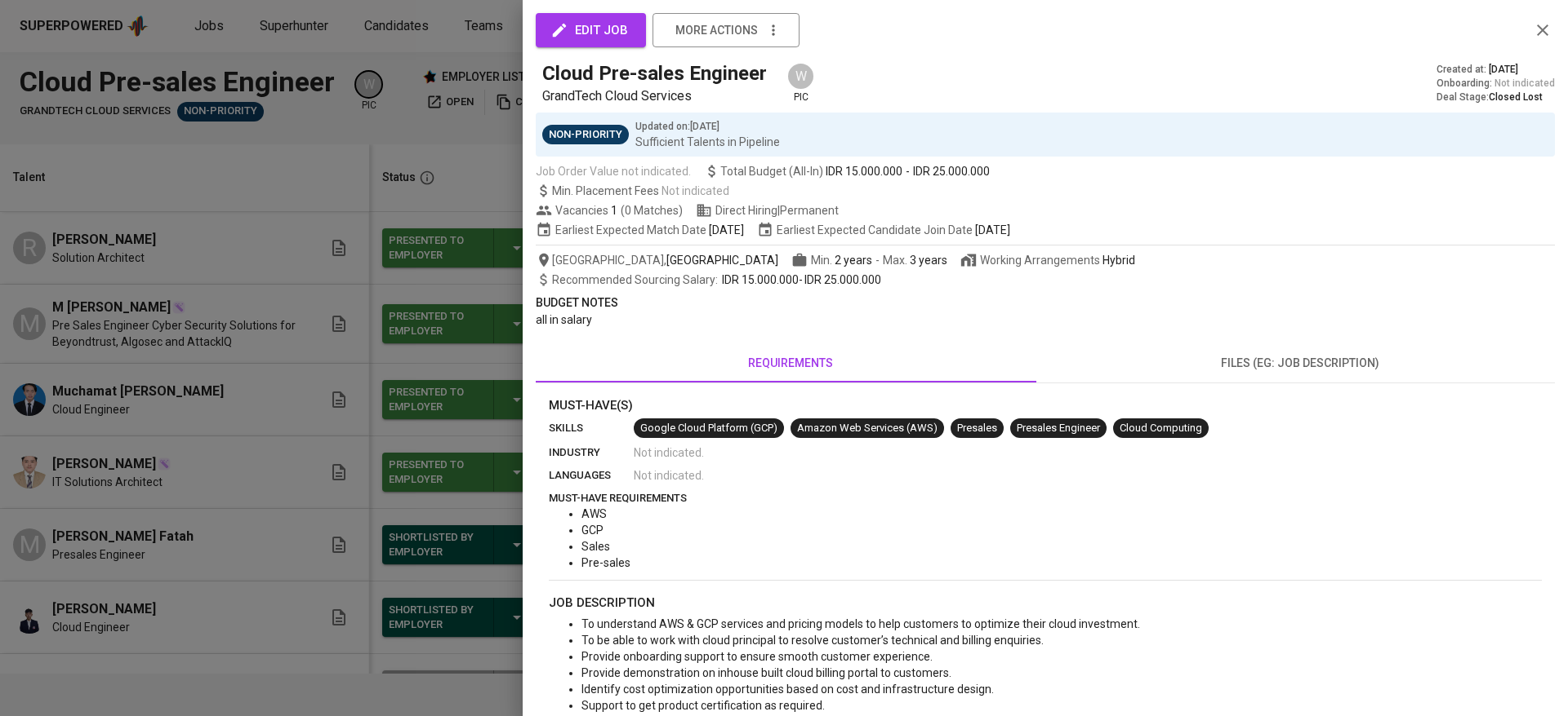
scroll to position [122, 0]
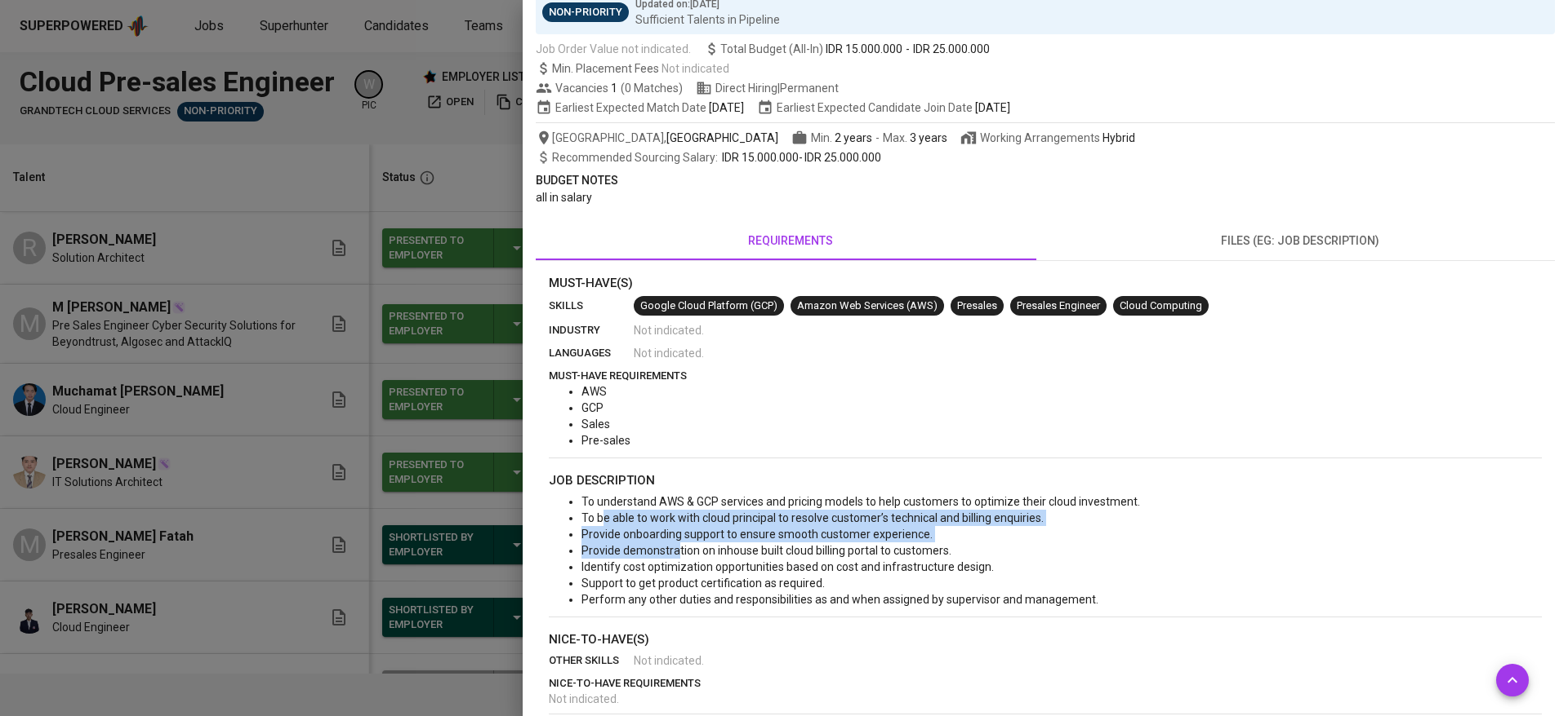
drag, startPoint x: 615, startPoint y: 523, endPoint x: 679, endPoint y: 553, distance: 70.7
click at [679, 553] on ul "To understand AWS & GCP services and pricing models to help customers to optimi…" at bounding box center [1045, 550] width 993 height 114
click at [679, 553] on span "Provide demonstration on inhouse built cloud billing portal to customers." at bounding box center [766, 550] width 370 height 13
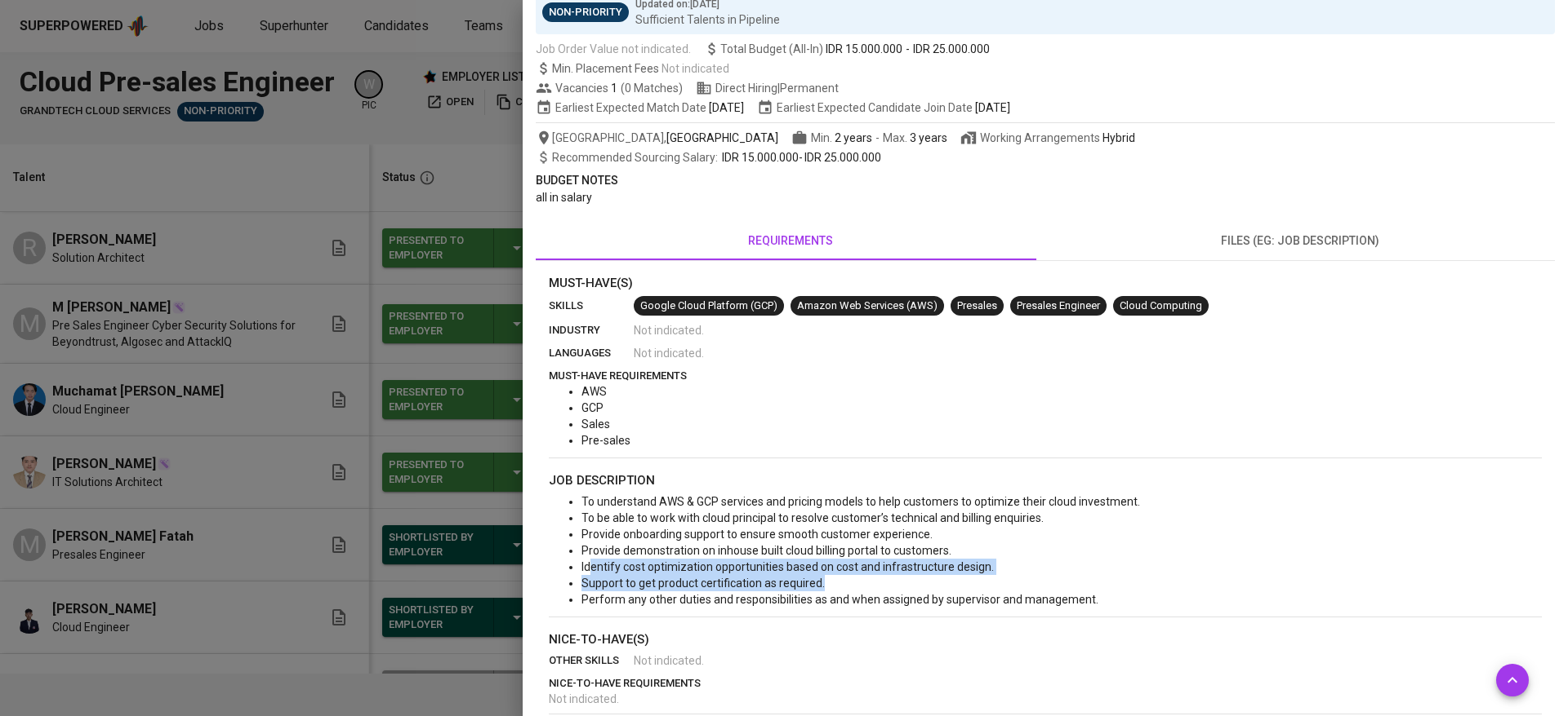
drag, startPoint x: 592, startPoint y: 561, endPoint x: 846, endPoint y: 587, distance: 255.3
click at [846, 587] on ul "To understand AWS & GCP services and pricing models to help customers to optimi…" at bounding box center [1045, 550] width 993 height 114
click at [858, 584] on li "Support to get product certification as required." at bounding box center [1061, 584] width 960 height 16
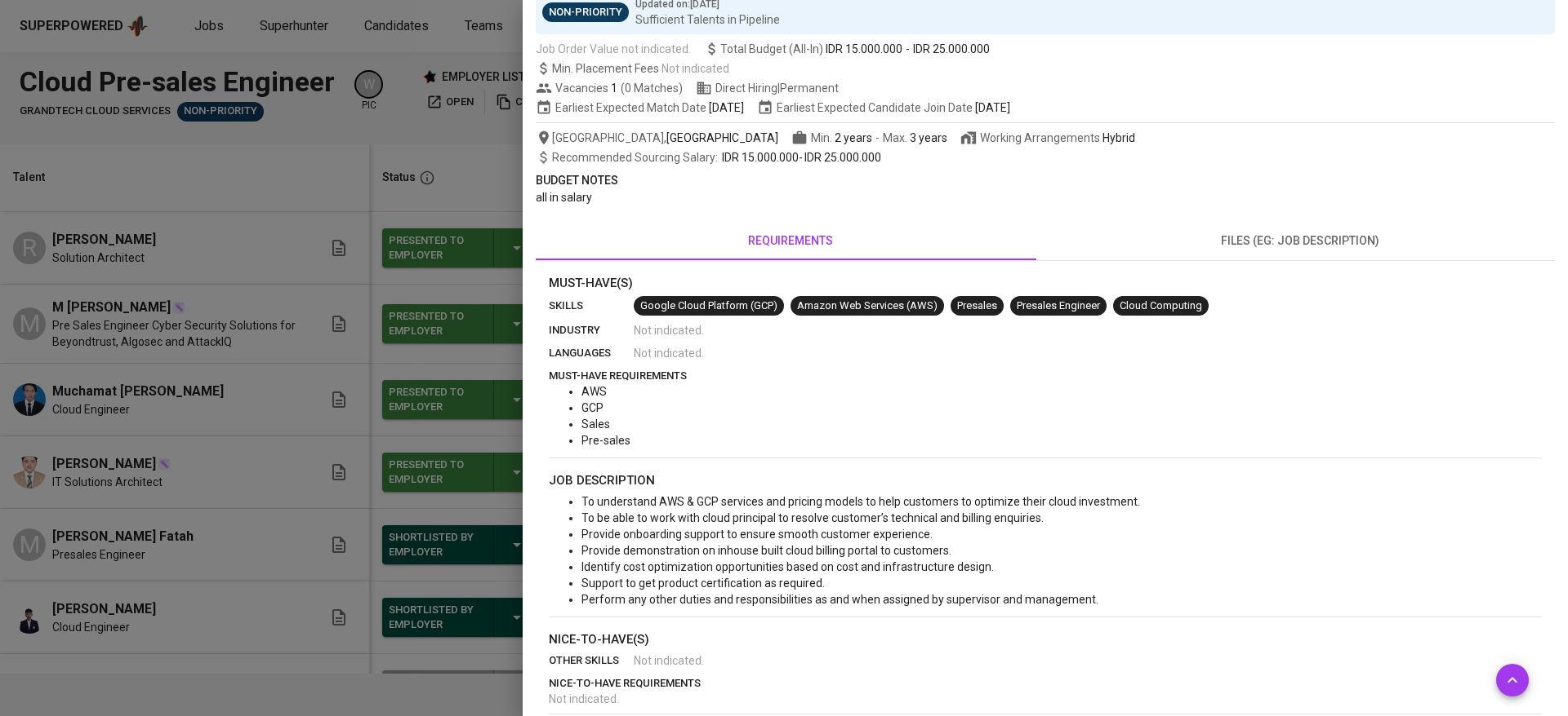
click at [282, 119] on div at bounding box center [784, 358] width 1568 height 716
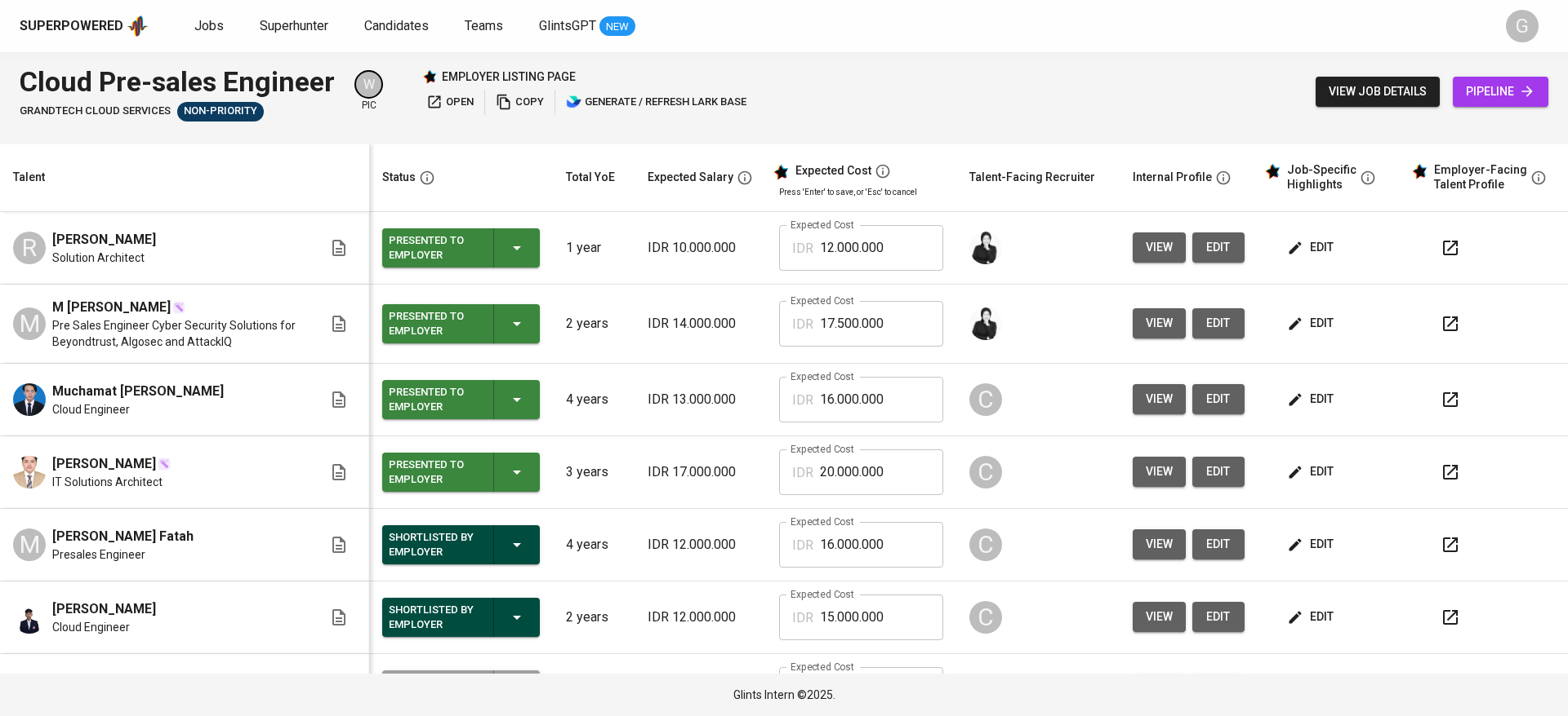
click at [242, 149] on th "Talent" at bounding box center [185, 178] width 369 height 67
click at [409, 16] on link "Candidates" at bounding box center [398, 26] width 68 height 21
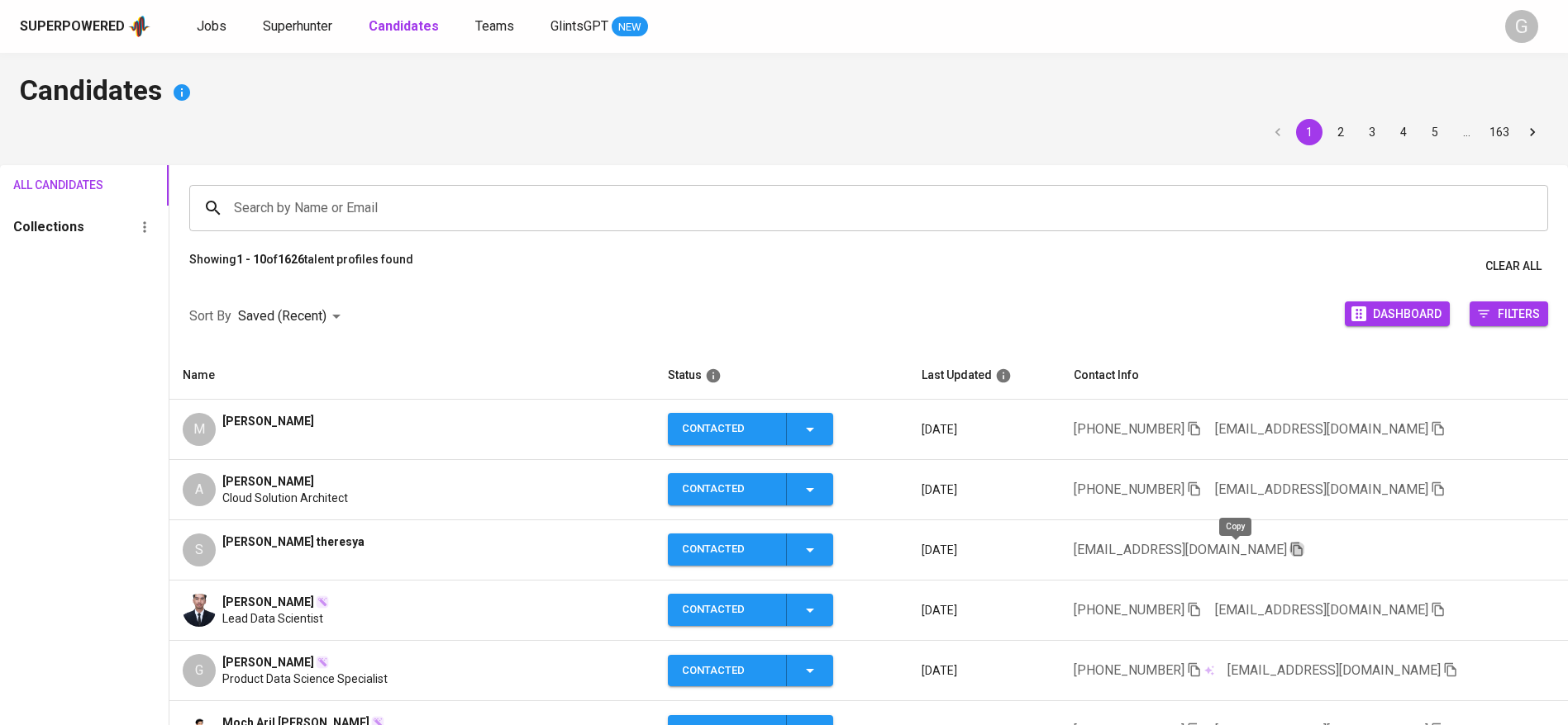
click at [1289, 544] on icon "button" at bounding box center [1296, 549] width 15 height 15
click at [210, 114] on div "Candidates 1 2 3 4 5 … 163 All Candidates Collections Search by Name or Email S…" at bounding box center [784, 561] width 1568 height 1016
click at [283, 25] on span "Superhunter" at bounding box center [297, 26] width 69 height 15
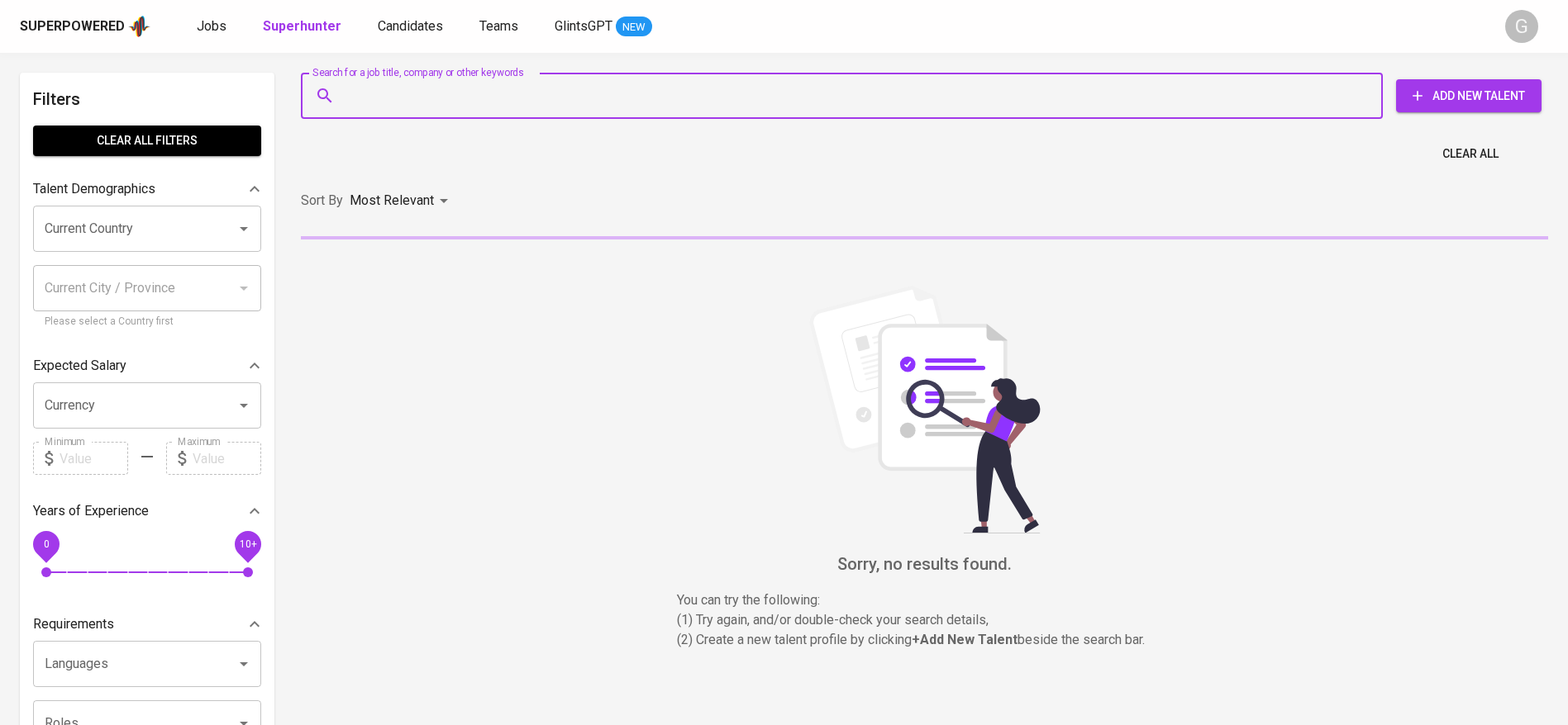
click at [454, 95] on input "Search for a job title, company or other keywords" at bounding box center [846, 96] width 1009 height 31
paste input "[EMAIL_ADDRESS][DOMAIN_NAME]"
type input "[EMAIL_ADDRESS][DOMAIN_NAME]"
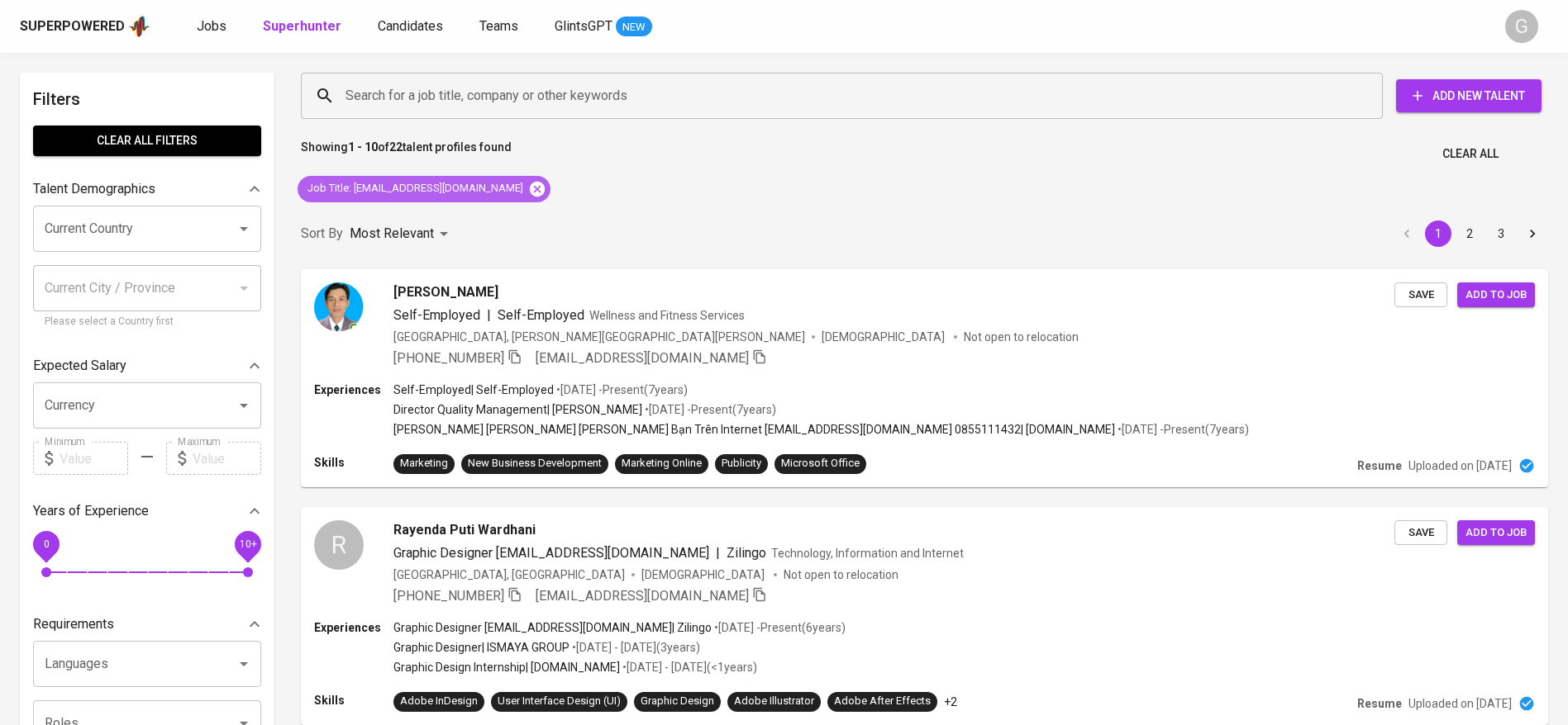
click at [529, 183] on icon at bounding box center [537, 189] width 15 height 15
click at [512, 91] on input "Search for a job title, company or other keywords" at bounding box center [846, 96] width 1009 height 31
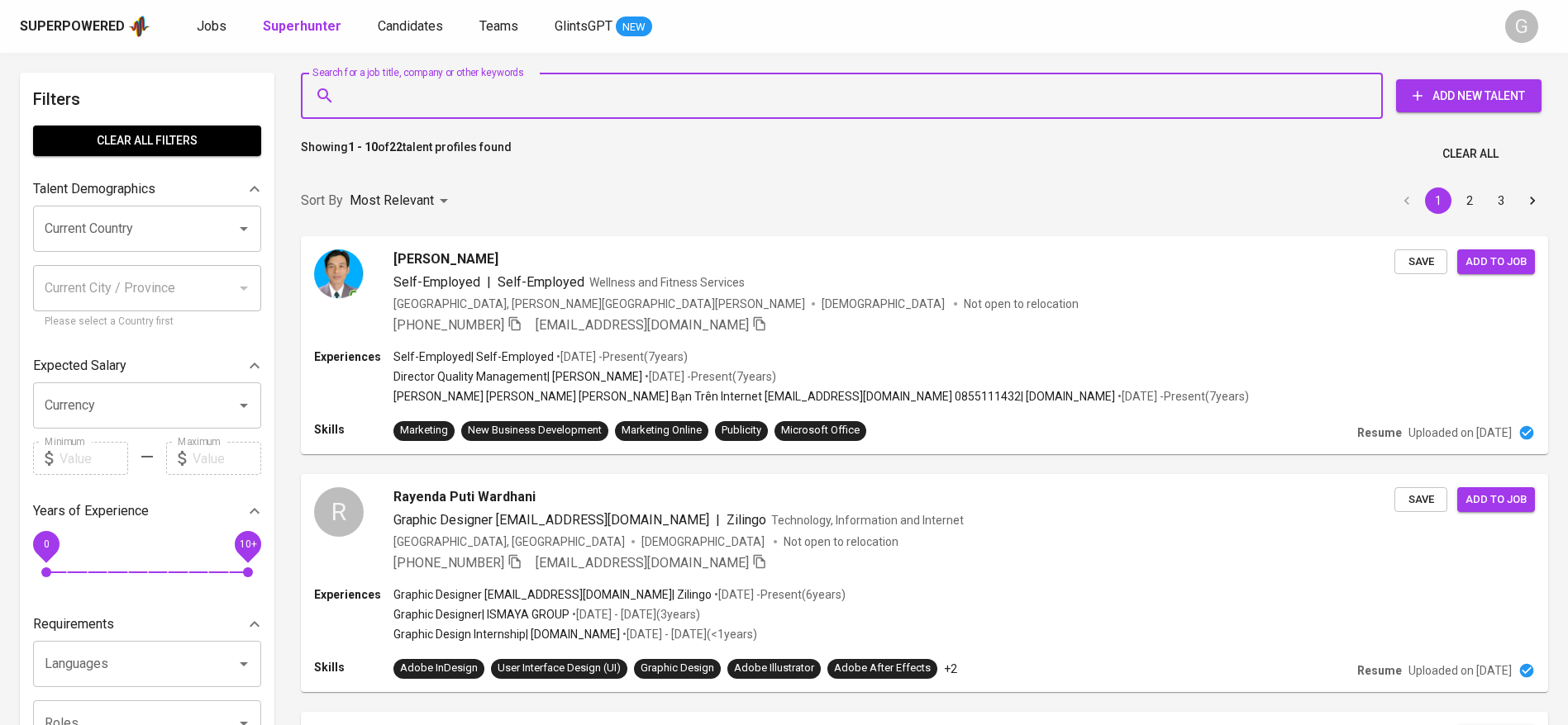
paste input "[EMAIL_ADDRESS][DOMAIN_NAME]"
type input "[EMAIL_ADDRESS][DOMAIN_NAME]"
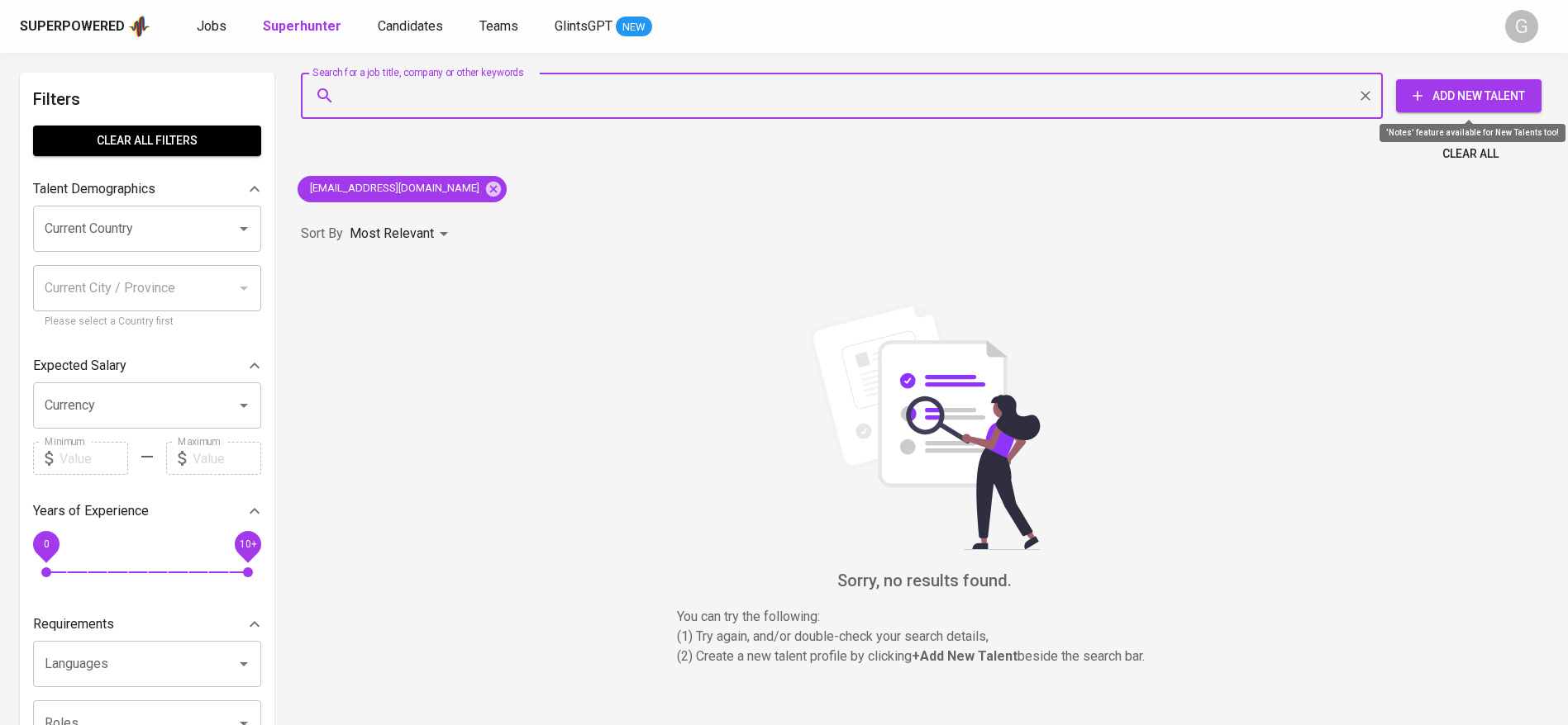
click at [1475, 89] on span "Add New Talent" at bounding box center [1469, 96] width 119 height 21
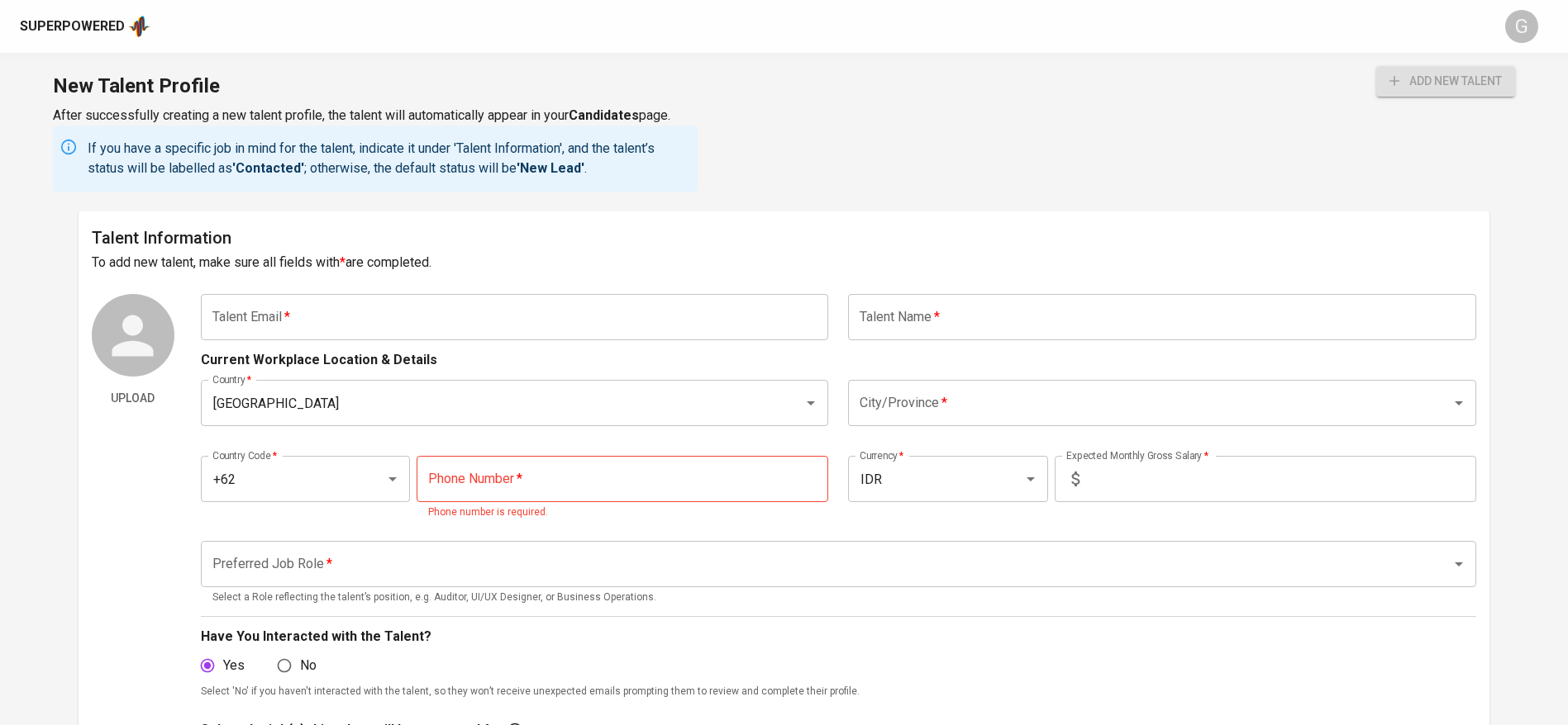
click at [382, 308] on input "text" at bounding box center [514, 317] width 628 height 46
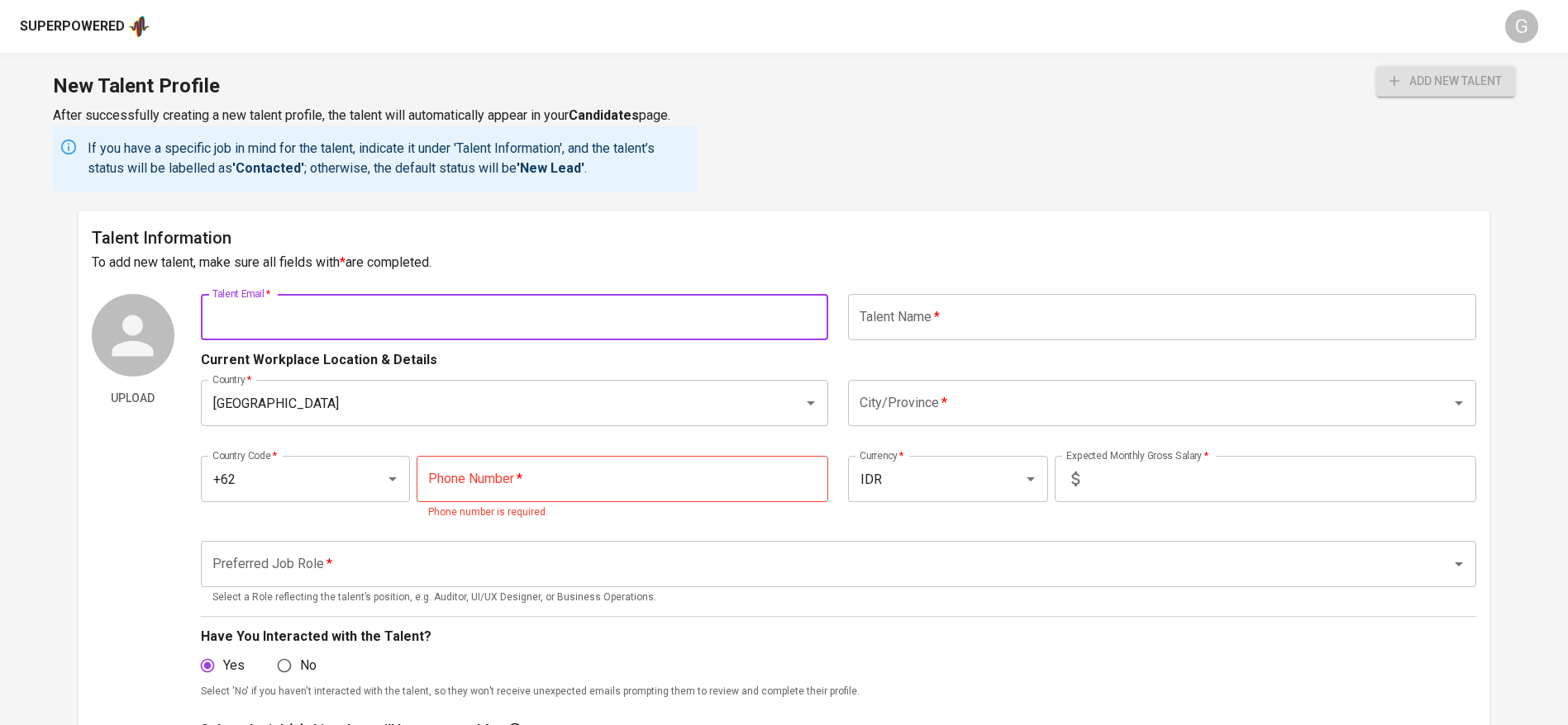
paste input "[EMAIL_ADDRESS][DOMAIN_NAME]"
type input "[EMAIL_ADDRESS][DOMAIN_NAME]"
click at [555, 378] on div "Country   * [GEOGRAPHIC_DATA] Country * City/Province   * City/Province *" at bounding box center [838, 403] width 1276 height 66
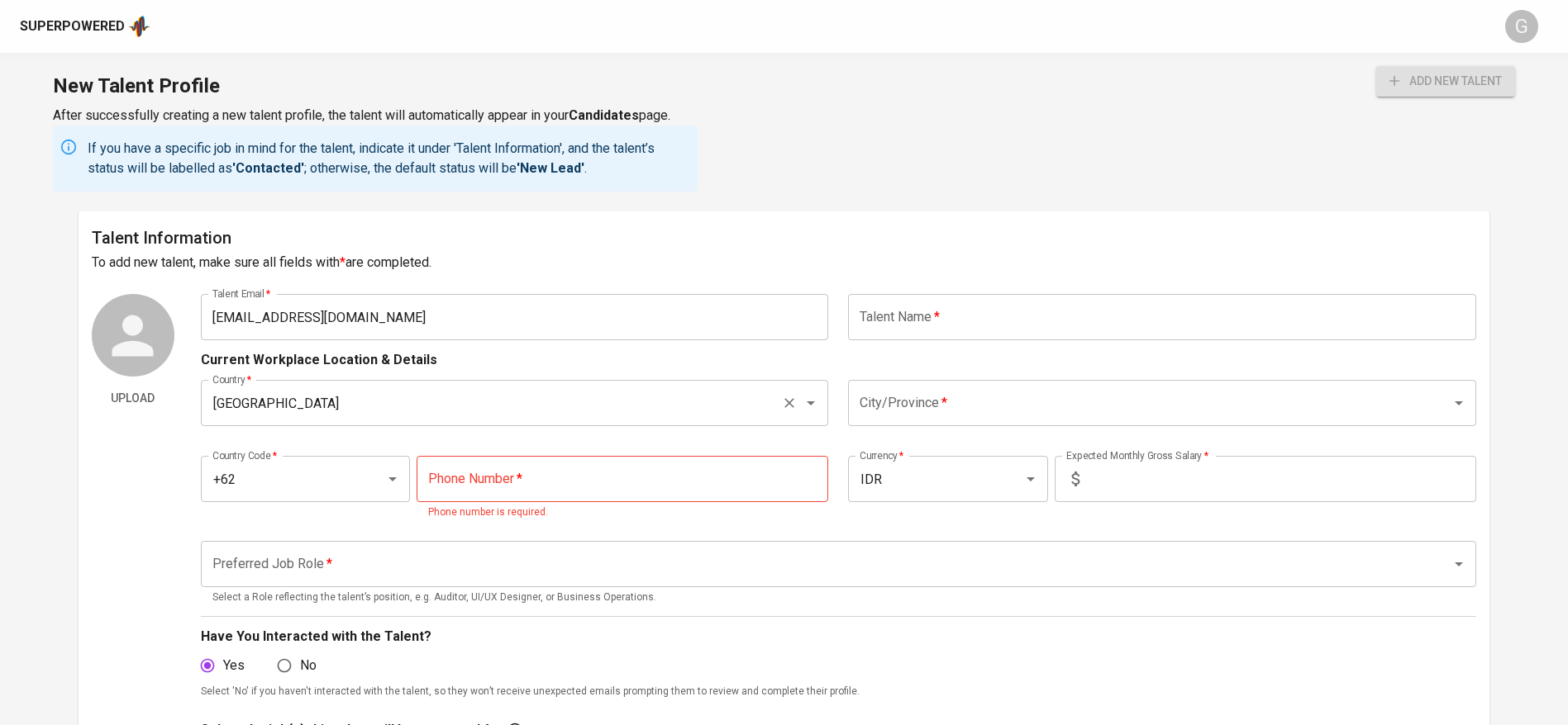
click at [573, 414] on input "[GEOGRAPHIC_DATA]" at bounding box center [492, 403] width 567 height 31
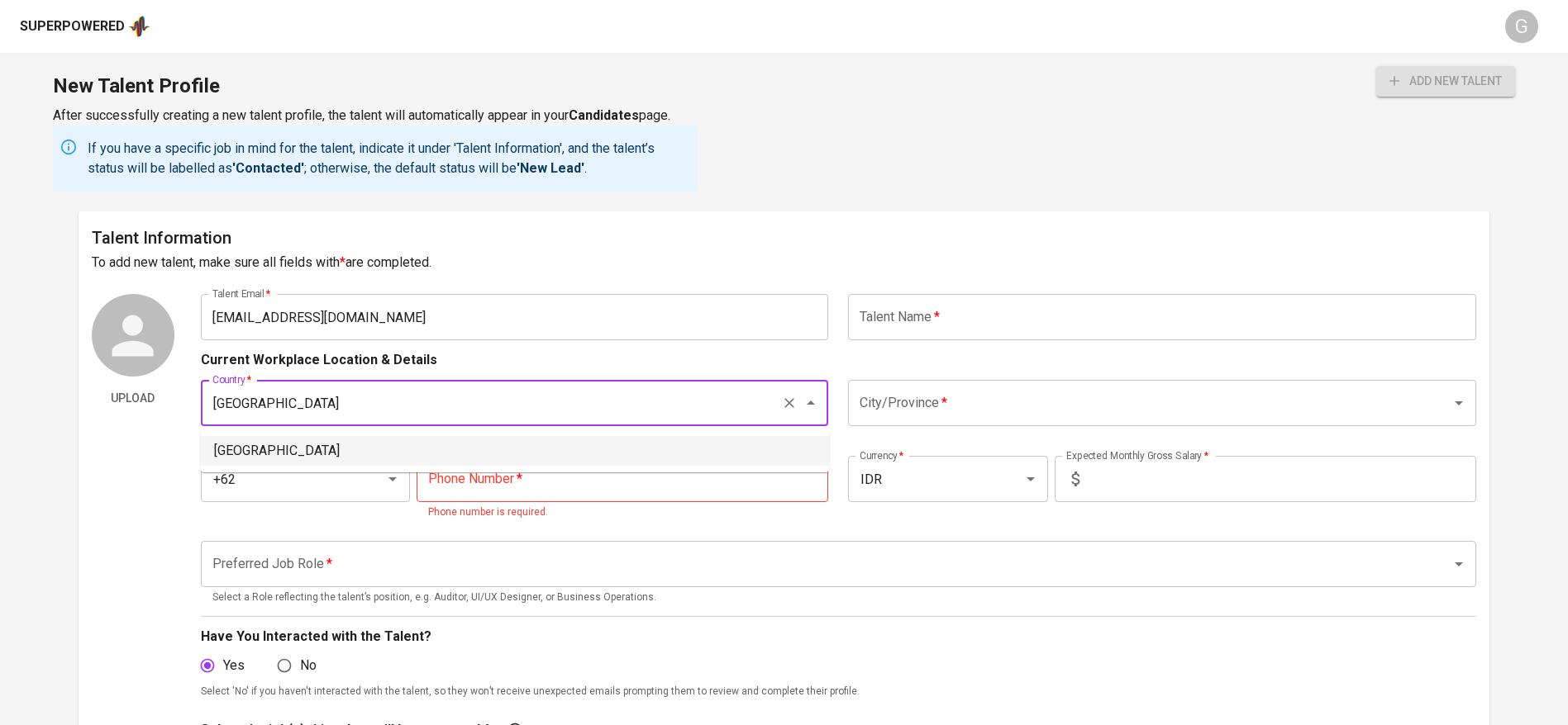
click at [598, 439] on li "[GEOGRAPHIC_DATA]" at bounding box center [514, 451] width 628 height 30
type input "[GEOGRAPHIC_DATA]"
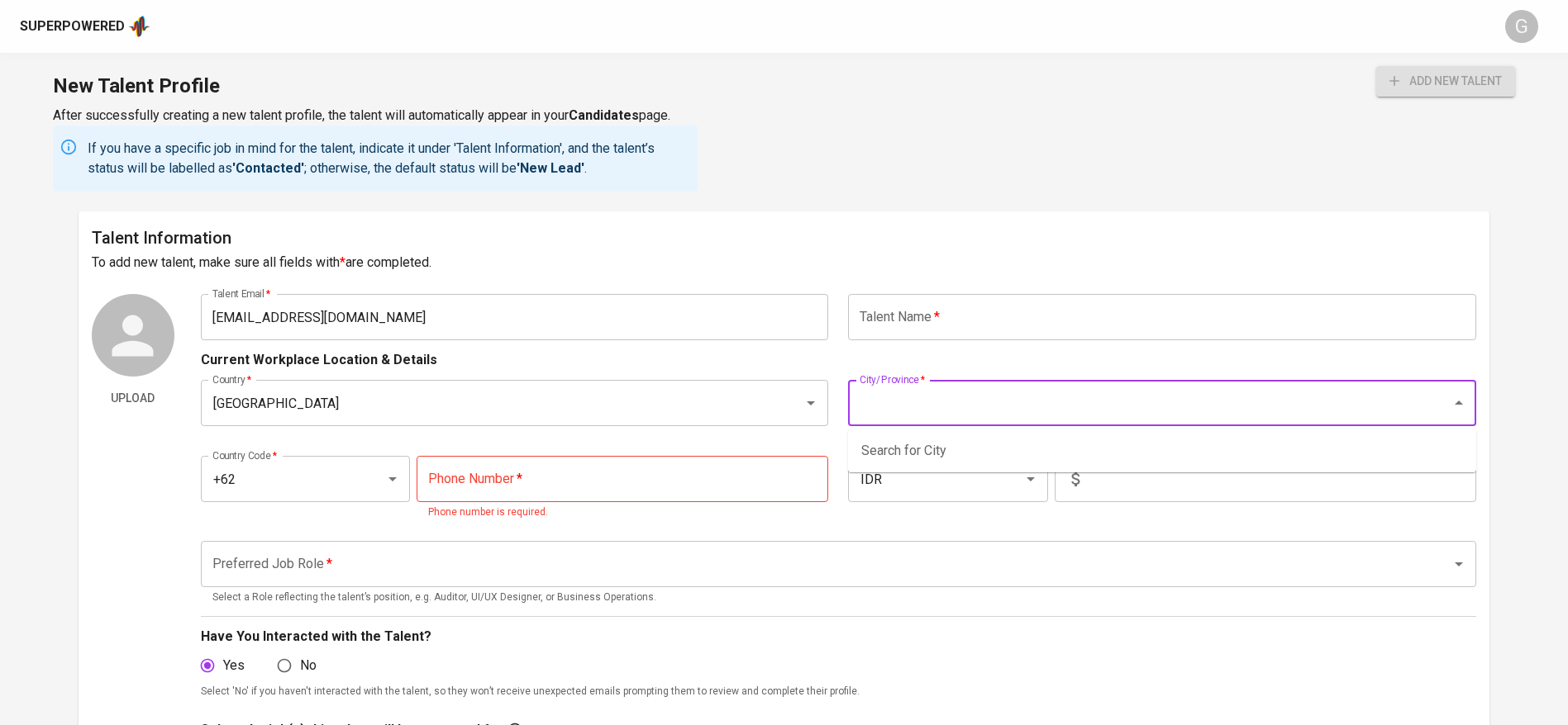
click at [912, 411] on input "City/Province   *" at bounding box center [1139, 403] width 567 height 31
click at [968, 448] on li "[GEOGRAPHIC_DATA]" at bounding box center [1162, 451] width 628 height 30
type input "[GEOGRAPHIC_DATA]"
click at [1005, 300] on input "text" at bounding box center [1162, 317] width 628 height 46
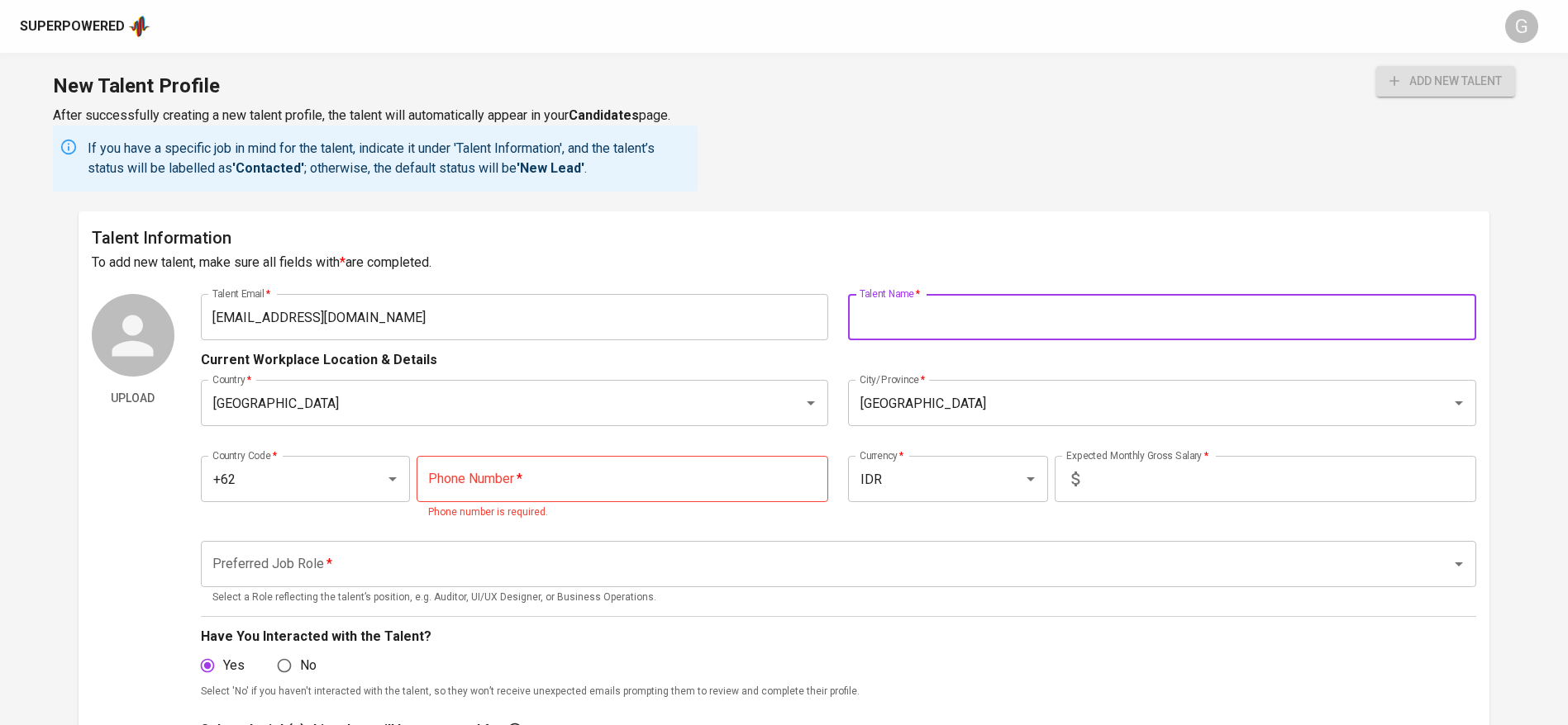
paste input "[PERSON_NAME] [PERSON_NAME]"
type input "[PERSON_NAME] [PERSON_NAME]"
click at [1112, 485] on input "text" at bounding box center [1281, 479] width 390 height 46
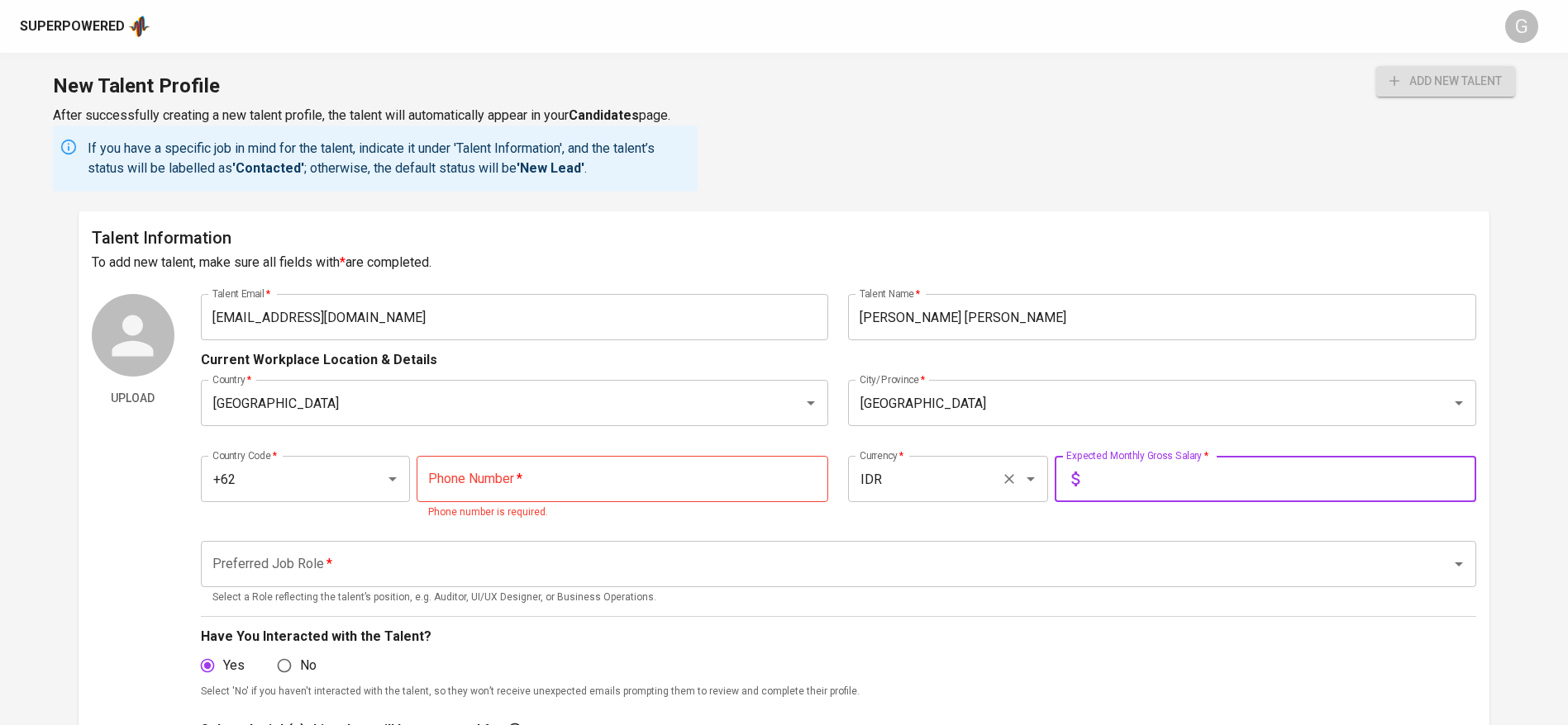
click at [995, 486] on div "IDR Currency *" at bounding box center [948, 479] width 200 height 46
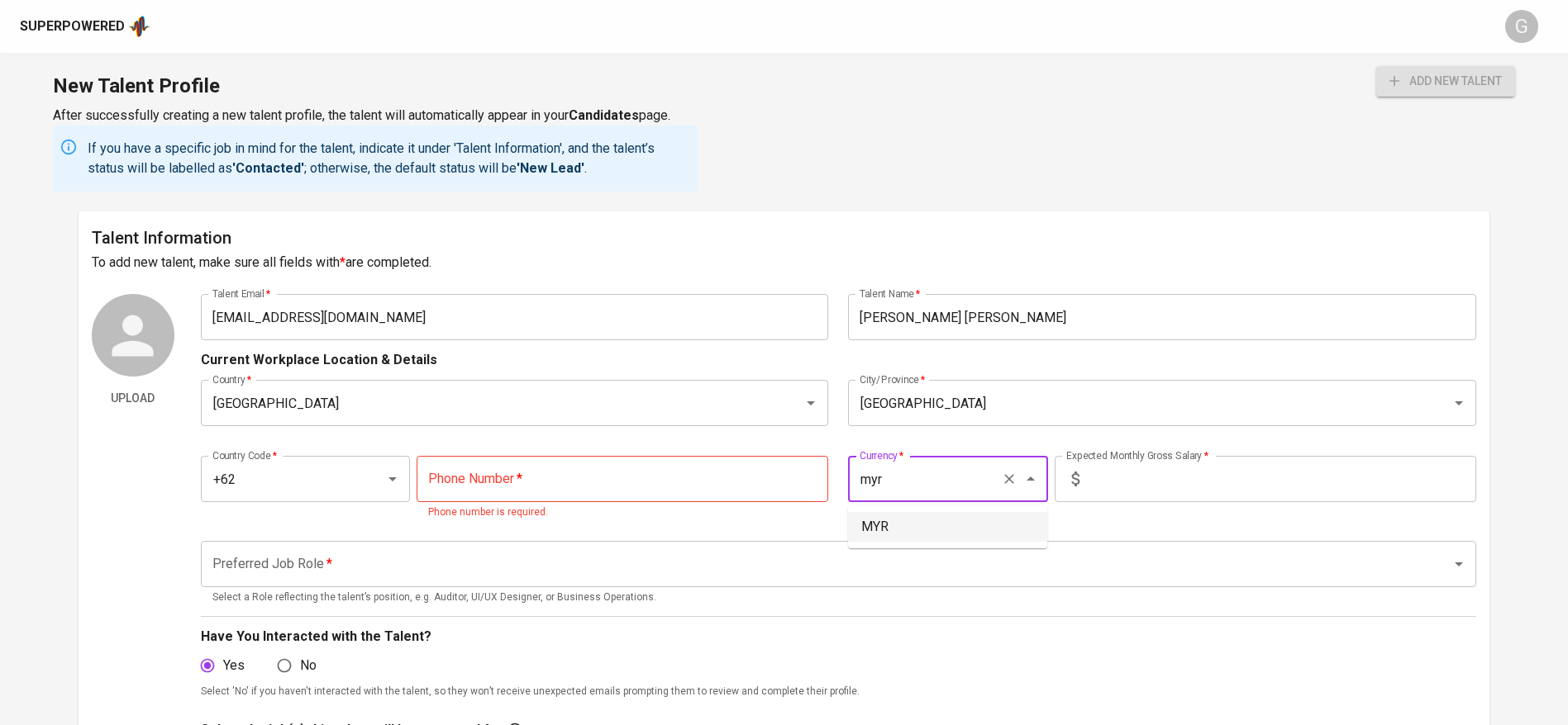
click at [986, 523] on li "MYR" at bounding box center [948, 526] width 200 height 30
type input "MYR"
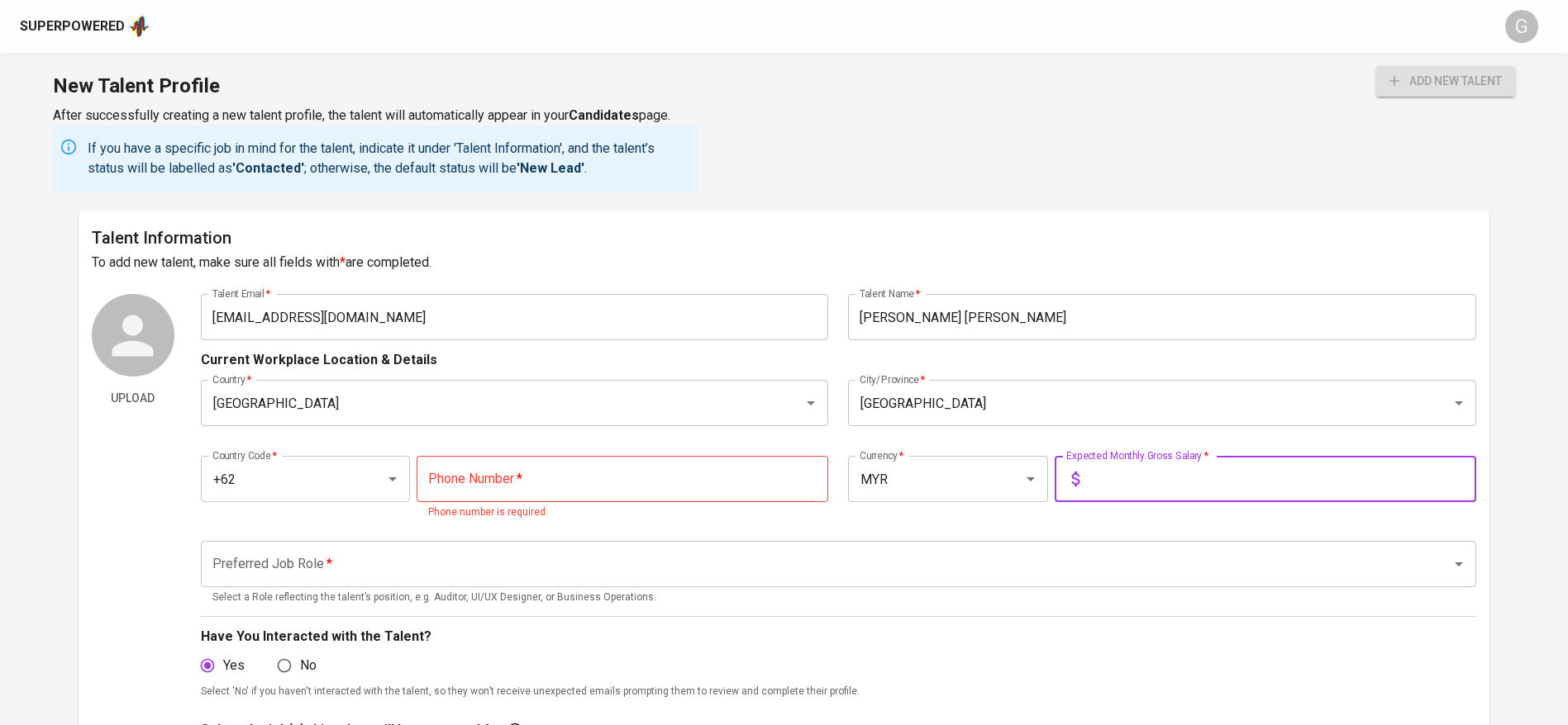
click at [1136, 494] on input "text" at bounding box center [1281, 479] width 390 height 46
type input "1"
click at [635, 492] on input "tel" at bounding box center [622, 479] width 412 height 46
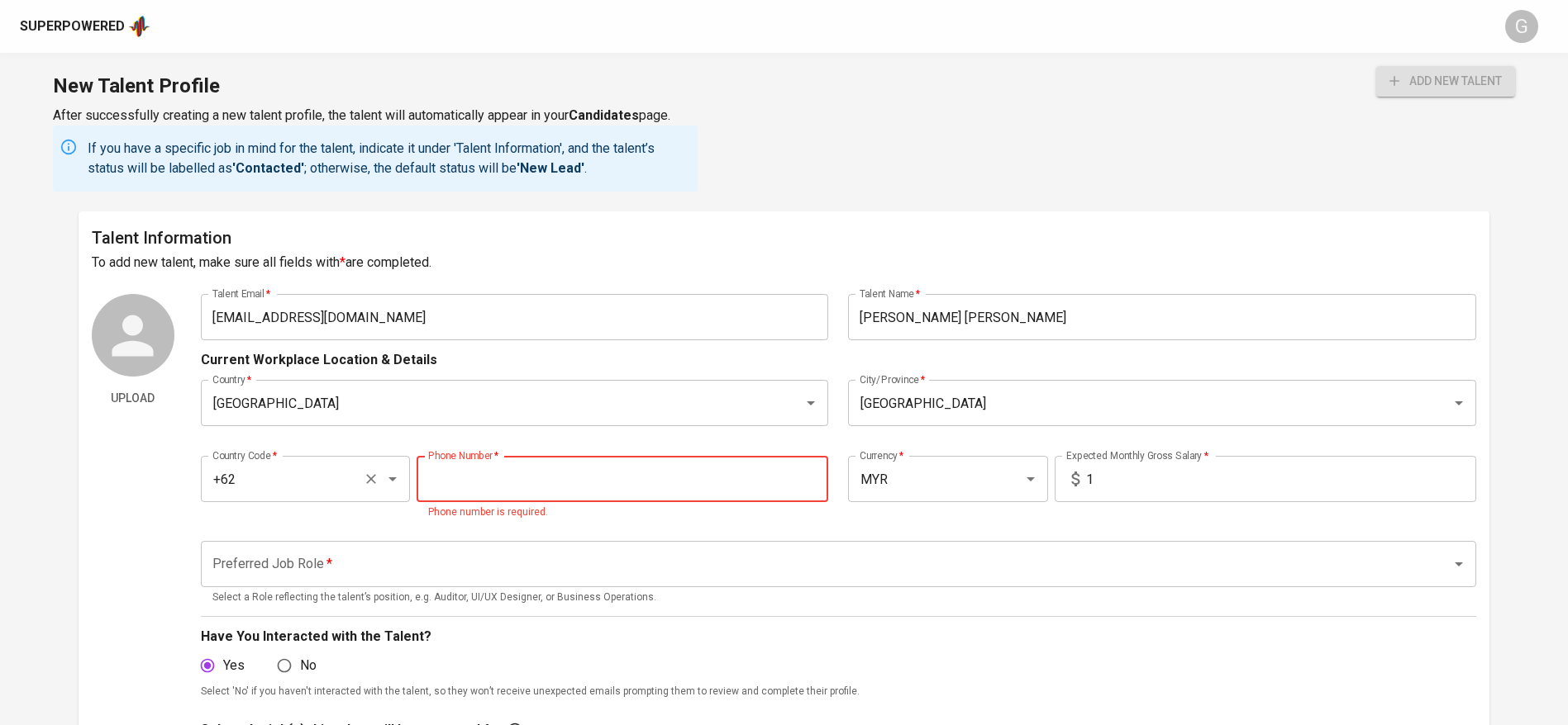
click at [387, 469] on icon "Open" at bounding box center [393, 479] width 20 height 20
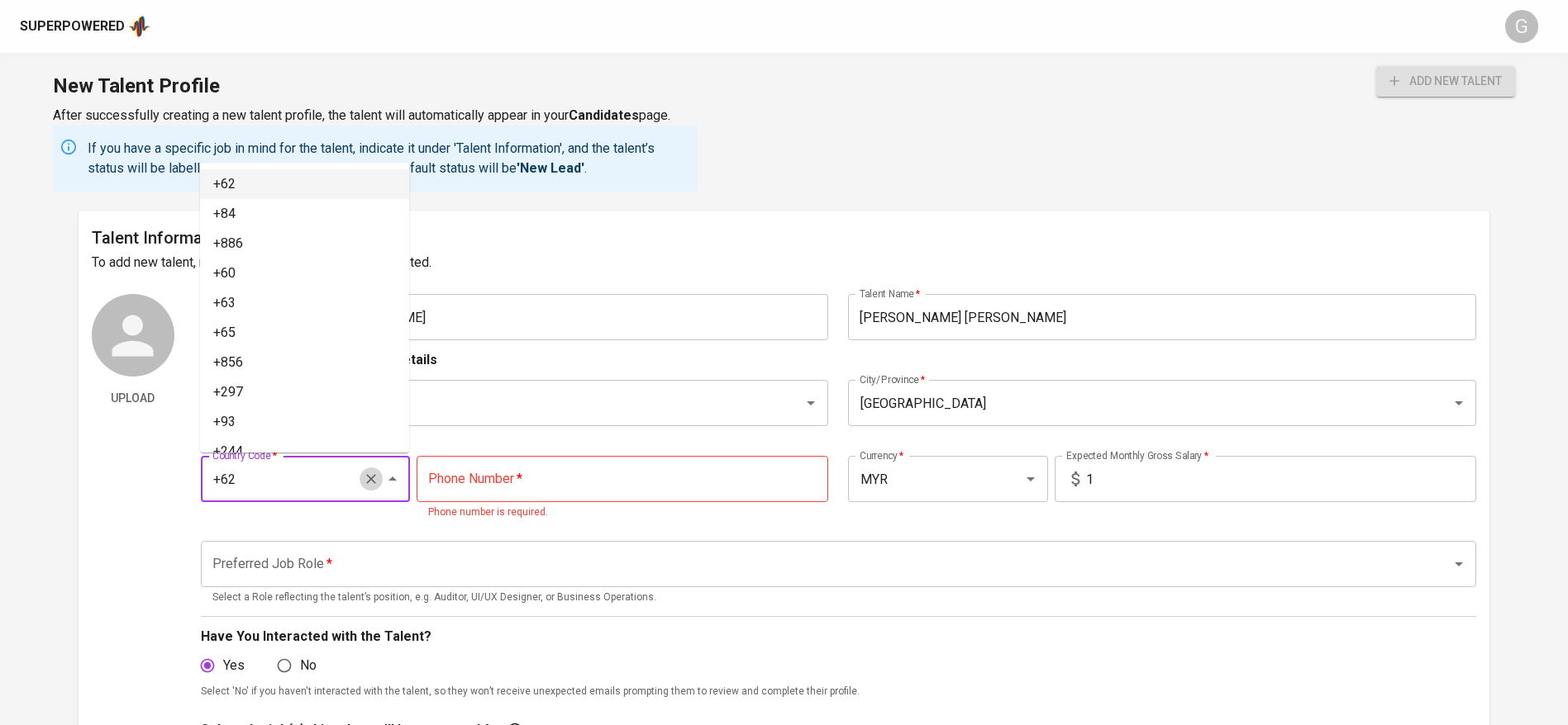
click at [374, 471] on icon "Clear" at bounding box center [371, 479] width 16 height 16
click at [252, 276] on li "+60" at bounding box center [305, 273] width 210 height 30
type input "+60"
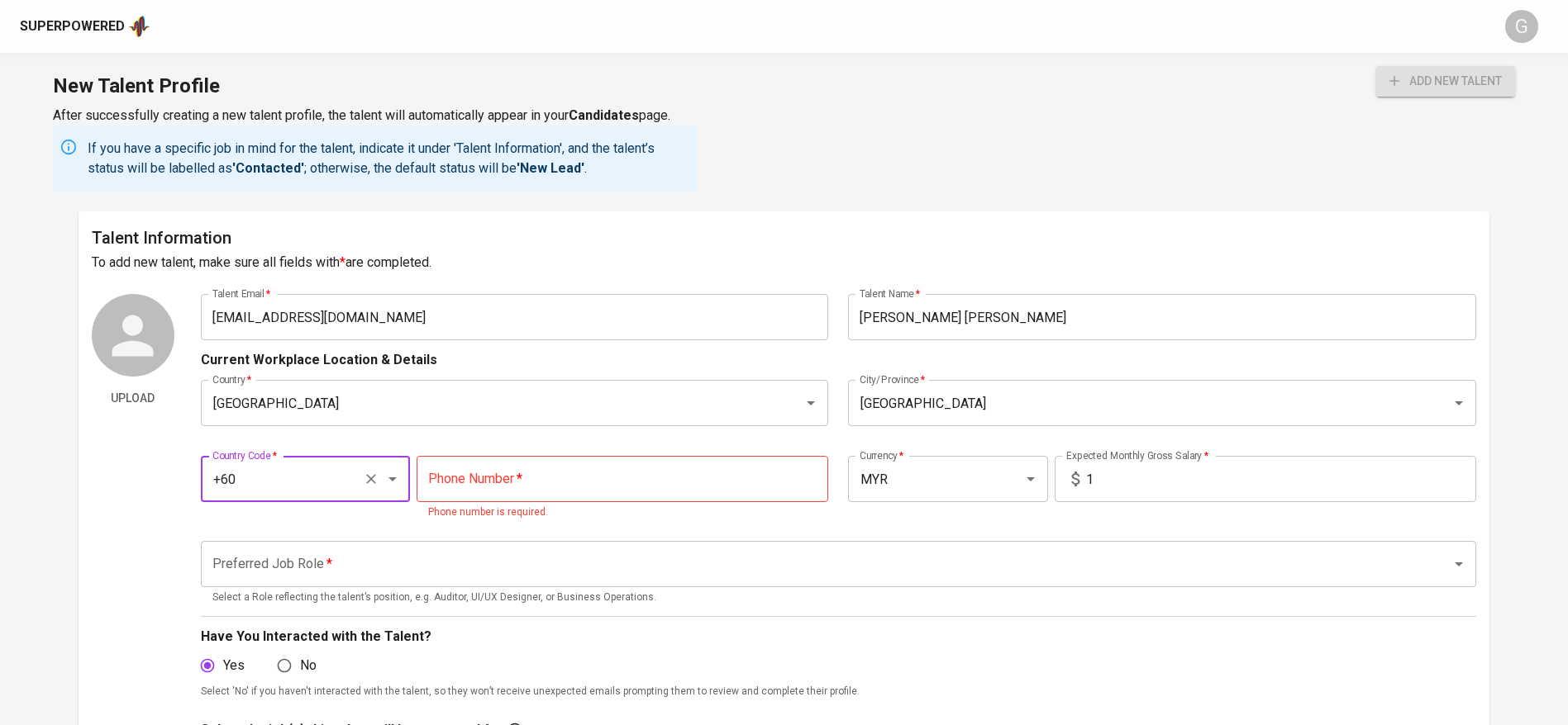
click at [551, 452] on div "Country Code   * +60 Country Code * Phone Number   * Phone Number * Phone numbe…" at bounding box center [838, 484] width 1276 height 95
click at [559, 472] on input "tel" at bounding box center [622, 479] width 412 height 46
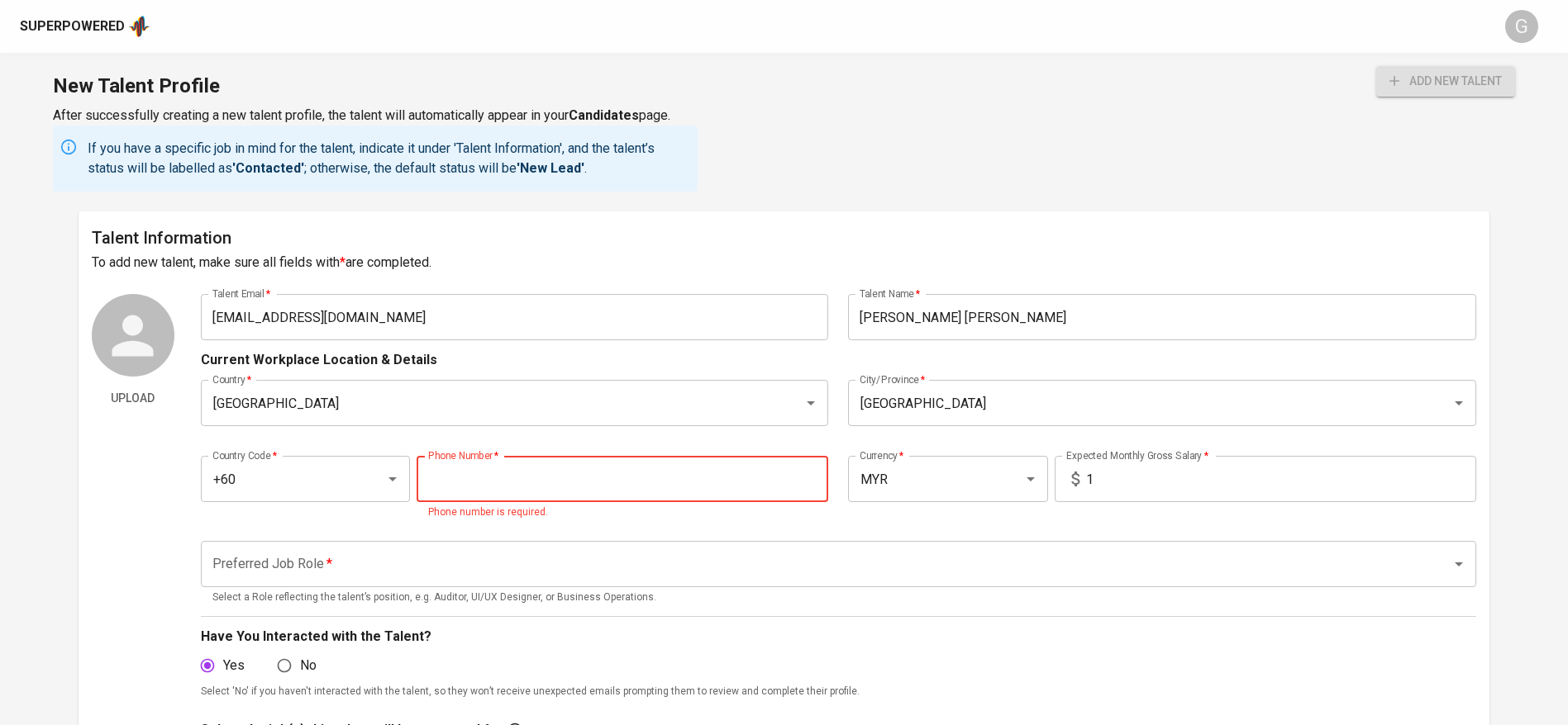
paste input "[PHONE_NUMBER]"
type input "[PHONE_NUMBER]"
click at [499, 550] on input "Preferred Job Role   *" at bounding box center [815, 564] width 1214 height 31
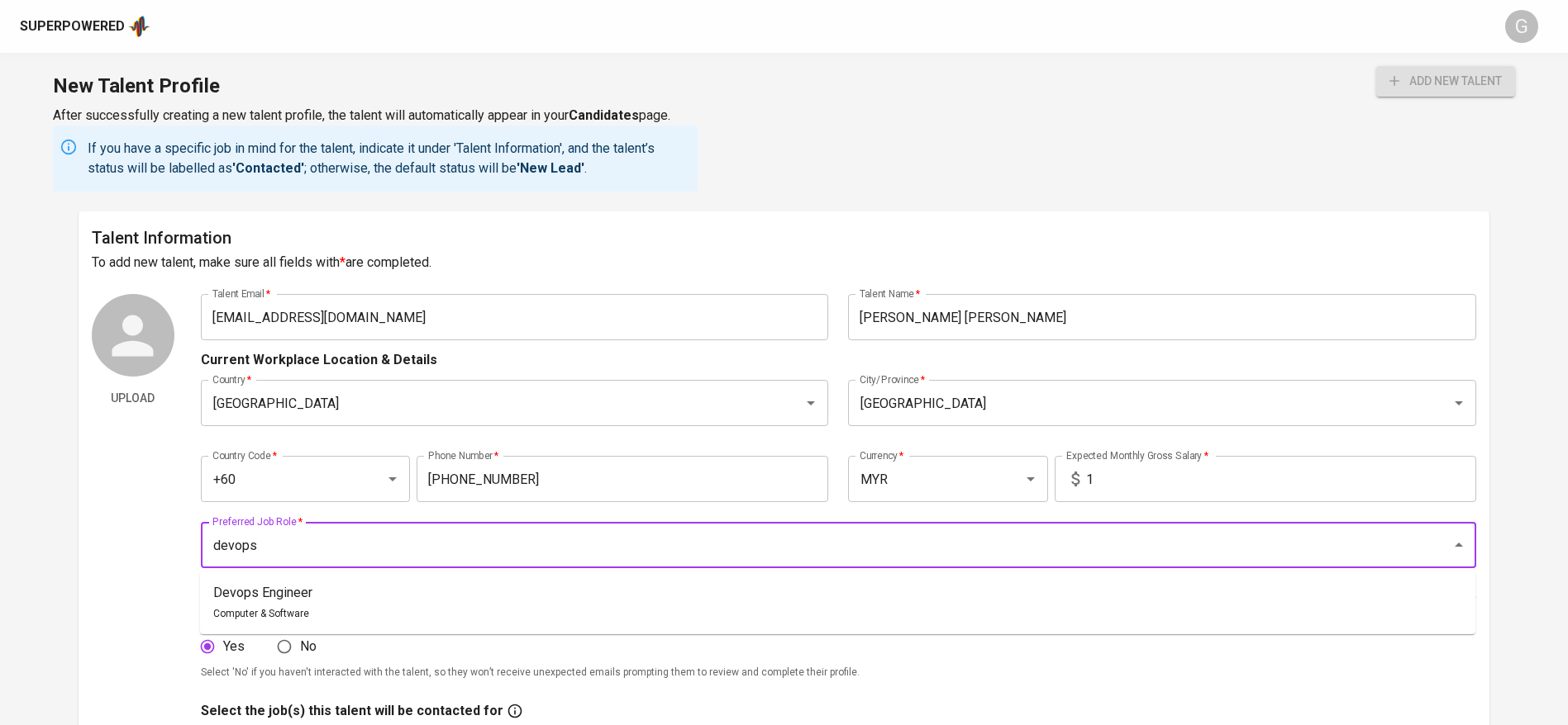
click at [554, 579] on li "Devops Engineer Computer & Software" at bounding box center [838, 603] width 1276 height 49
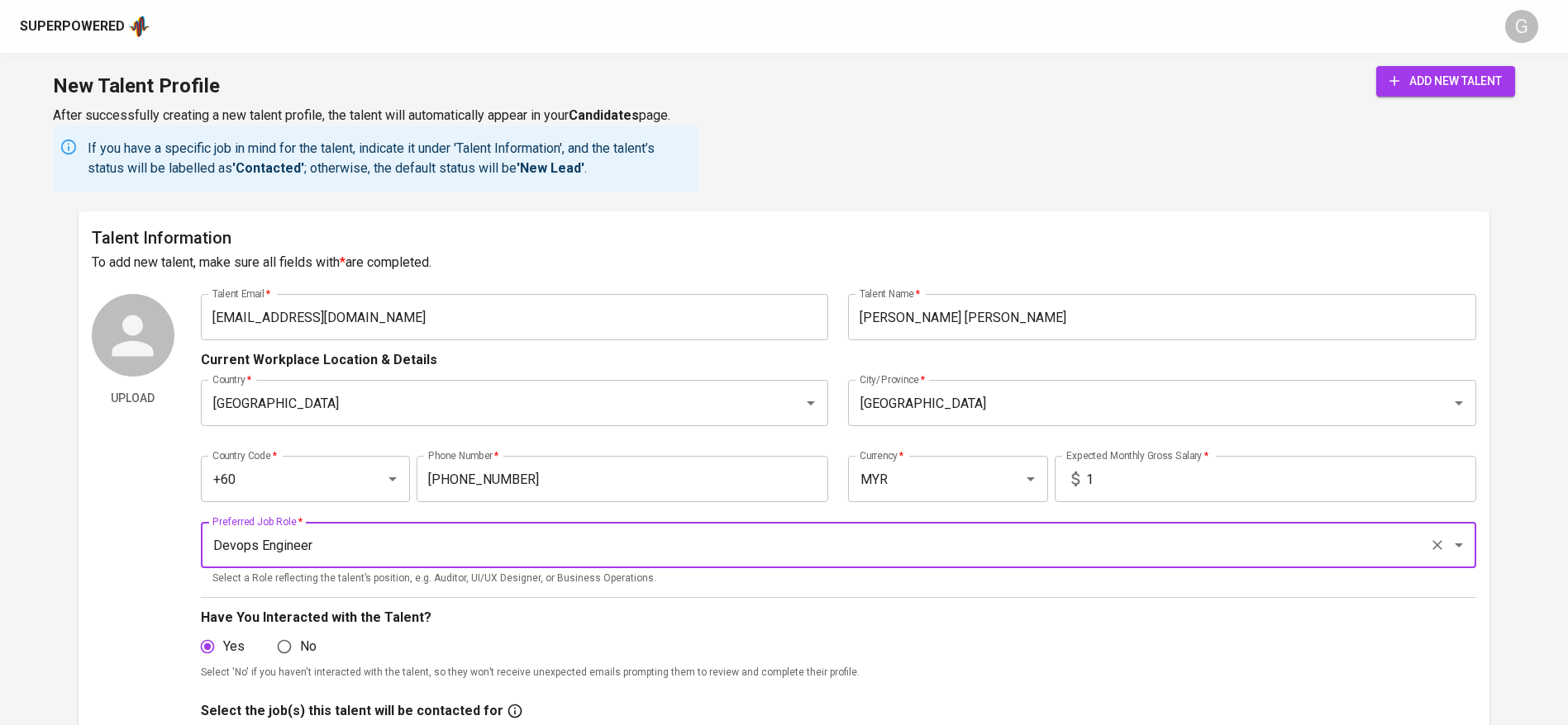
type input "Devops Engineer"
click at [1393, 85] on icon "submit" at bounding box center [1394, 81] width 16 height 16
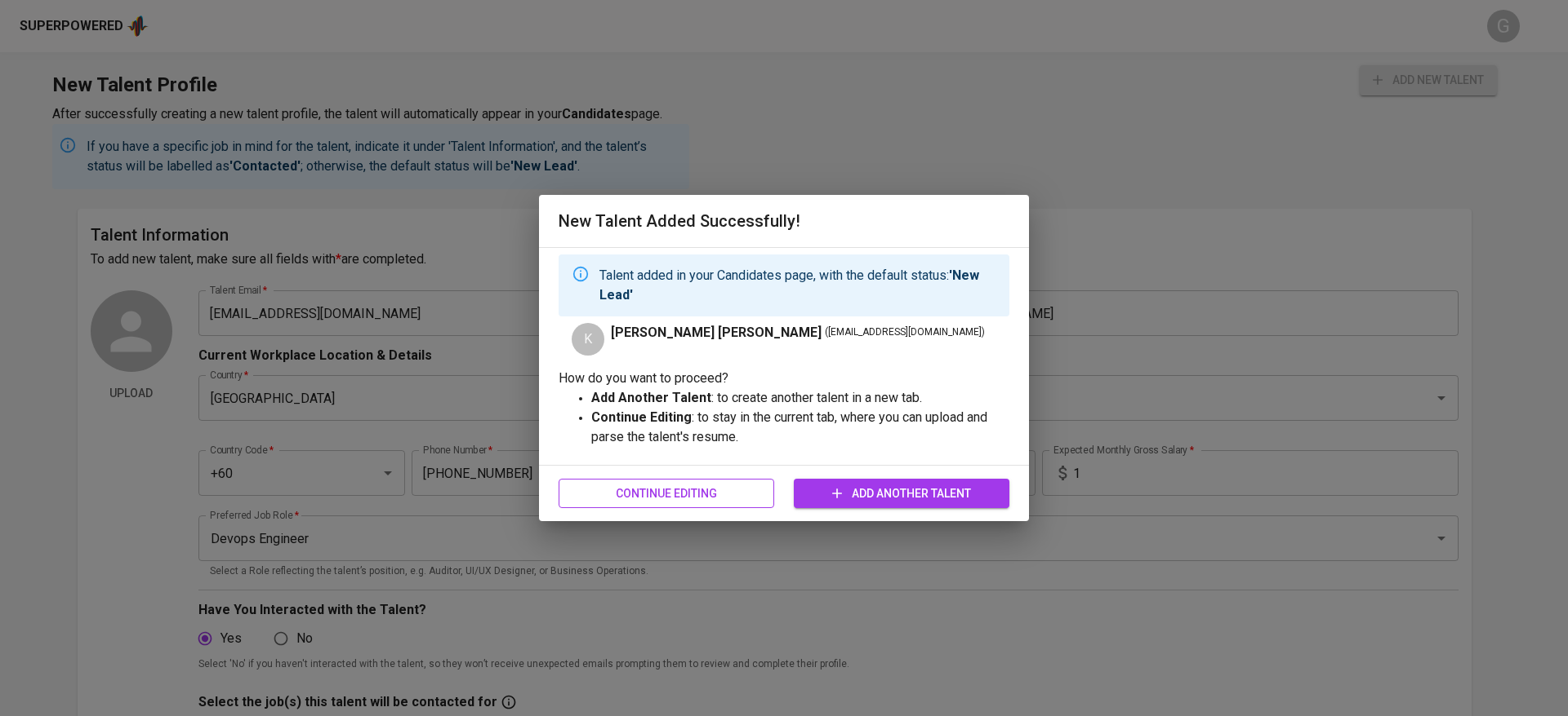
click at [737, 495] on span "Continue Editing" at bounding box center [666, 494] width 189 height 21
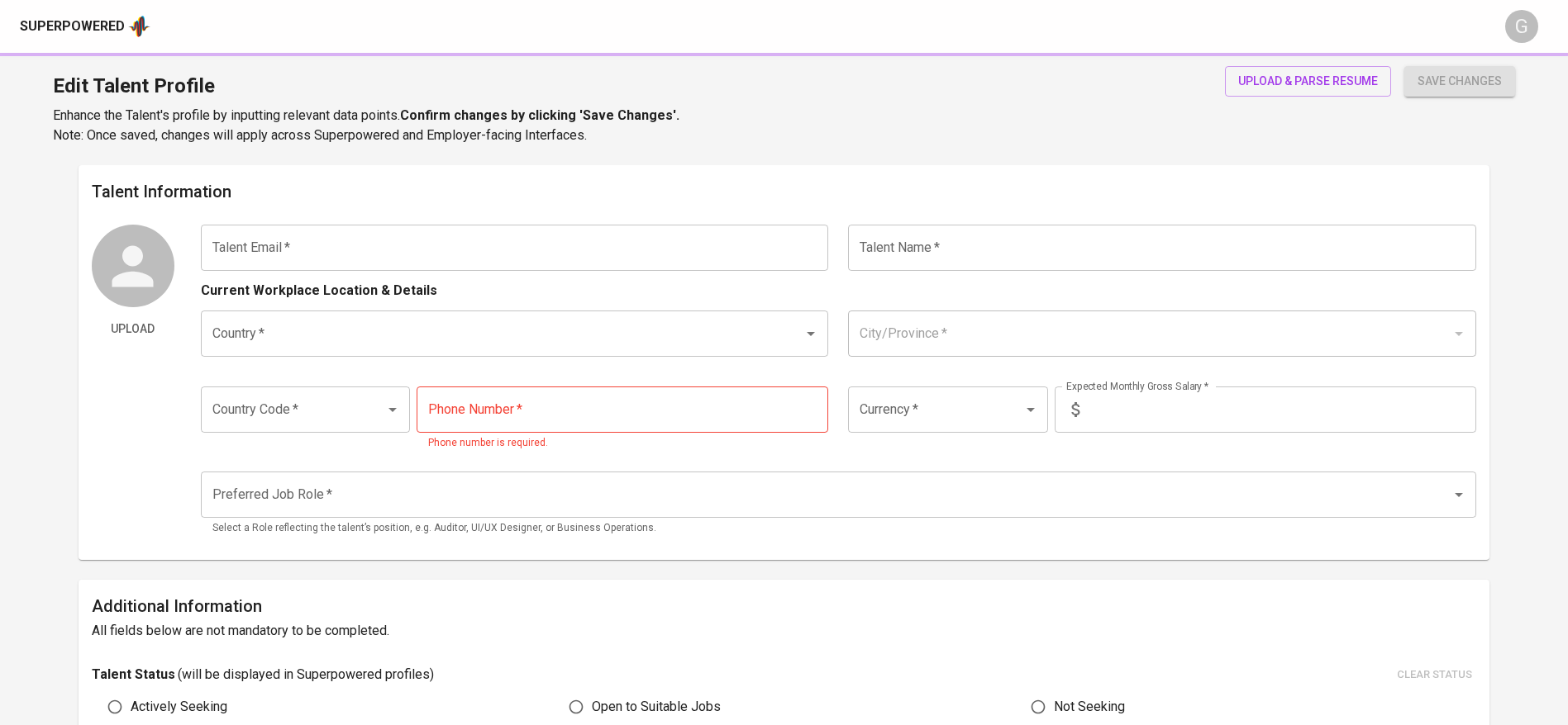
type input "[EMAIL_ADDRESS][DOMAIN_NAME]"
type input "[PERSON_NAME] [PERSON_NAME]"
type input "[GEOGRAPHIC_DATA]"
type input "+60"
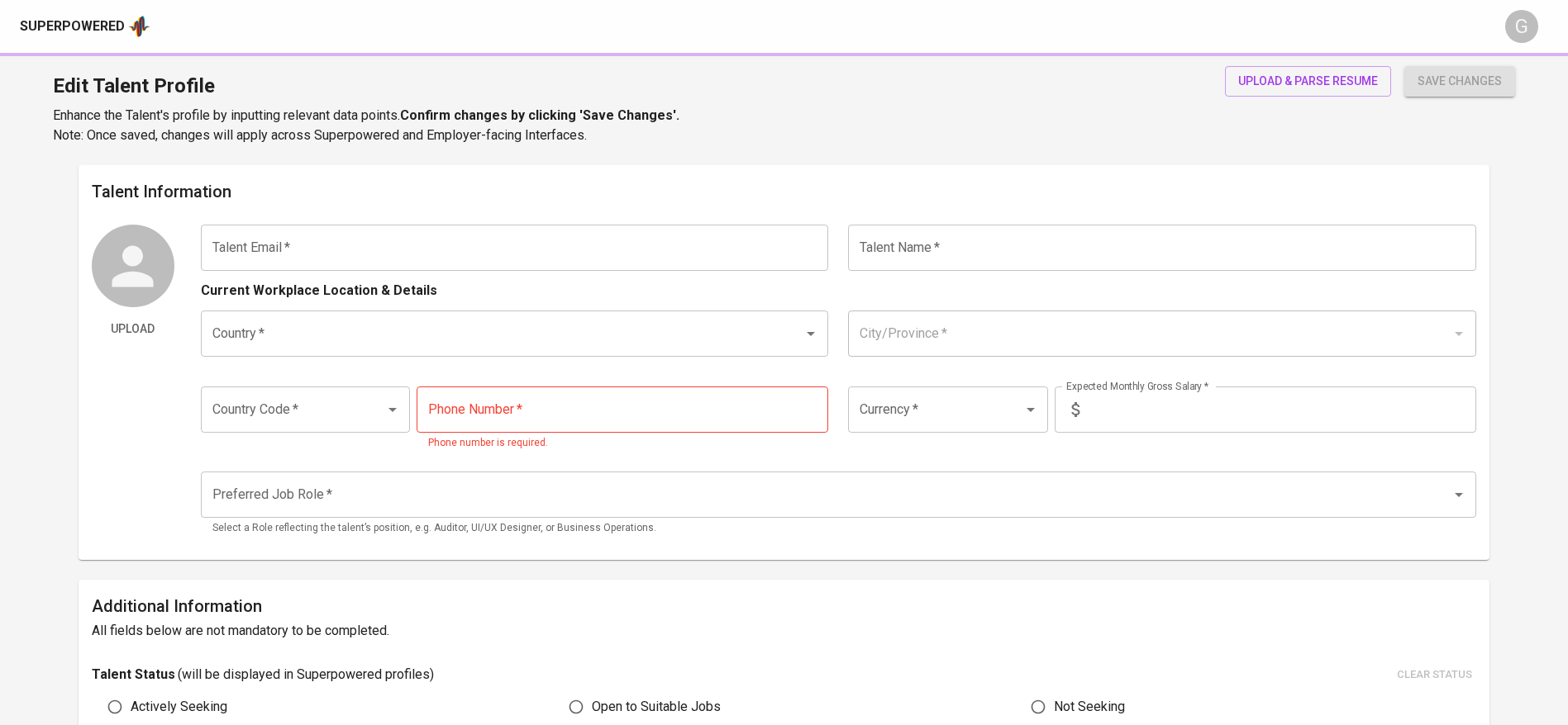
type input "[PHONE_NUMBER]"
type input "MYR"
type input "1"
type input "Devops Engineer"
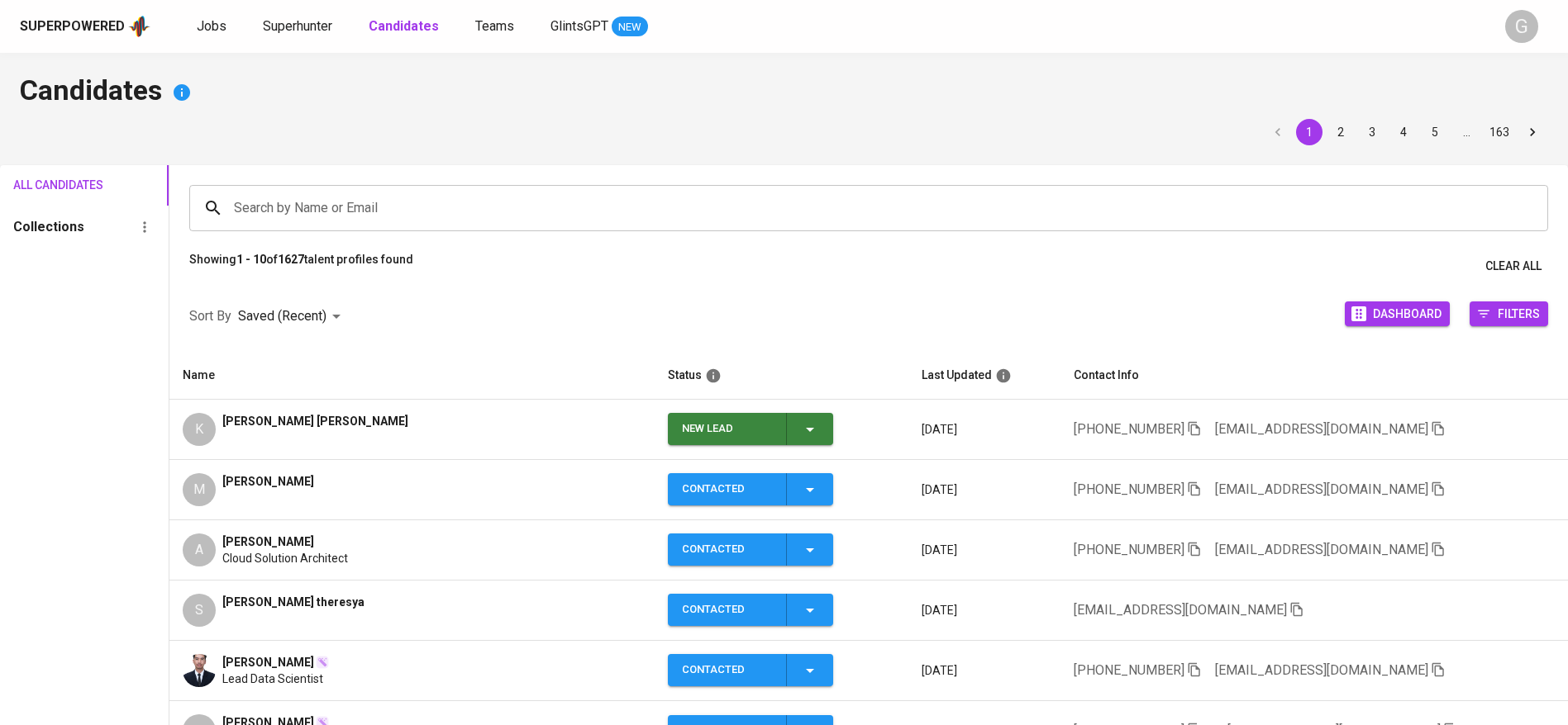
click at [753, 430] on span "New Lead" at bounding box center [750, 429] width 152 height 32
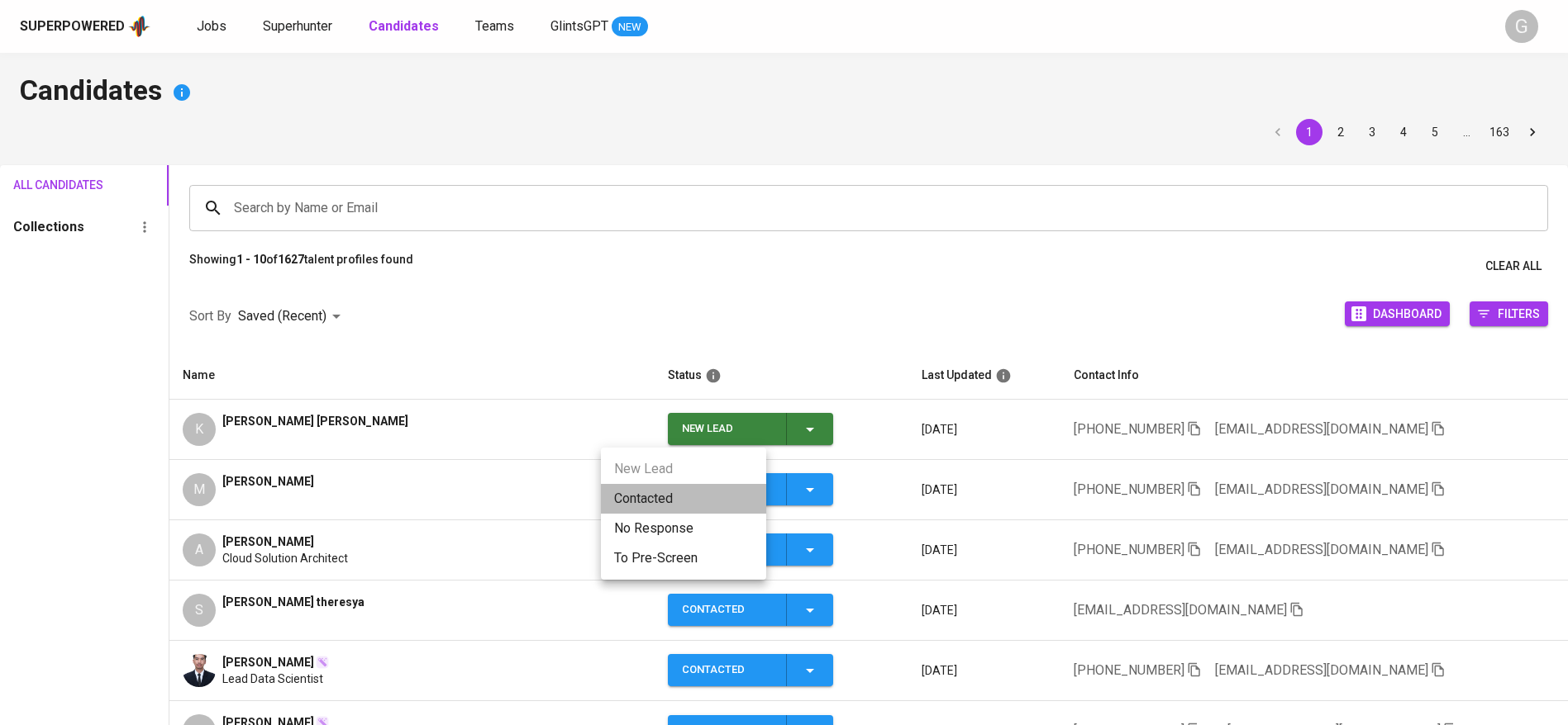
click at [666, 494] on li "Contacted" at bounding box center [682, 499] width 165 height 30
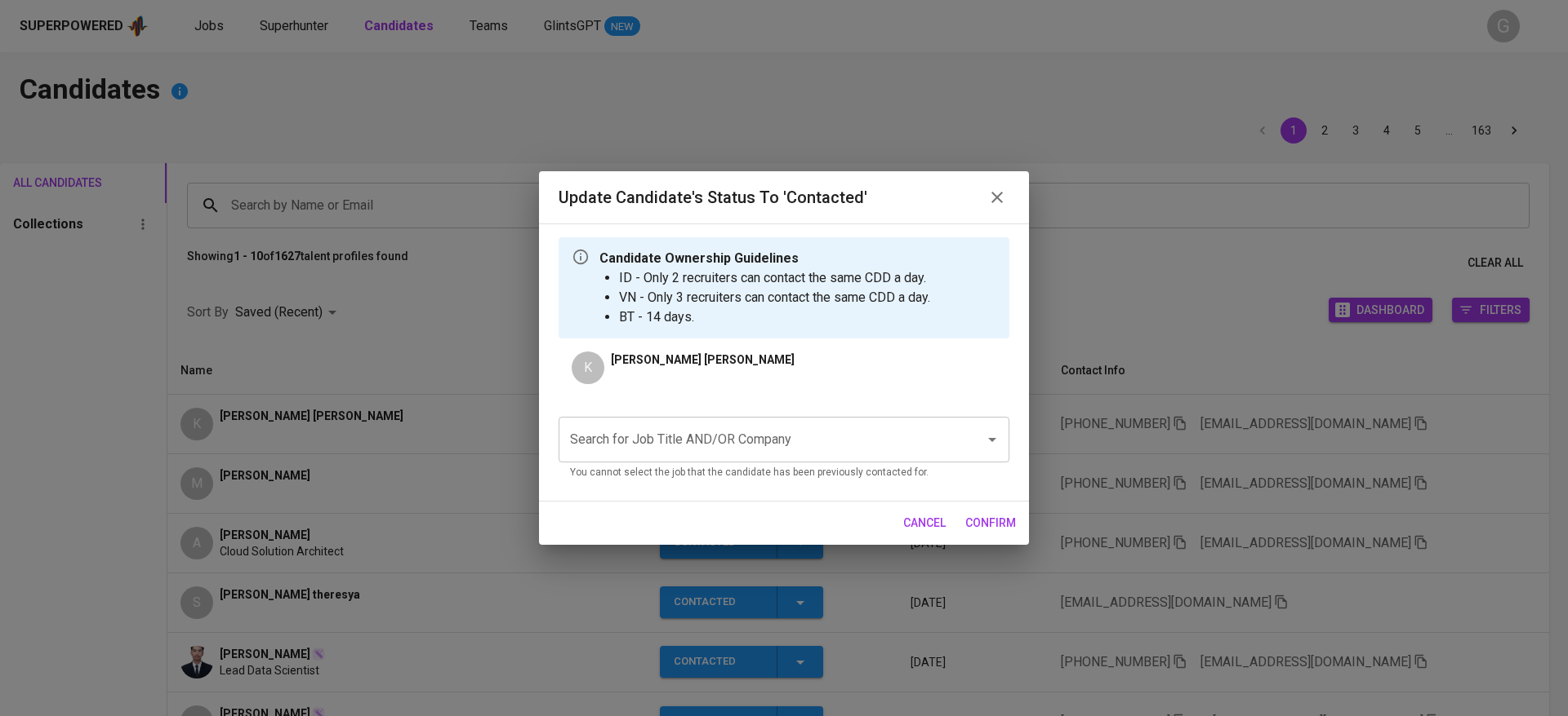
click at [772, 434] on input "Search for Job Title AND/OR Company" at bounding box center [761, 440] width 391 height 31
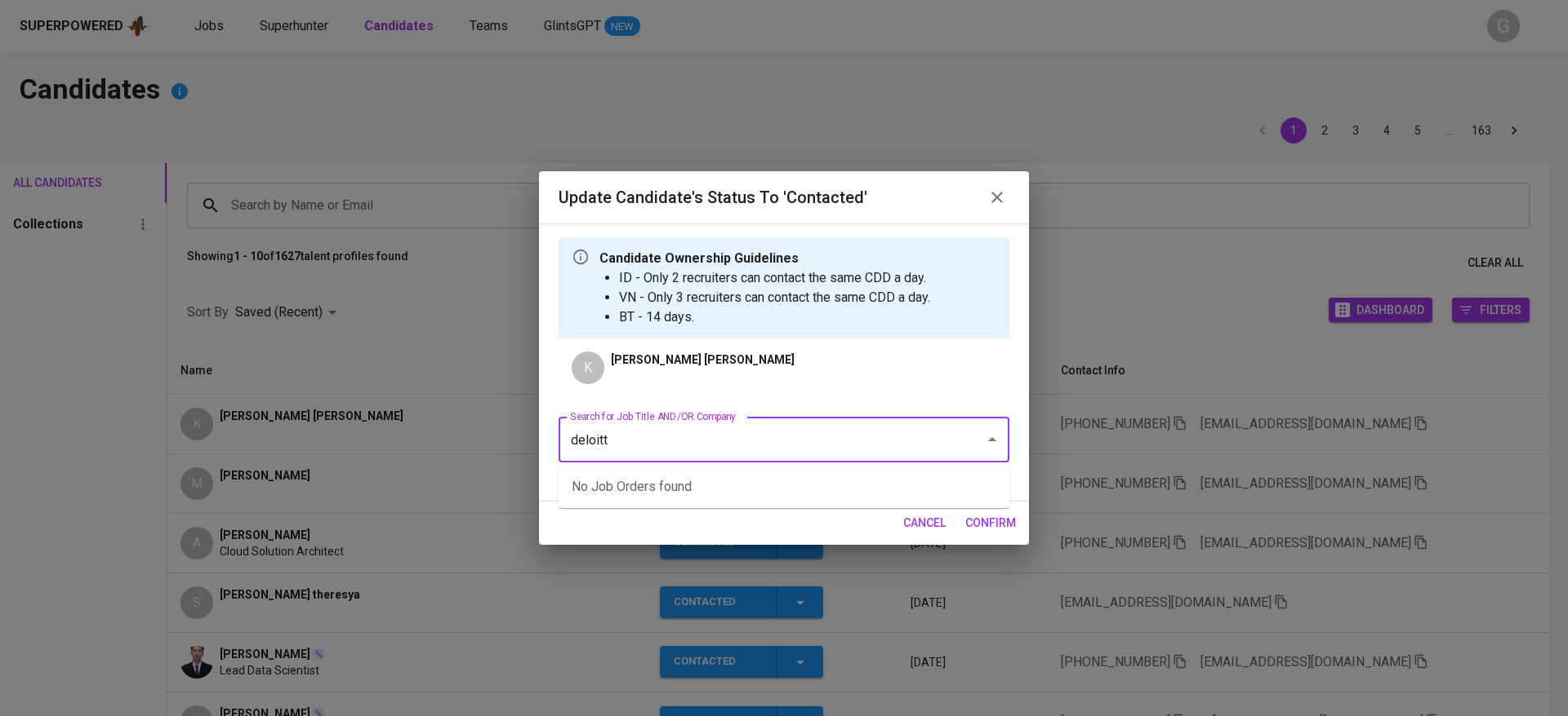
type input "deloitte"
click at [796, 488] on li "Site Reliability Engineeer (Deloitte Touche Tohmatsu Limited)" at bounding box center [783, 487] width 451 height 30
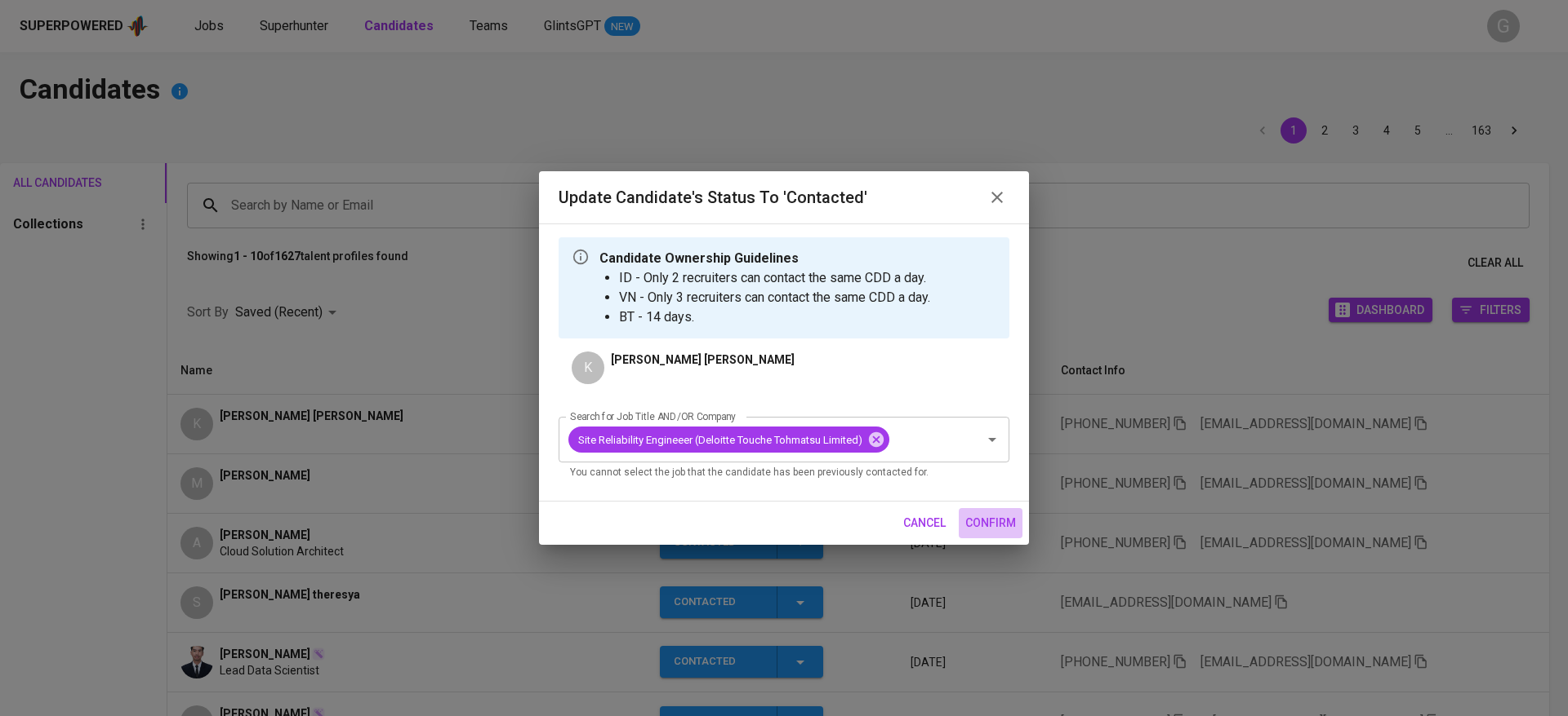
click at [986, 515] on span "confirm" at bounding box center [990, 524] width 50 height 21
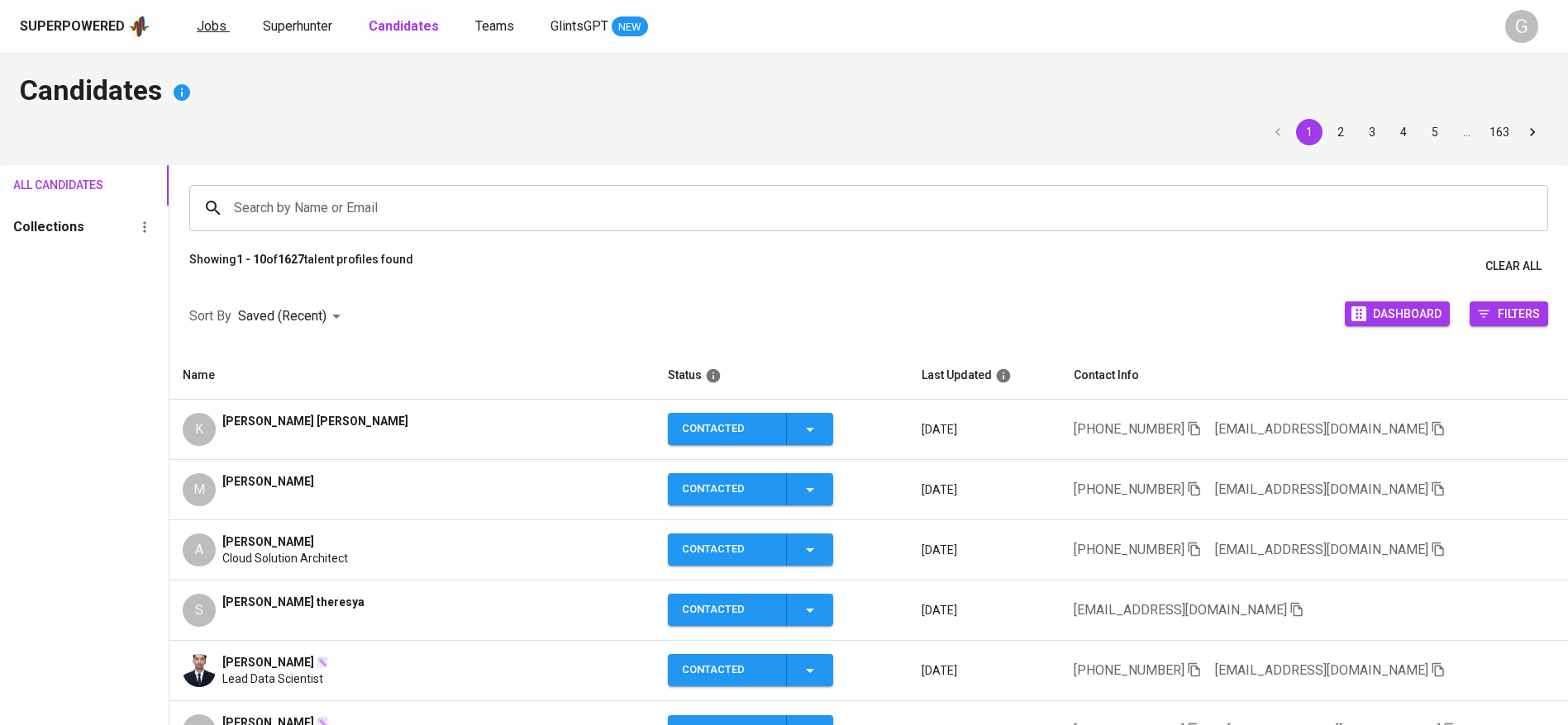
click at [204, 30] on span "Jobs" at bounding box center [211, 26] width 30 height 15
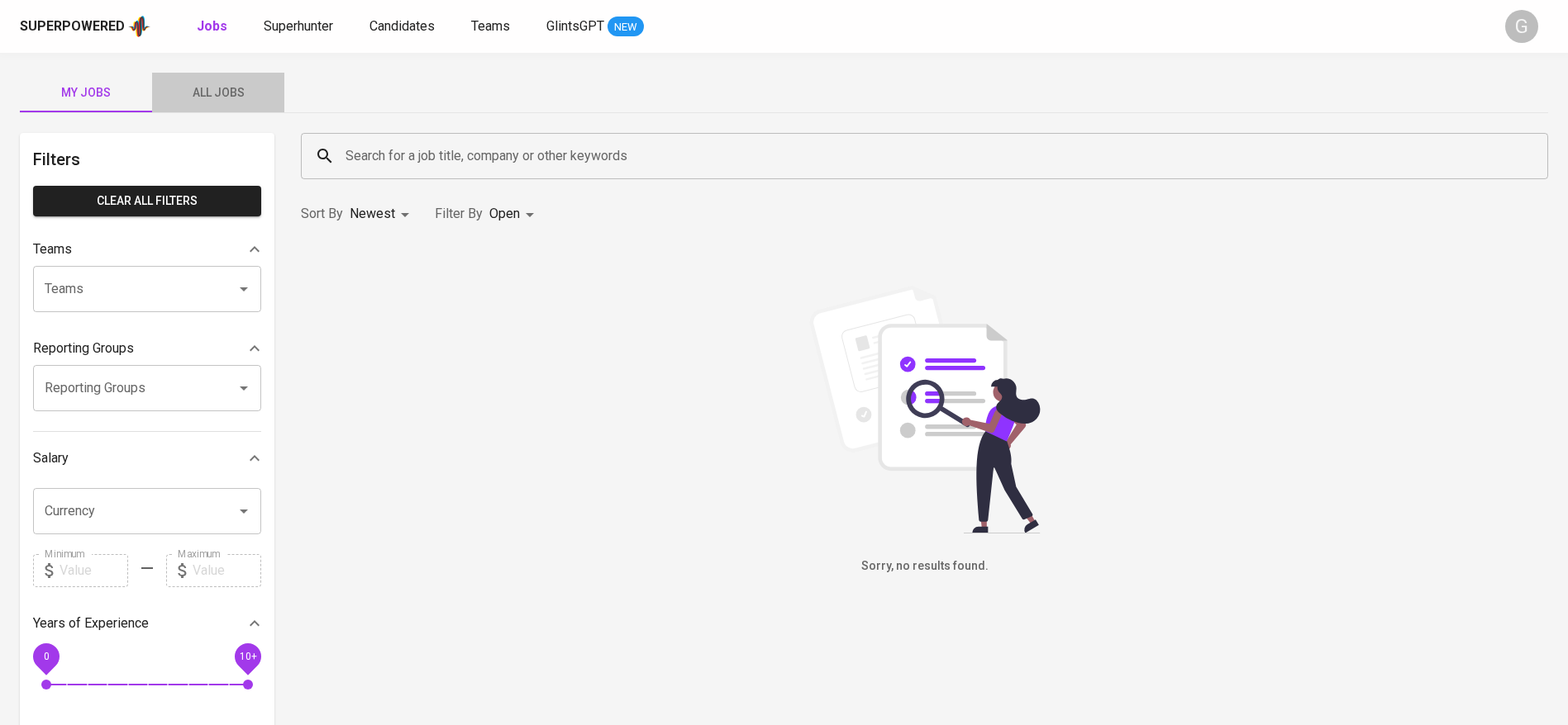
click at [231, 97] on span "All Jobs" at bounding box center [218, 93] width 112 height 21
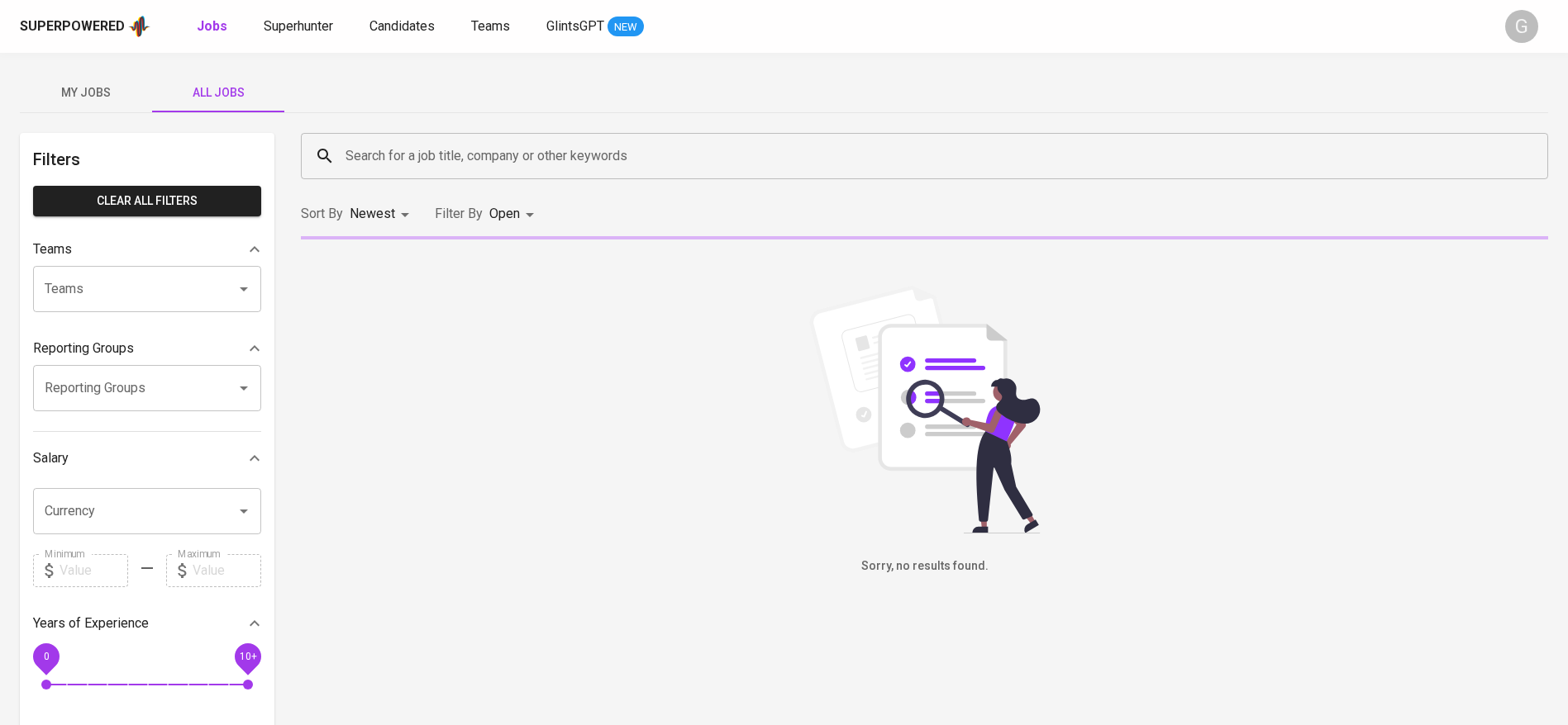
click at [436, 150] on input "Search for a job title, company or other keywords" at bounding box center [928, 156] width 1174 height 31
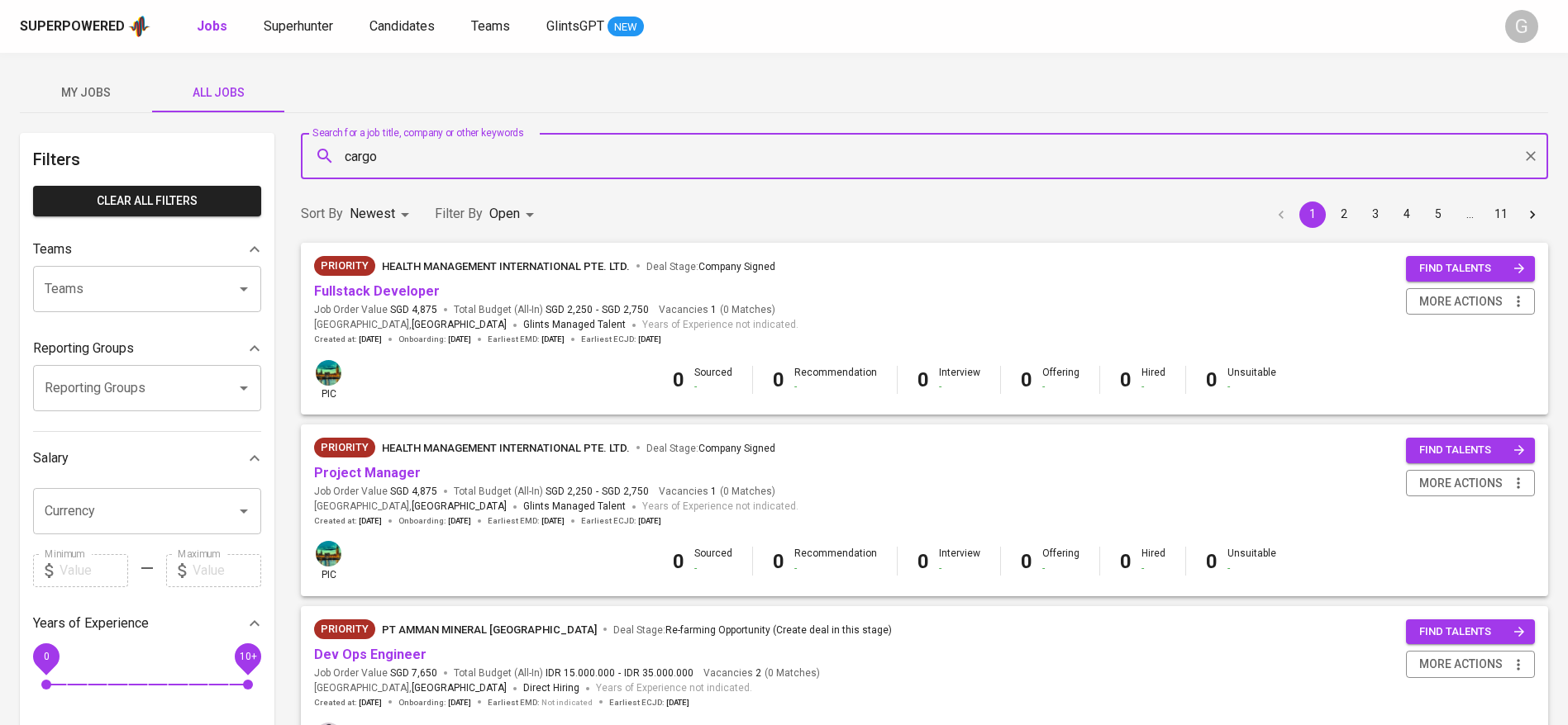
type input "cargo"
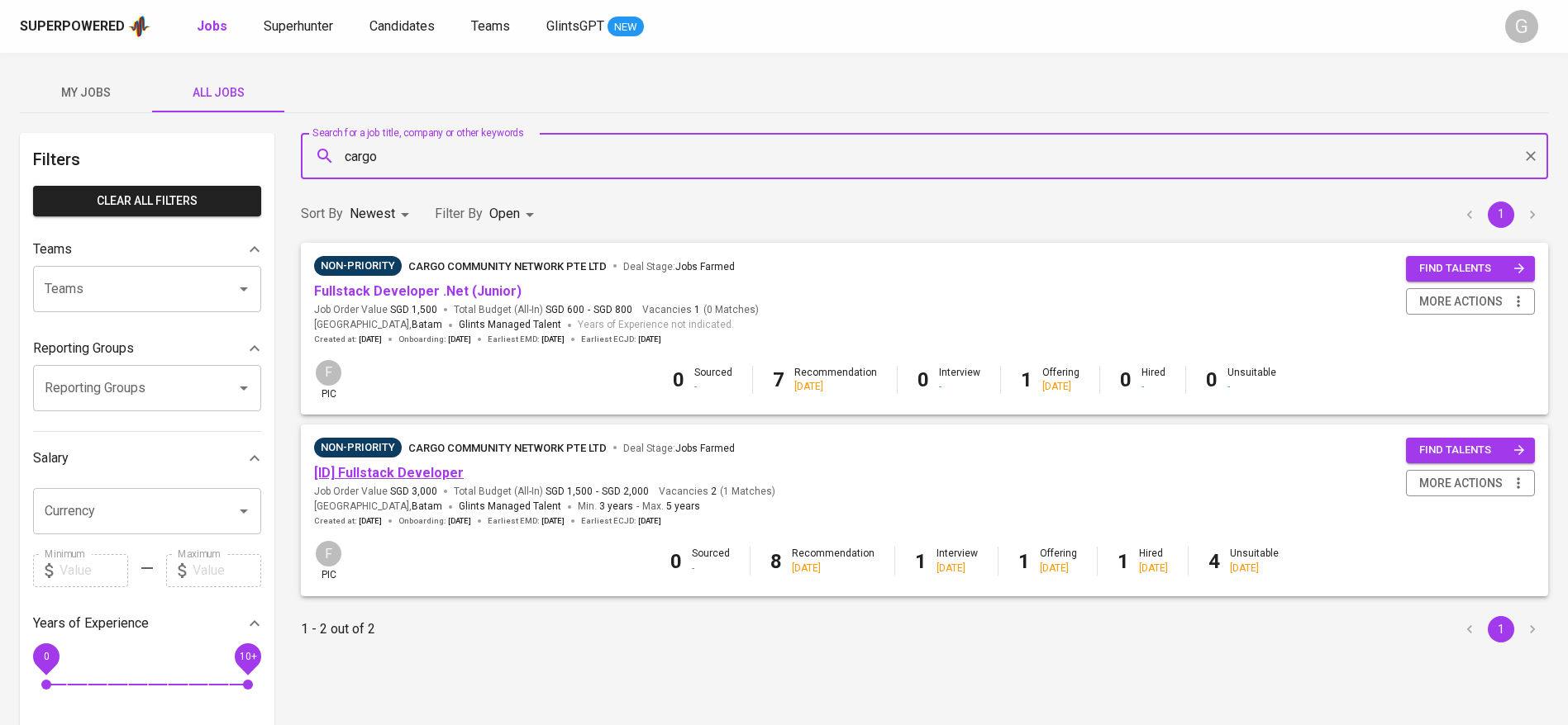
click at [415, 469] on link "[ID] Fullstack Developer" at bounding box center [389, 473] width 149 height 15
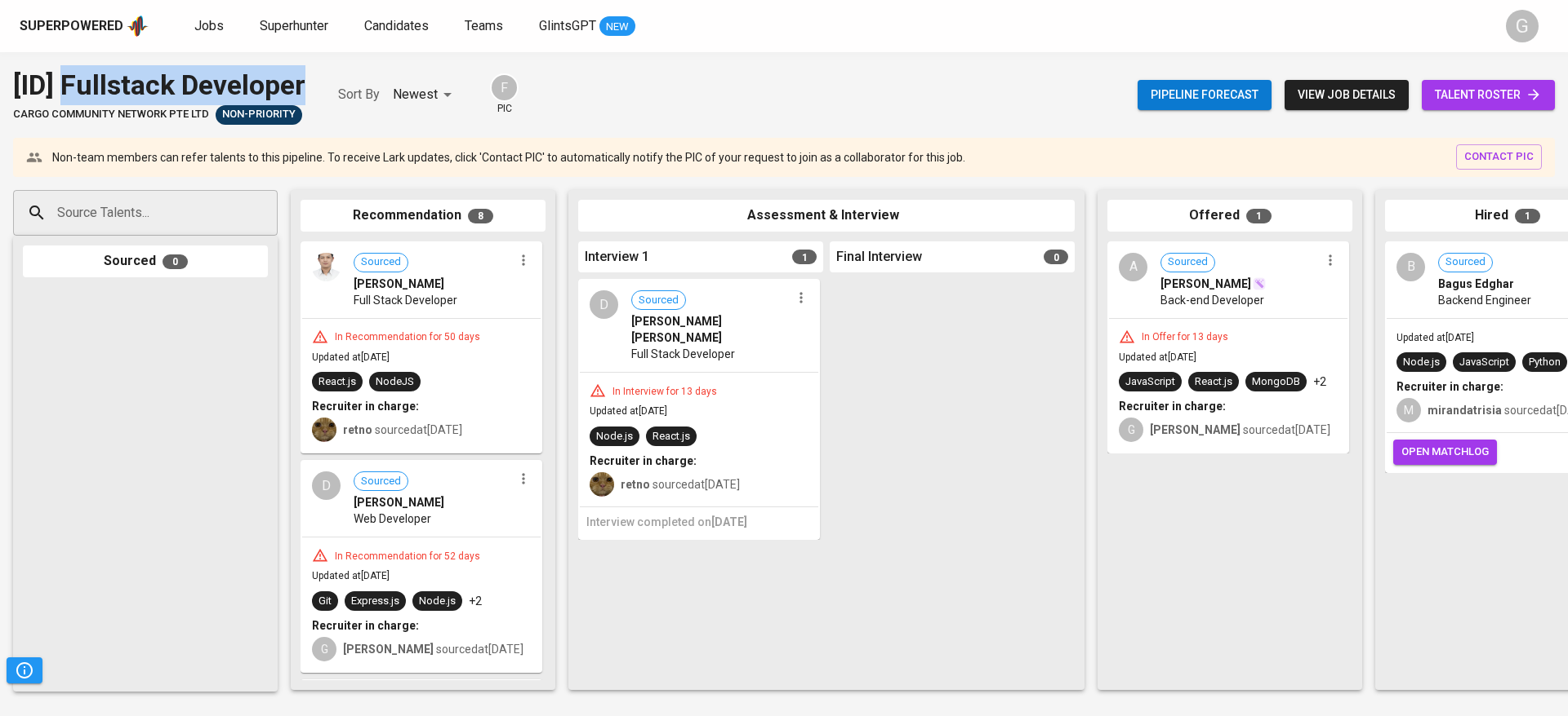
drag, startPoint x: 65, startPoint y: 79, endPoint x: 303, endPoint y: 76, distance: 238.0
click at [303, 76] on div "[ID] Fullstack Developer" at bounding box center [159, 85] width 293 height 40
copy div "Fullstack Developer"
click at [383, 74] on div "[ID] Fullstack Developer cargo community network pte ltd Non-Priority Sort By N…" at bounding box center [266, 95] width 506 height 59
